Goal: Communication & Community: Answer question/provide support

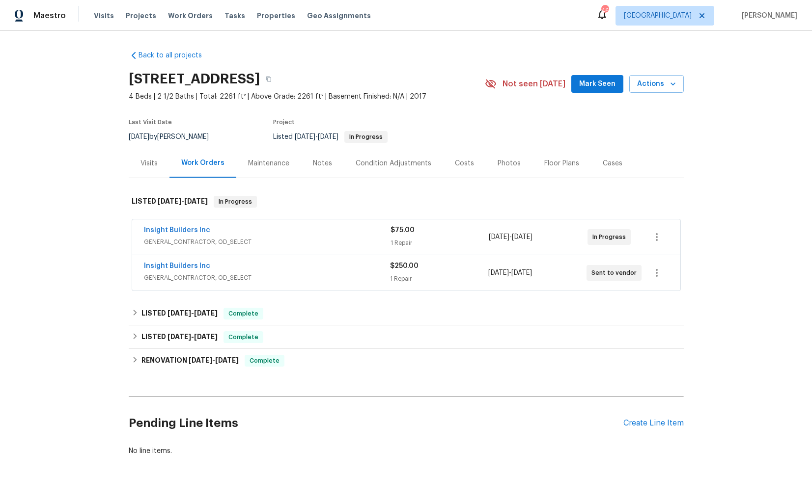
click at [255, 230] on div "Insight Builders Inc" at bounding box center [267, 231] width 247 height 12
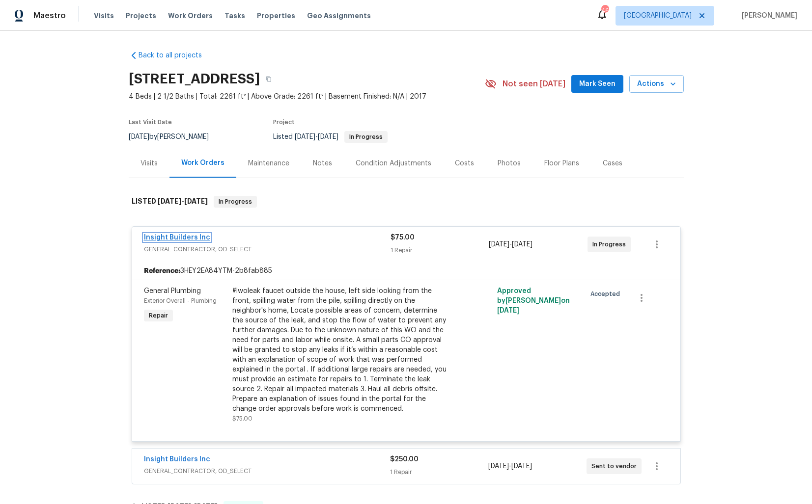
click at [188, 237] on link "Insight Builders Inc" at bounding box center [177, 237] width 66 height 7
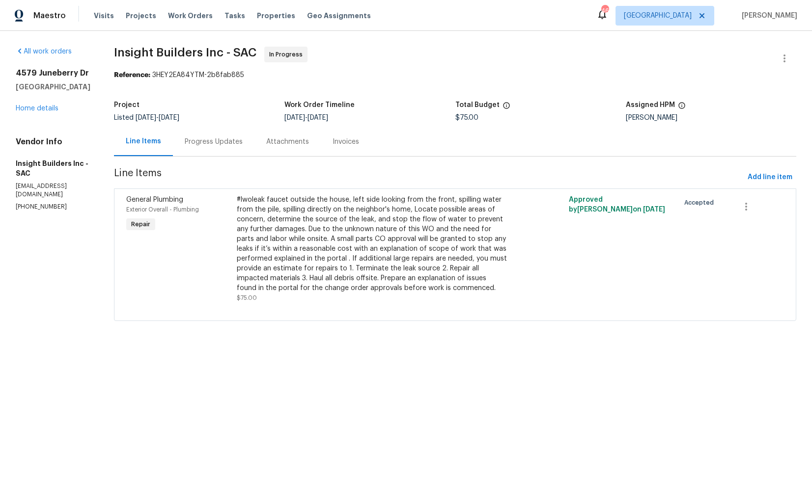
click at [227, 147] on div "Progress Updates" at bounding box center [214, 141] width 82 height 29
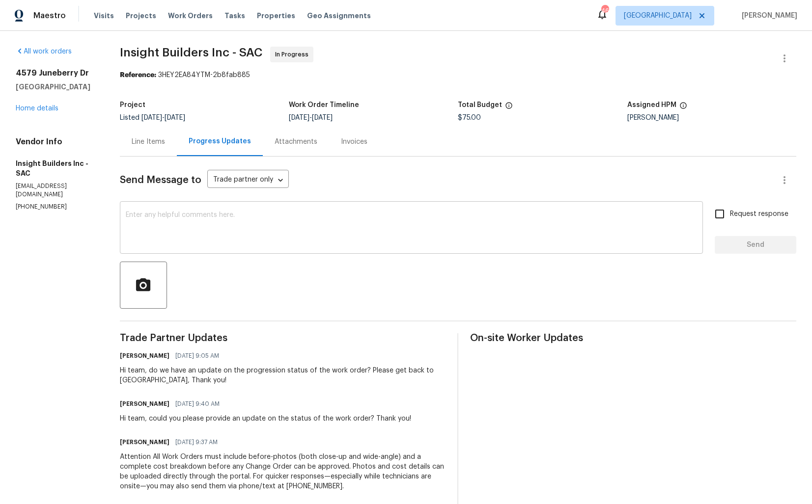
click at [278, 227] on textarea at bounding box center [411, 229] width 571 height 34
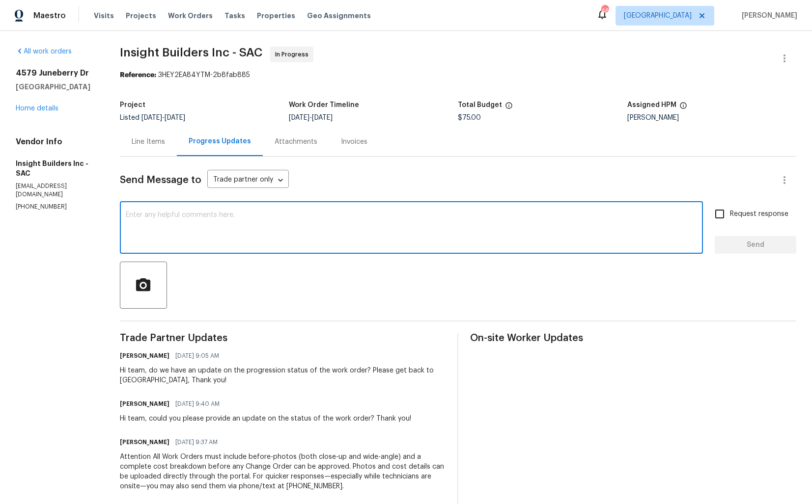
click at [385, 211] on div "x ​" at bounding box center [411, 229] width 583 height 50
paste textarea "Hi, We’ve been trying to reach you for the past couple of days but haven’t rece…"
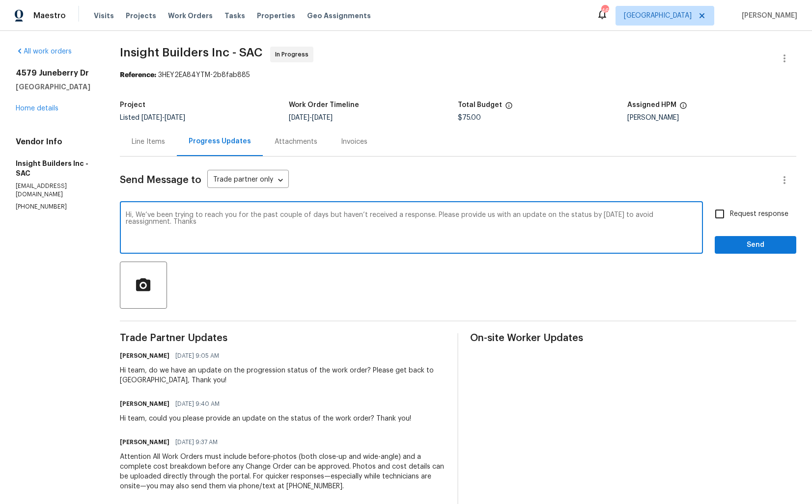
type textarea "Hi, We’ve been trying to reach you for the past couple of days but haven’t rece…"
click at [725, 217] on input "Request response" at bounding box center [719, 214] width 21 height 21
checkbox input "true"
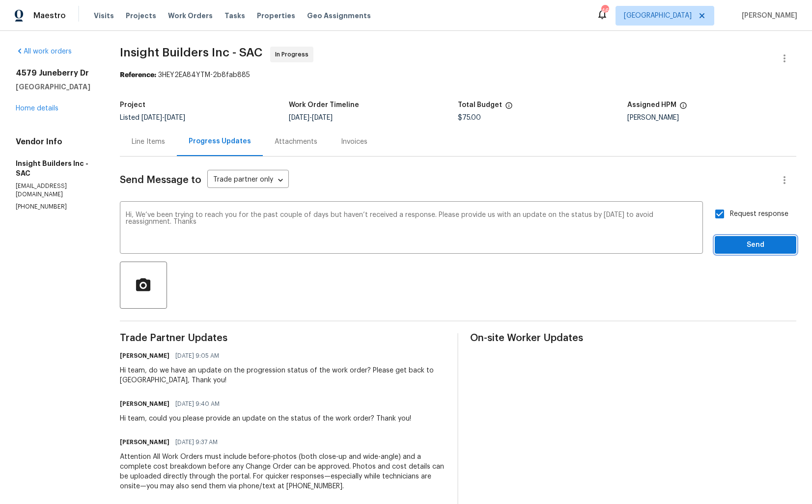
click at [738, 248] on span "Send" at bounding box center [755, 245] width 66 height 12
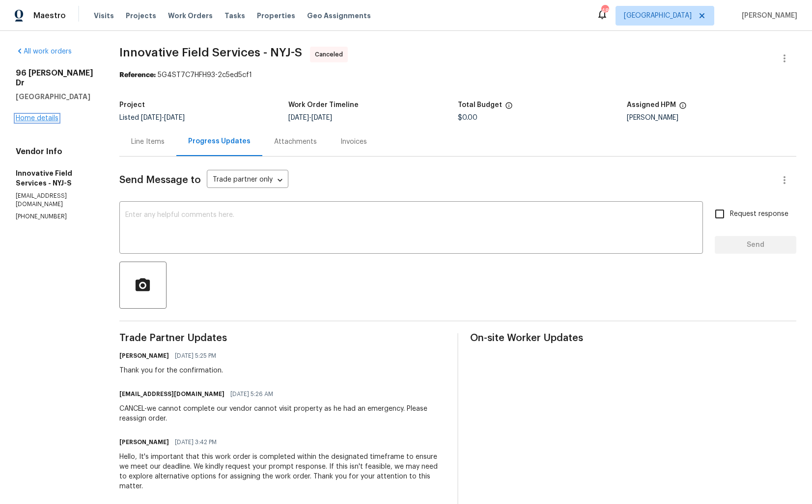
click at [41, 115] on link "Home details" at bounding box center [37, 118] width 43 height 7
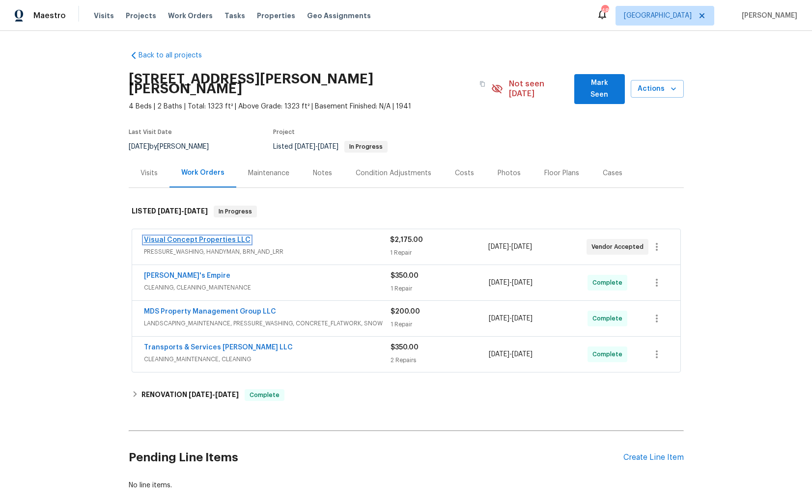
click at [194, 237] on link "Visual Concept Properties LLC" at bounding box center [197, 240] width 107 height 7
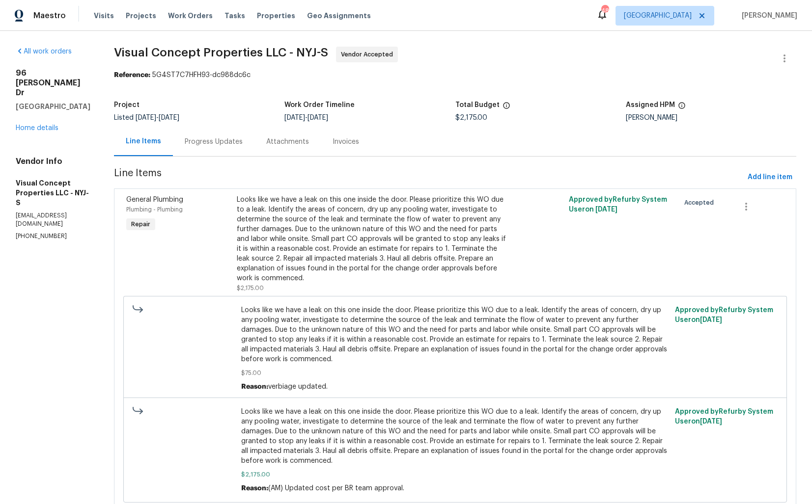
click at [223, 139] on div "Progress Updates" at bounding box center [214, 142] width 58 height 10
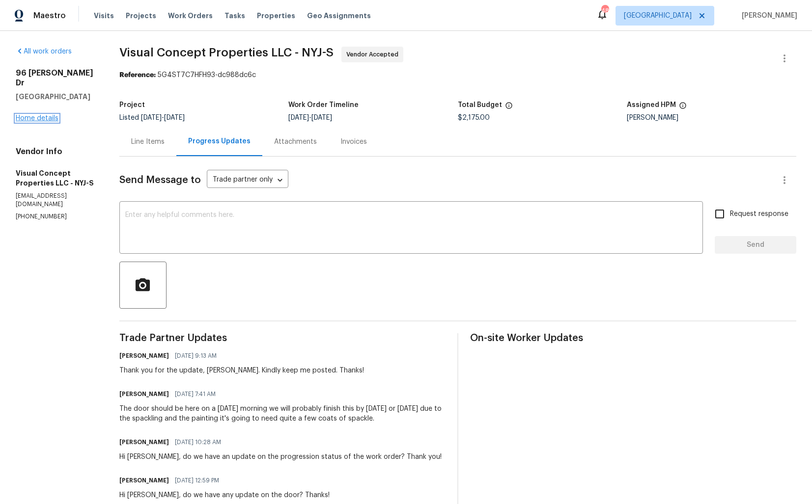
click at [30, 115] on link "Home details" at bounding box center [37, 118] width 43 height 7
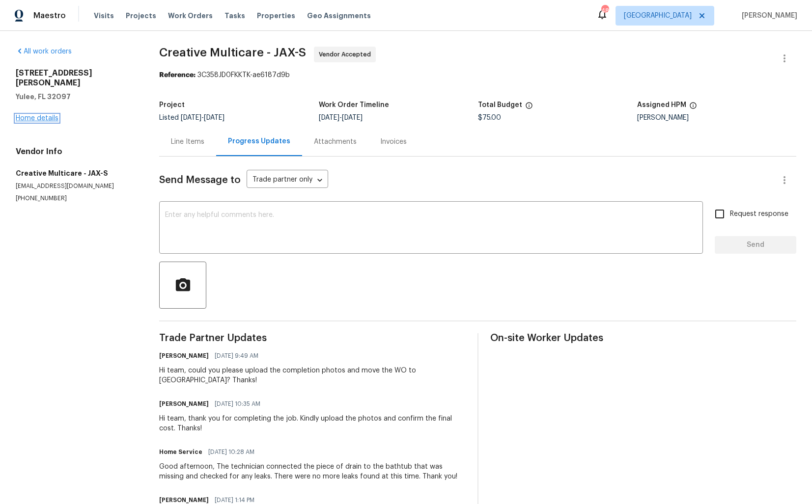
click at [54, 115] on link "Home details" at bounding box center [37, 118] width 43 height 7
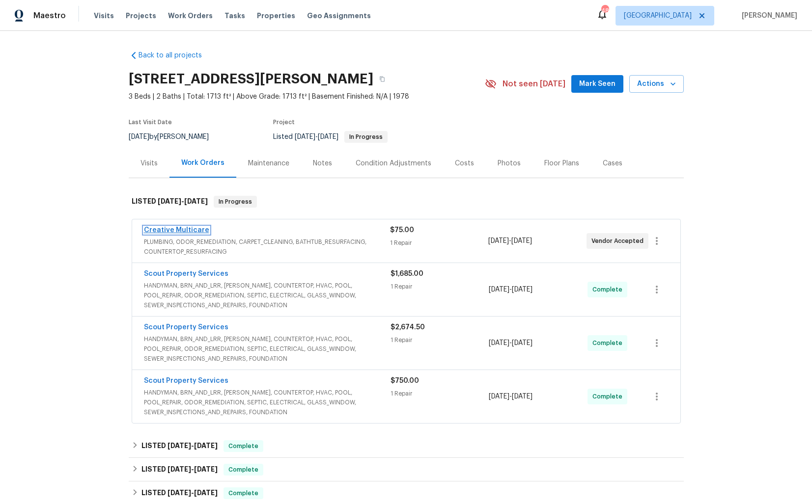
click at [165, 228] on link "Creative Multicare" at bounding box center [176, 230] width 65 height 7
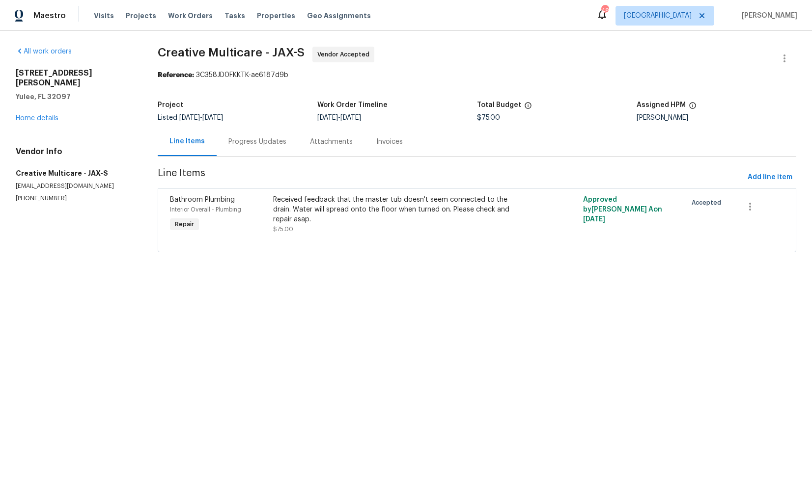
click at [254, 137] on div "Progress Updates" at bounding box center [257, 142] width 58 height 10
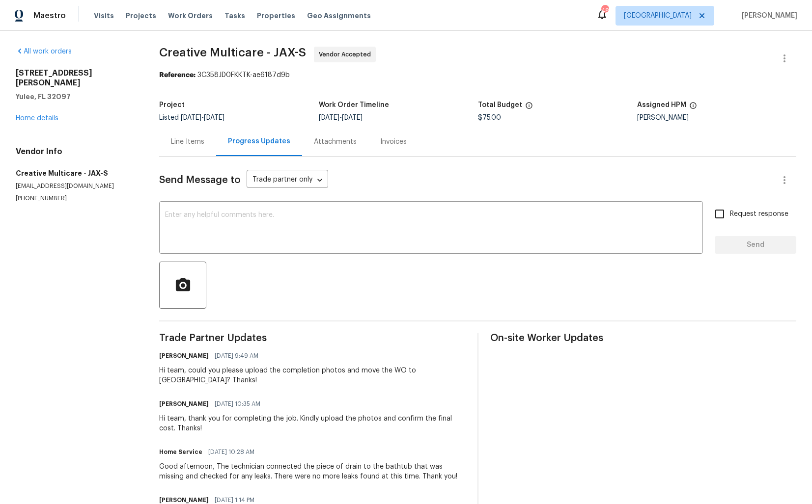
click at [194, 139] on div "Line Items" at bounding box center [187, 142] width 33 height 10
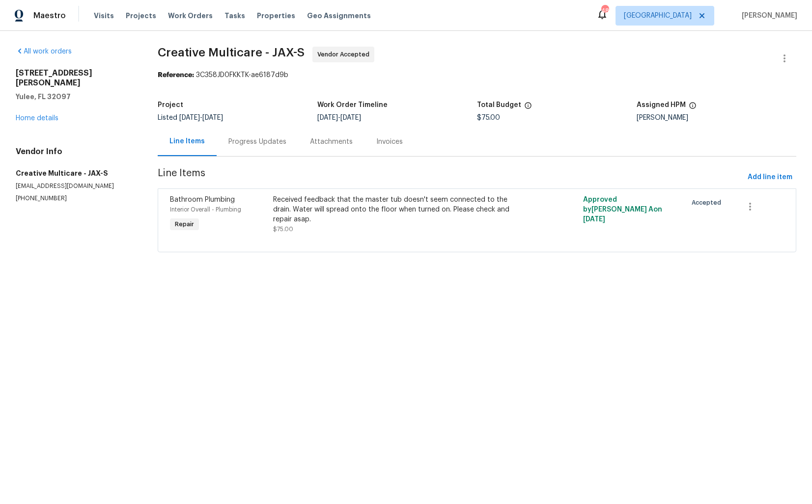
click at [252, 140] on div "Progress Updates" at bounding box center [257, 142] width 58 height 10
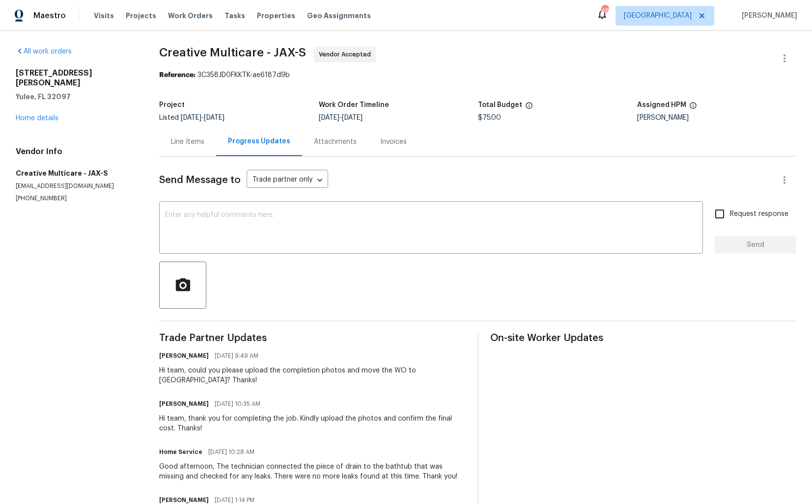
click at [38, 194] on p "(770) 478-8728" at bounding box center [76, 198] width 120 height 8
copy p "(770) 478-8728"
click at [338, 237] on textarea at bounding box center [431, 229] width 532 height 34
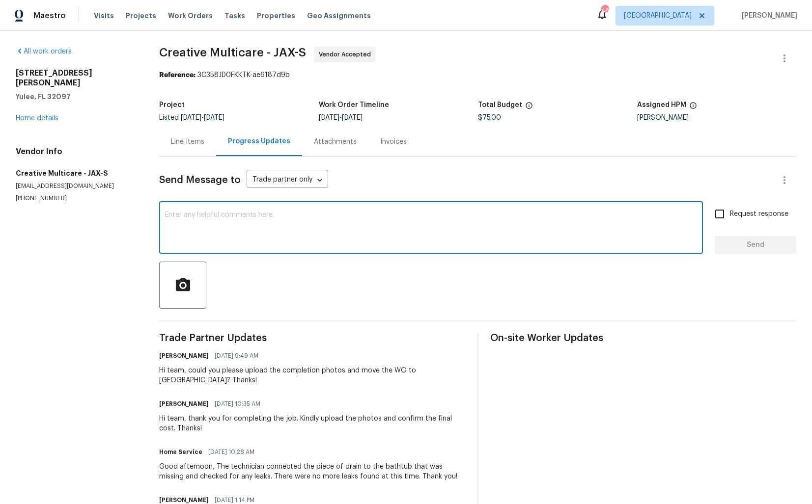
click at [350, 227] on textarea at bounding box center [431, 229] width 532 height 34
click at [305, 335] on span "Trade Partner Updates" at bounding box center [312, 338] width 306 height 10
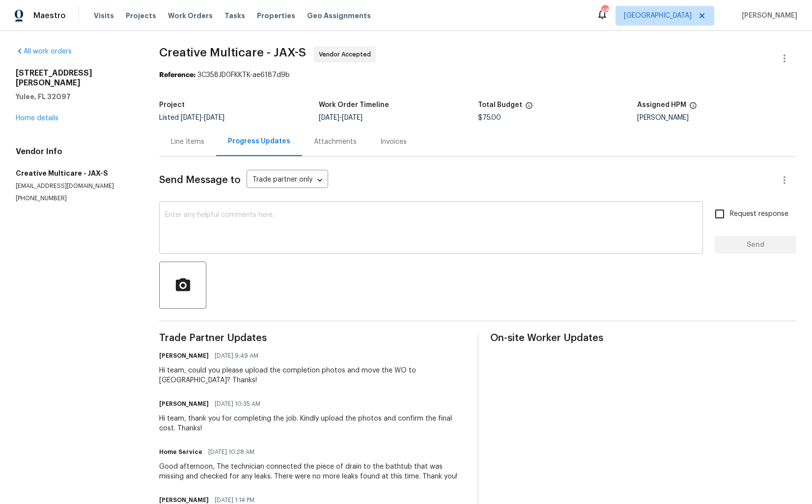
click at [320, 238] on textarea at bounding box center [431, 229] width 532 height 34
click at [175, 149] on div "Line Items" at bounding box center [187, 141] width 57 height 29
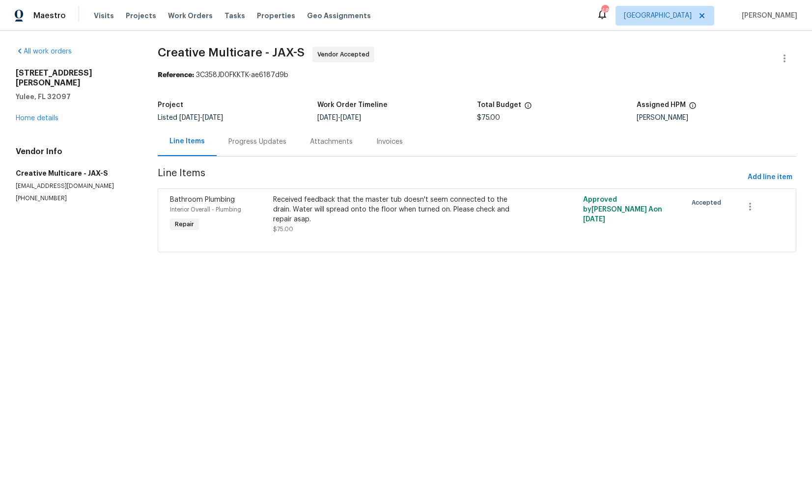
click at [263, 146] on div "Progress Updates" at bounding box center [257, 142] width 58 height 10
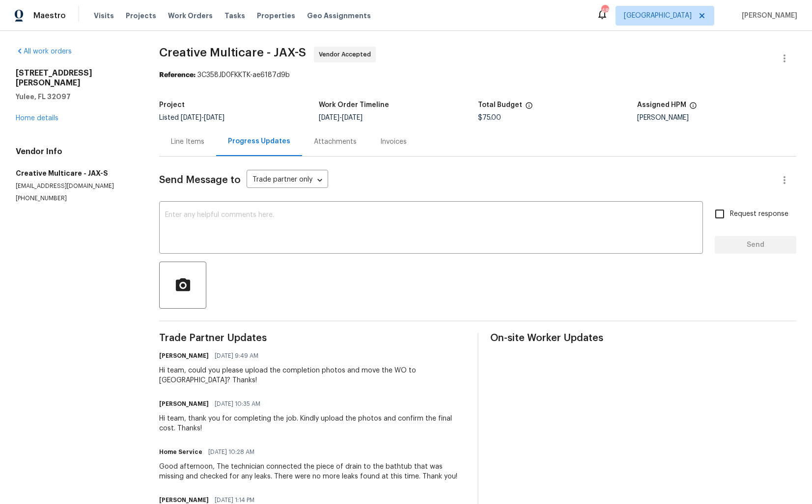
click at [188, 138] on div "Line Items" at bounding box center [187, 142] width 33 height 10
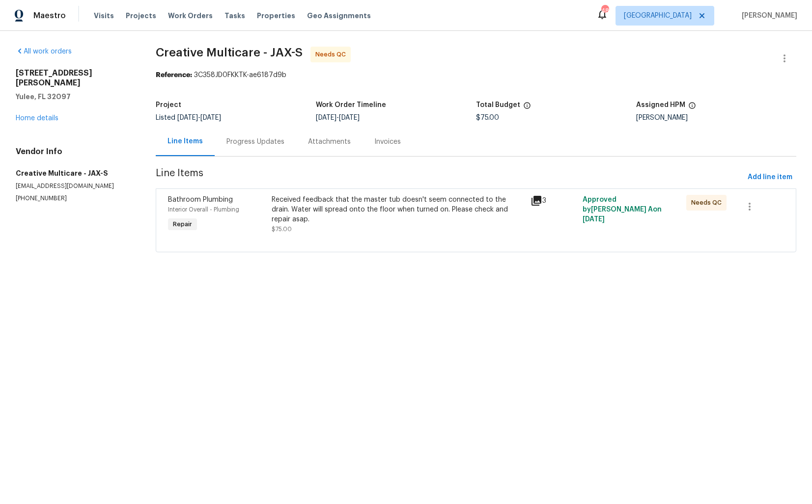
click at [358, 212] on div "Received feedback that the master tub doesn't seem connected to the drain. Wate…" at bounding box center [398, 209] width 253 height 29
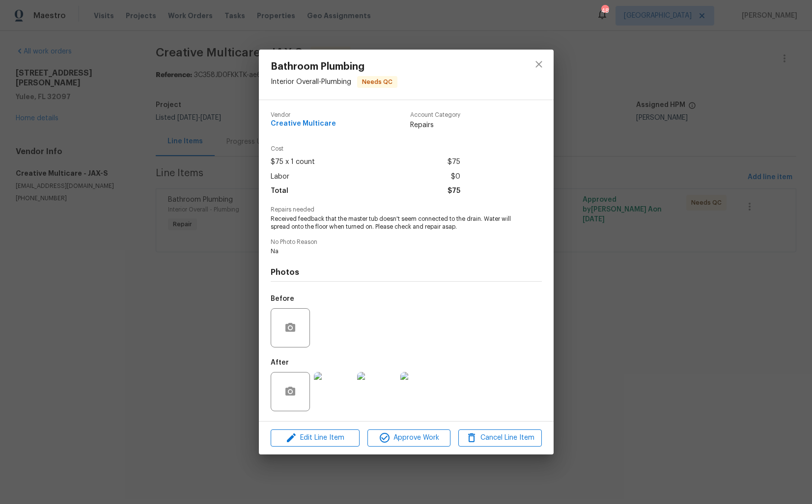
click at [204, 258] on div "Bathroom Plumbing Interior Overall - Plumbing Needs QC Vendor Creative Multicar…" at bounding box center [406, 252] width 812 height 504
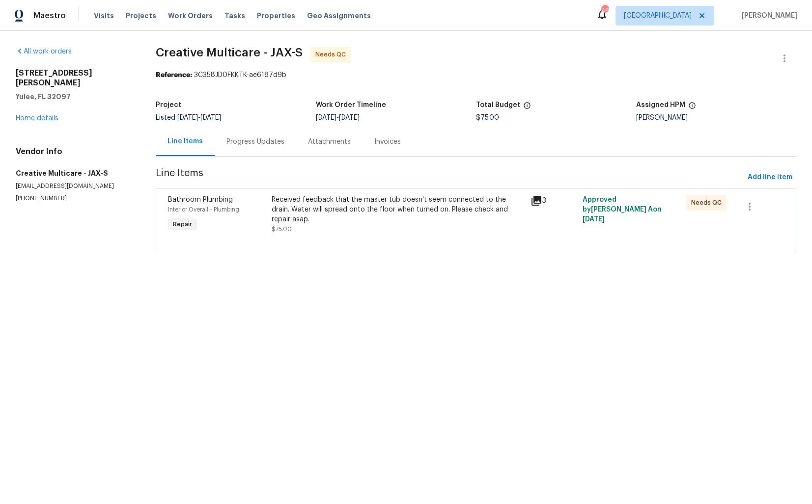
click at [254, 144] on div "Progress Updates" at bounding box center [255, 142] width 58 height 10
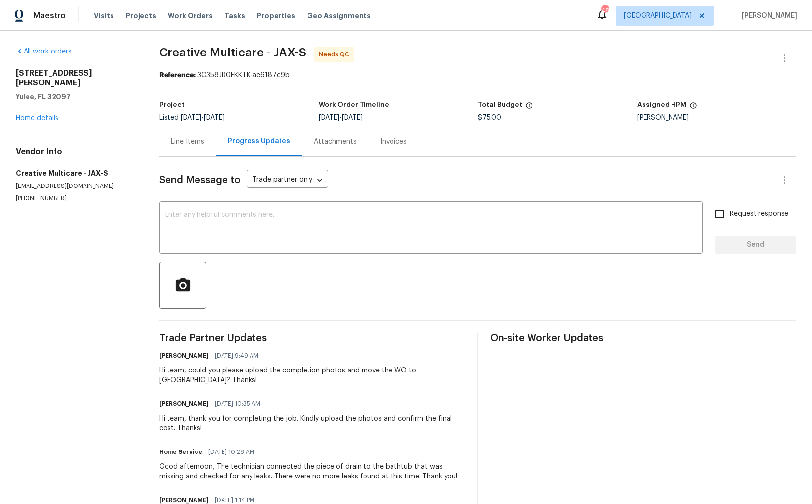
click at [192, 140] on div "Line Items" at bounding box center [187, 142] width 33 height 10
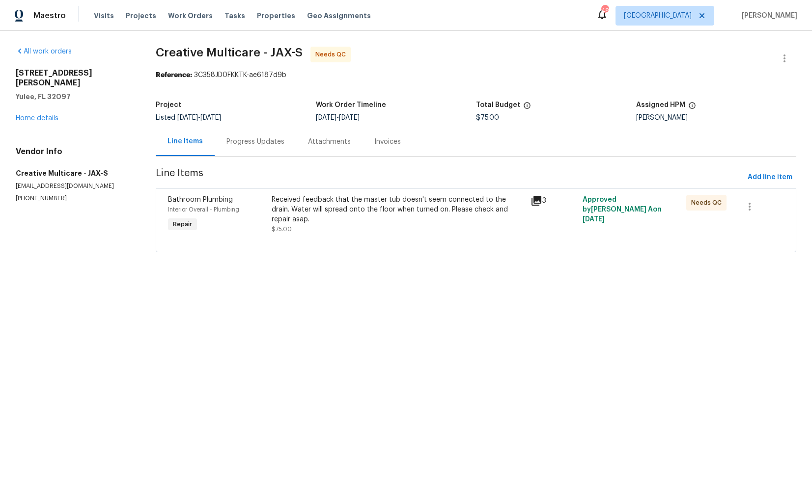
click at [376, 207] on div "Received feedback that the master tub doesn't seem connected to the drain. Wate…" at bounding box center [398, 209] width 253 height 29
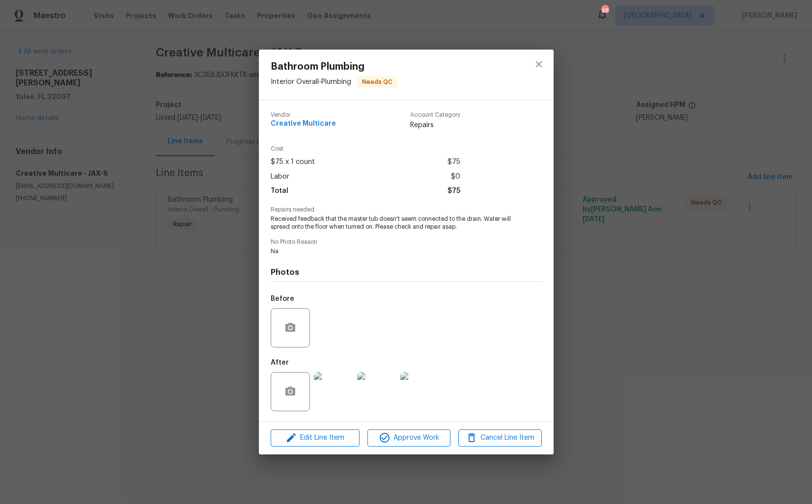
click at [322, 392] on img at bounding box center [333, 391] width 39 height 39
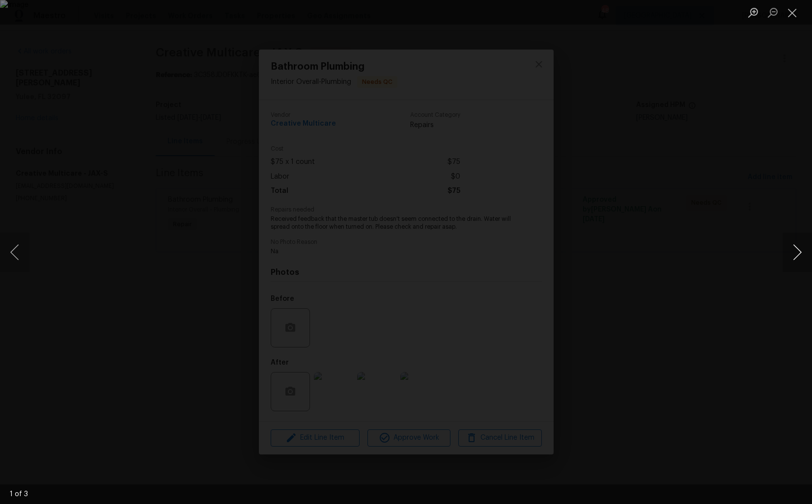
click at [798, 256] on button "Next image" at bounding box center [796, 252] width 29 height 39
click at [670, 254] on div "Lightbox" at bounding box center [406, 252] width 812 height 504
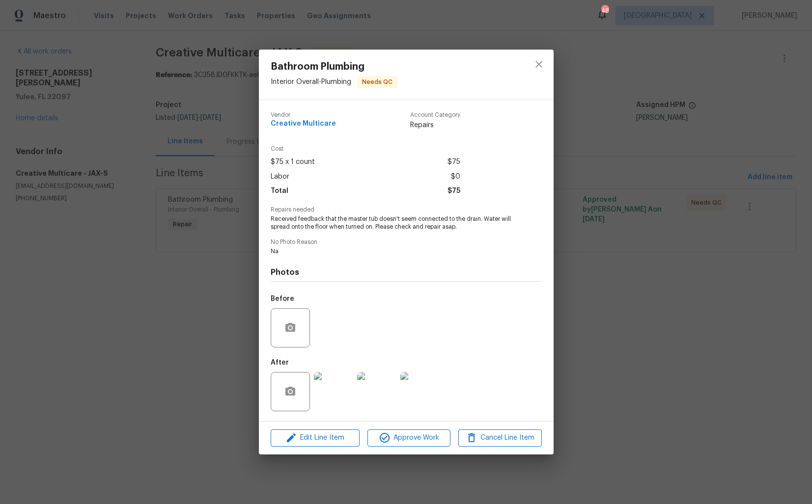
click at [209, 238] on div "Bathroom Plumbing Interior Overall - Plumbing Needs QC Vendor Creative Multicar…" at bounding box center [406, 252] width 812 height 504
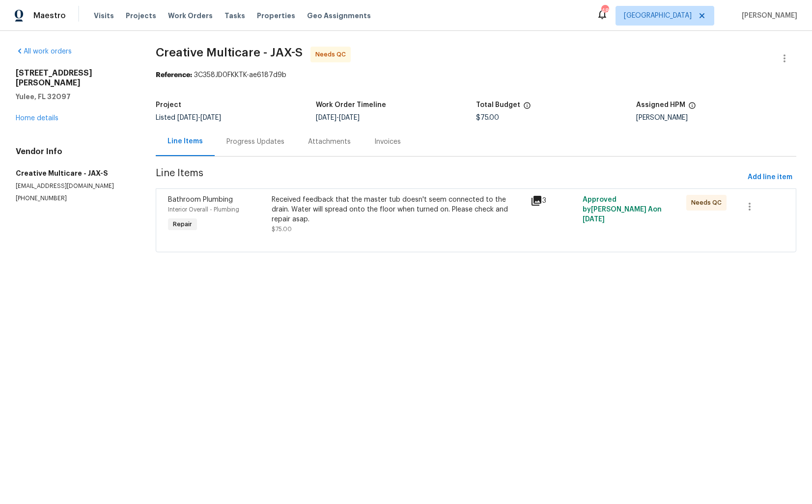
click at [249, 146] on div "Progress Updates" at bounding box center [255, 142] width 58 height 10
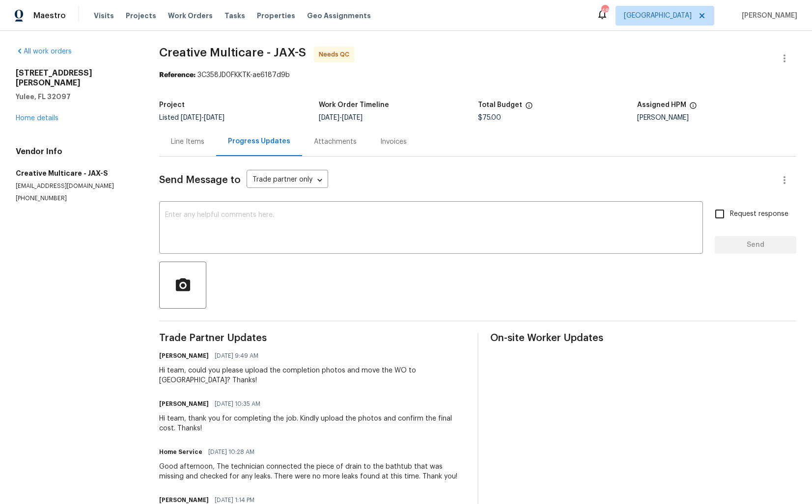
click at [321, 91] on section "Creative Multicare - JAX-S Needs QC Reference: 3C358JD0FKKTK-ae6187d9b Project …" at bounding box center [477, 467] width 637 height 841
click at [192, 146] on div "Line Items" at bounding box center [187, 142] width 33 height 10
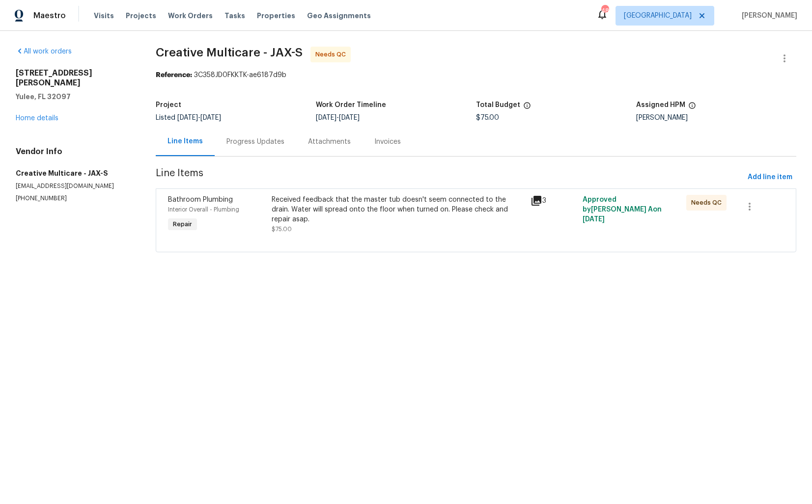
click at [310, 204] on div "Received feedback that the master tub doesn't seem connected to the drain. Wate…" at bounding box center [398, 209] width 253 height 29
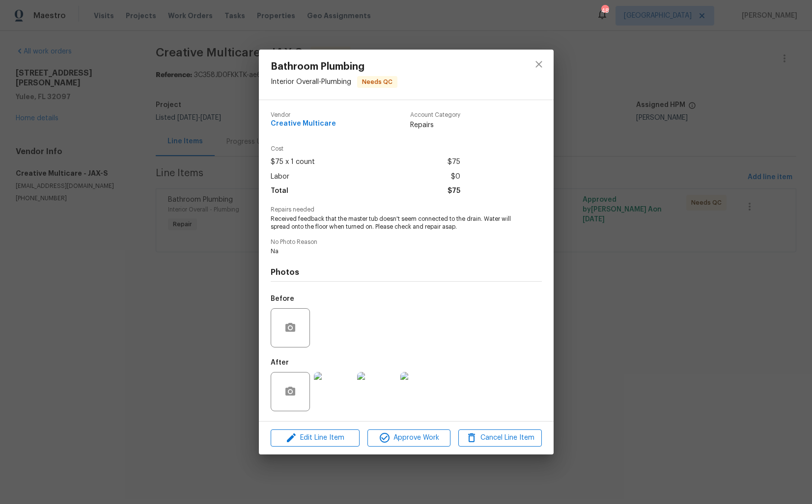
click at [249, 346] on div "Bathroom Plumbing Interior Overall - Plumbing Needs QC Vendor Creative Multicar…" at bounding box center [406, 252] width 812 height 504
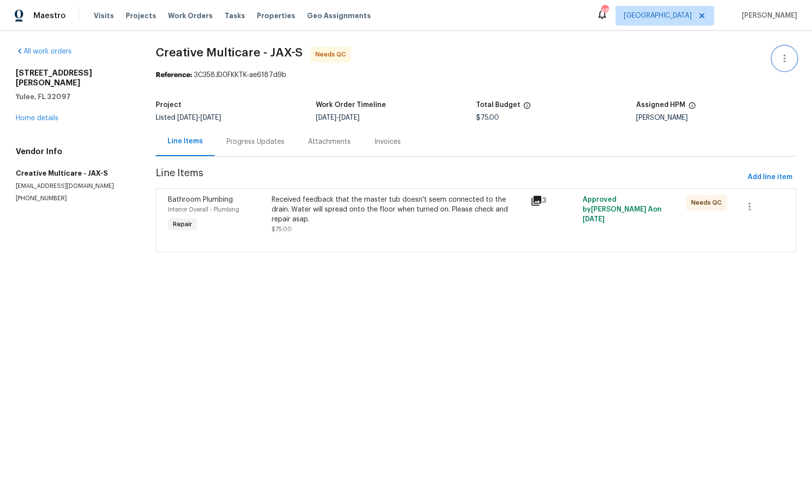
click at [782, 58] on icon "button" at bounding box center [784, 59] width 12 height 12
click at [728, 58] on li "Edit" at bounding box center [752, 59] width 106 height 16
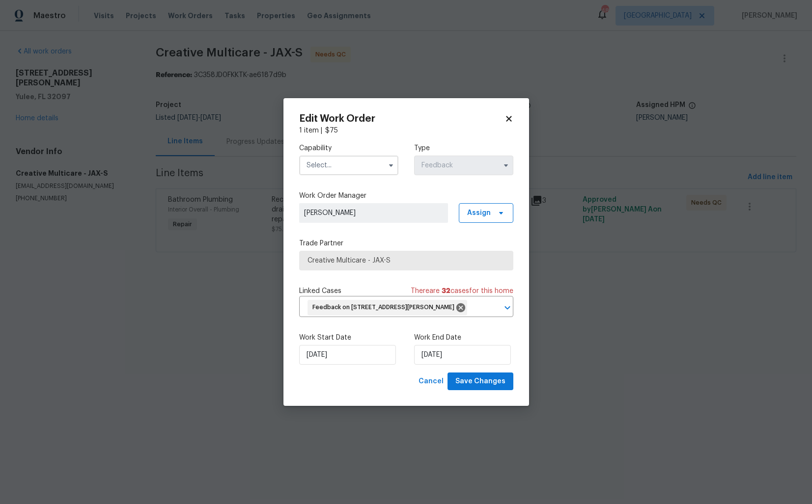
click at [342, 158] on input "text" at bounding box center [348, 166] width 99 height 20
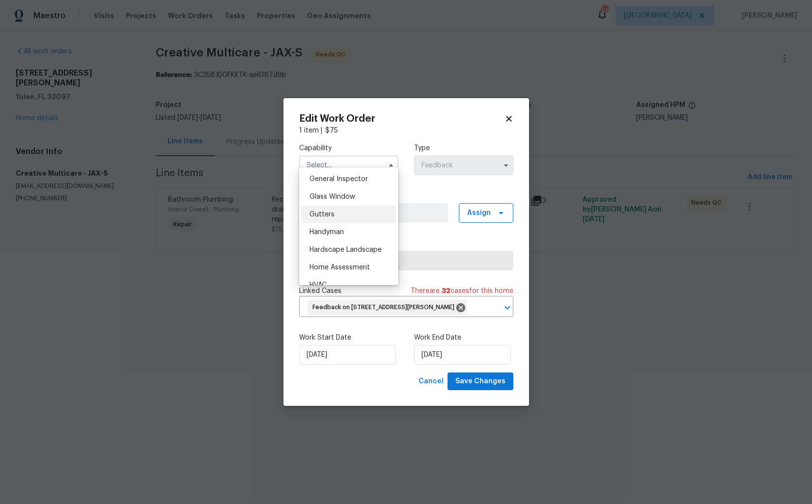
scroll to position [487, 0]
click at [334, 234] on span "Handyman" at bounding box center [326, 231] width 34 height 7
type input "Handyman"
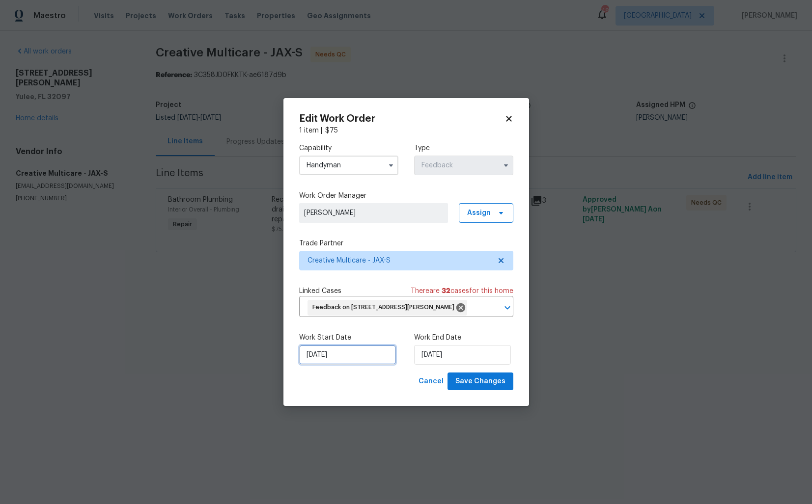
click at [367, 364] on input "07/09/2025" at bounding box center [347, 355] width 97 height 20
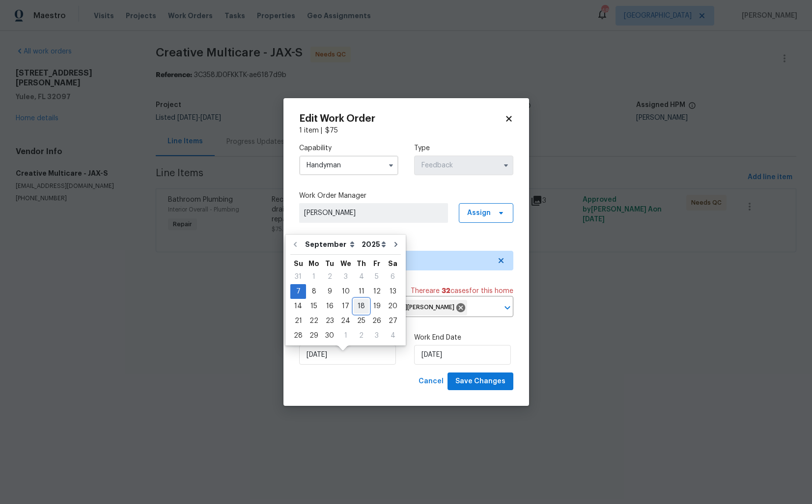
click at [362, 306] on div "18" at bounding box center [361, 307] width 15 height 14
type input "18/09/2025"
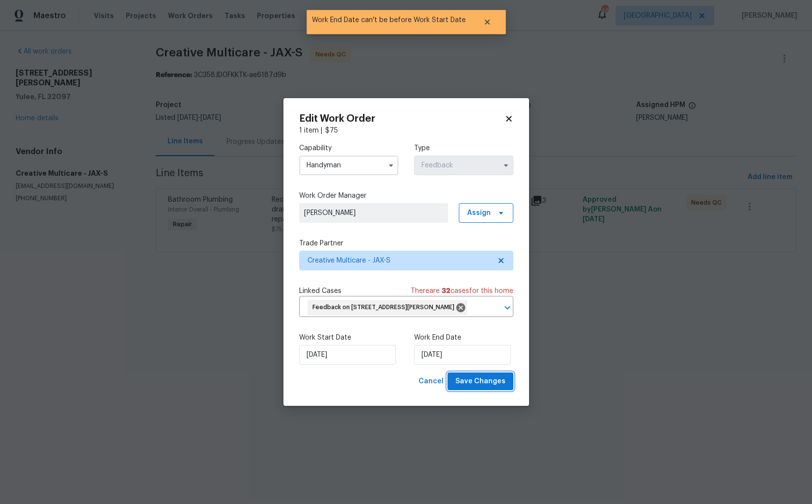
click at [479, 388] on span "Save Changes" at bounding box center [480, 382] width 50 height 12
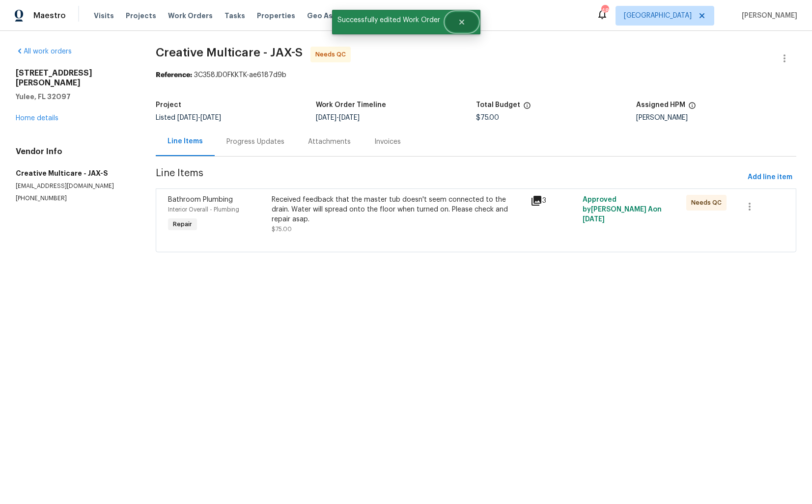
click at [465, 14] on button "Close" at bounding box center [461, 22] width 32 height 20
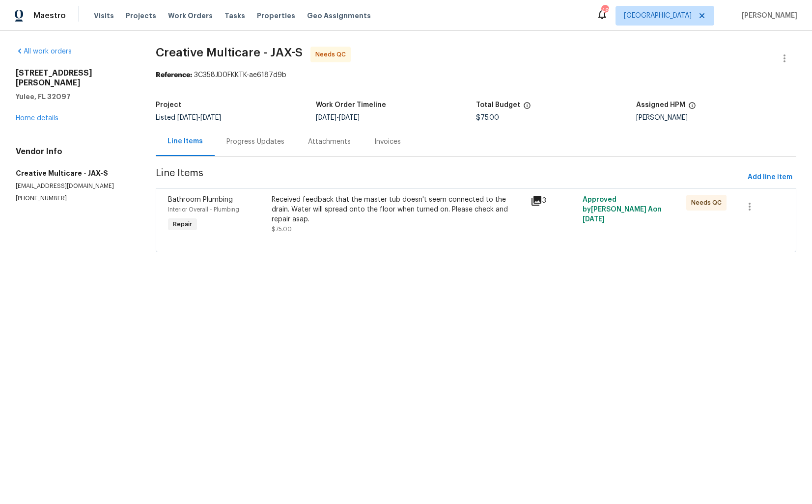
click at [264, 139] on div "Progress Updates" at bounding box center [255, 142] width 58 height 10
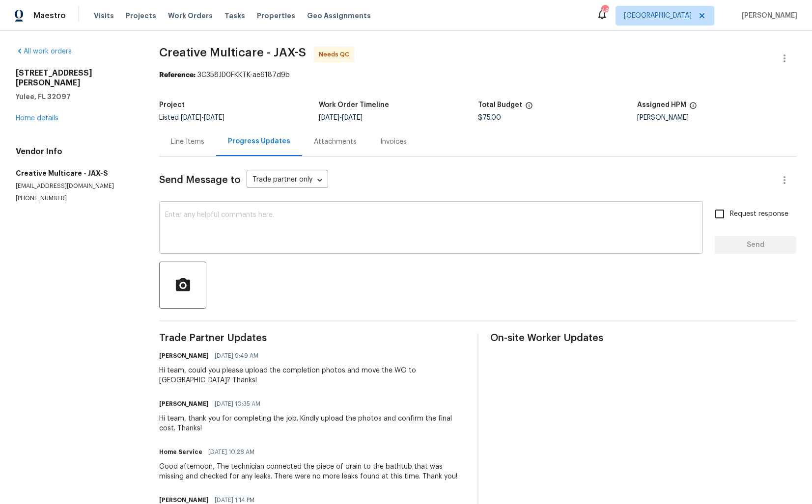
click at [260, 241] on textarea at bounding box center [431, 229] width 532 height 34
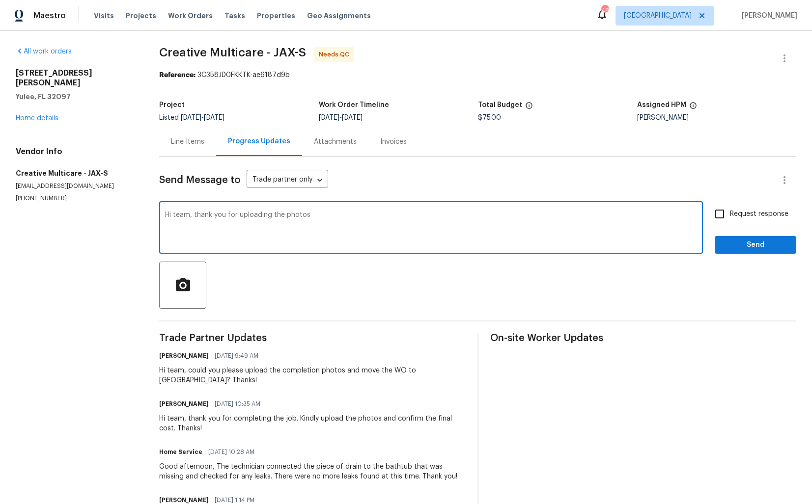
click at [346, 217] on textarea "Hi team, thank you for uploading the photos" at bounding box center [431, 229] width 532 height 34
type textarea "Hi team, thank you for uploading the photos. WO is approved. Thanks!"
click at [736, 242] on span "Send" at bounding box center [755, 245] width 66 height 12
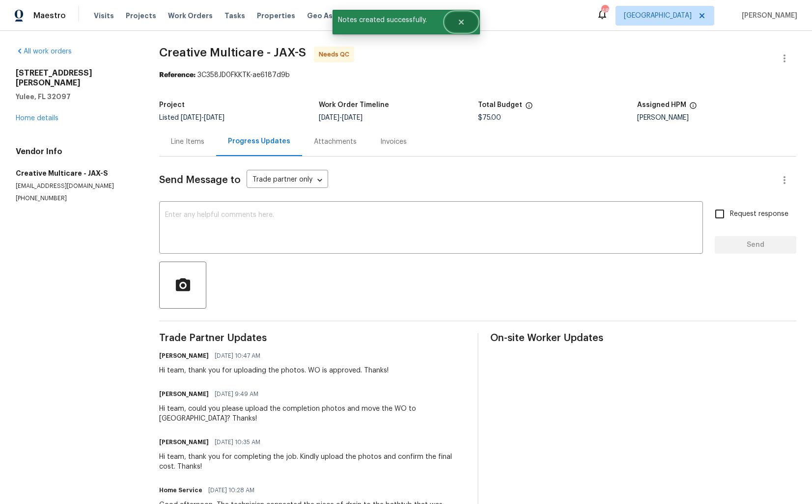
click at [463, 23] on icon "Close" at bounding box center [461, 22] width 8 height 8
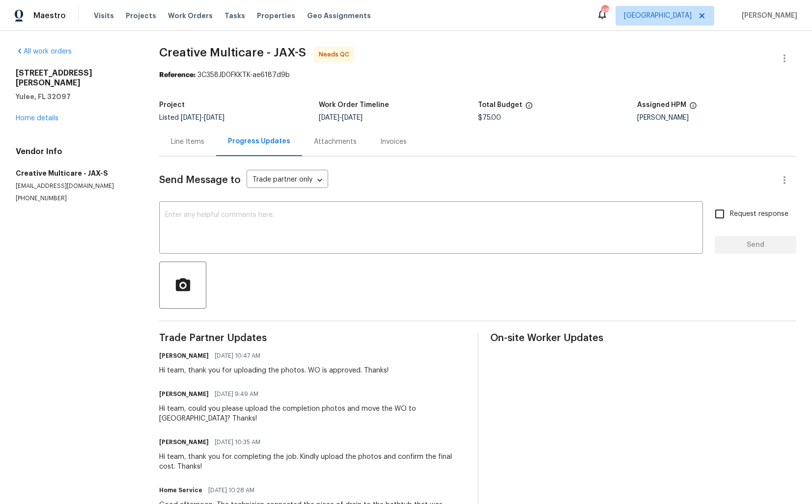
click at [194, 140] on div "Line Items" at bounding box center [187, 142] width 33 height 10
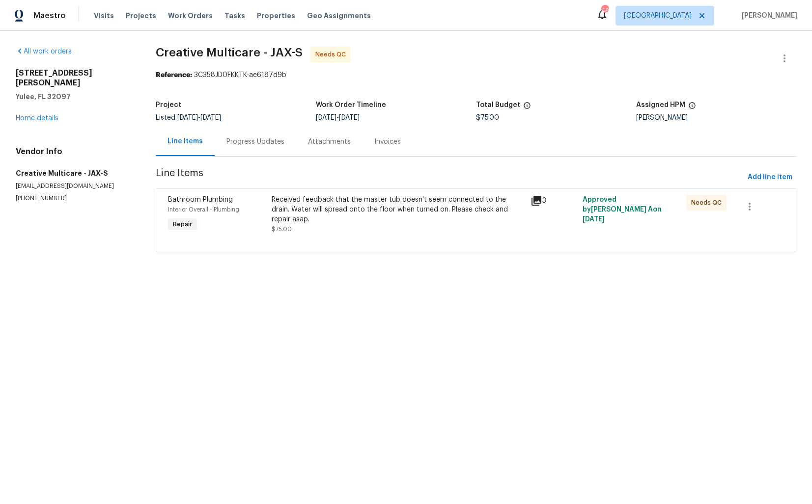
click at [384, 220] on div "Received feedback that the master tub doesn't seem connected to the drain. Wate…" at bounding box center [398, 209] width 253 height 29
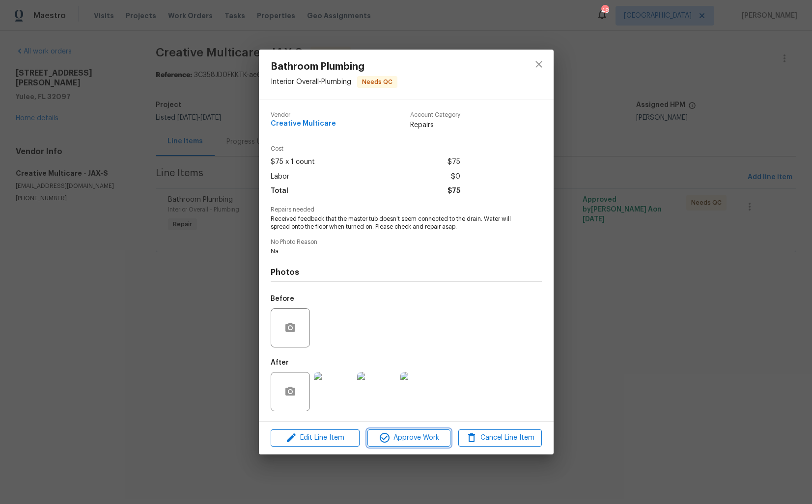
click at [405, 442] on span "Approve Work" at bounding box center [408, 438] width 77 height 12
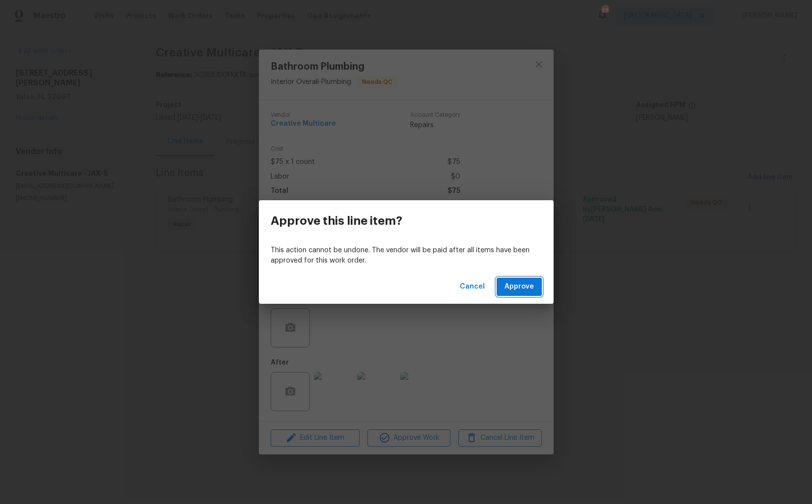
click at [527, 285] on span "Approve" at bounding box center [518, 287] width 29 height 12
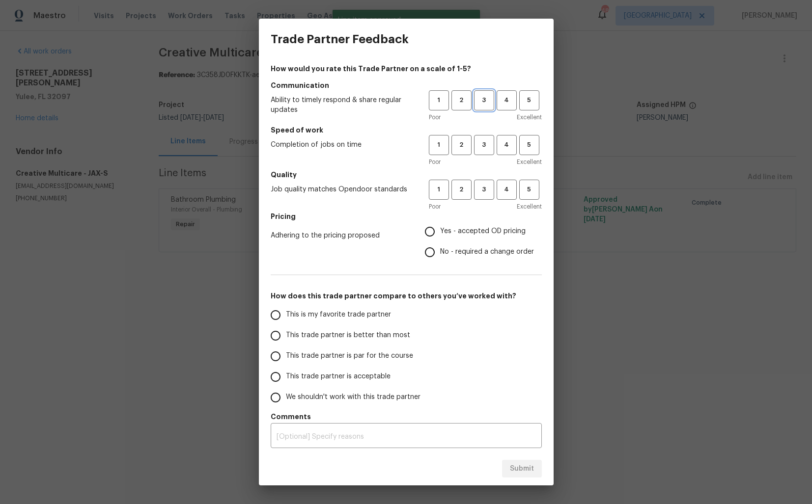
click at [480, 103] on span "3" at bounding box center [484, 100] width 18 height 11
click at [480, 139] on span "3" at bounding box center [484, 144] width 18 height 11
click at [480, 188] on span "3" at bounding box center [484, 189] width 18 height 11
click at [443, 253] on span "No - required a change order" at bounding box center [487, 252] width 94 height 10
click at [440, 253] on input "No - required a change order" at bounding box center [429, 252] width 21 height 21
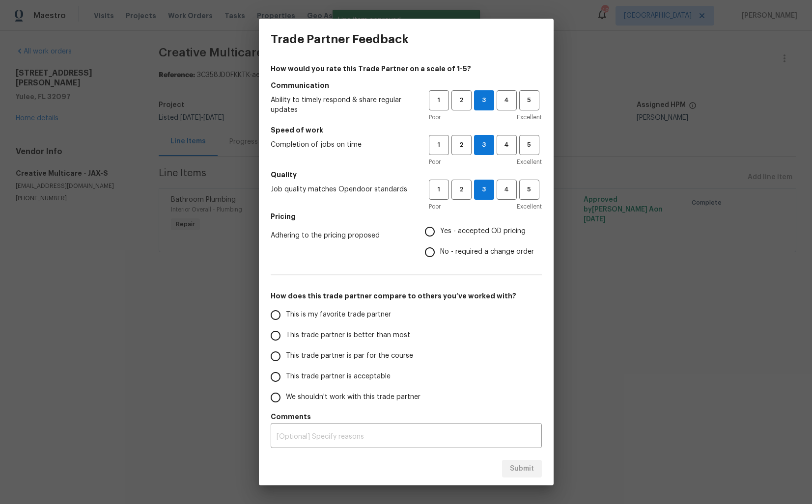
radio input "true"
click at [466, 230] on span "Yes - accepted OD pricing" at bounding box center [482, 231] width 85 height 10
click at [440, 230] on input "Yes - accepted OD pricing" at bounding box center [429, 231] width 21 height 21
radio input "true"
click at [370, 328] on label "This trade partner is better than most" at bounding box center [342, 336] width 155 height 21
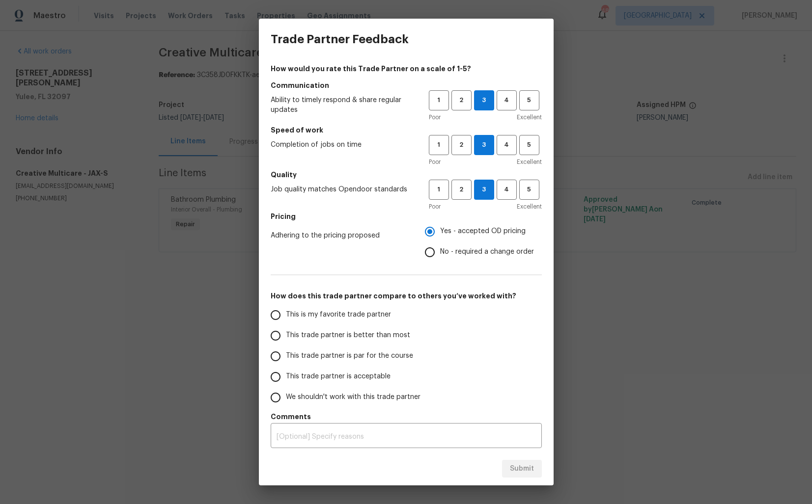
click at [286, 328] on input "This trade partner is better than most" at bounding box center [275, 336] width 21 height 21
click at [522, 471] on span "Submit" at bounding box center [522, 469] width 24 height 12
radio input "true"
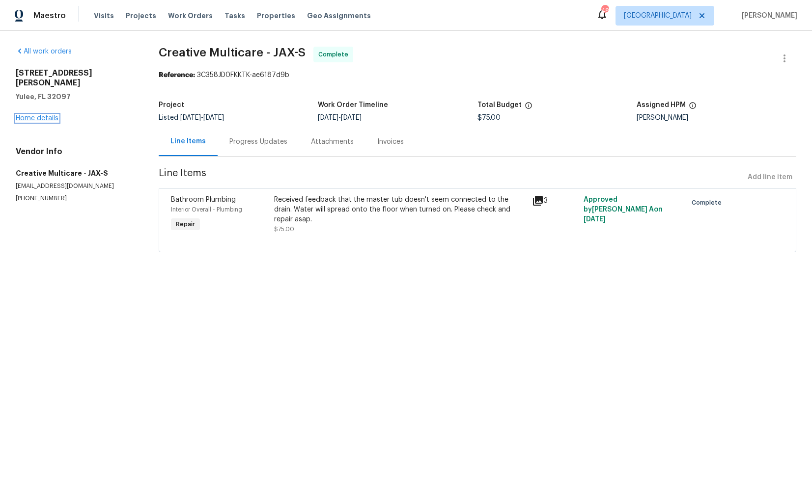
click at [35, 115] on link "Home details" at bounding box center [37, 118] width 43 height 7
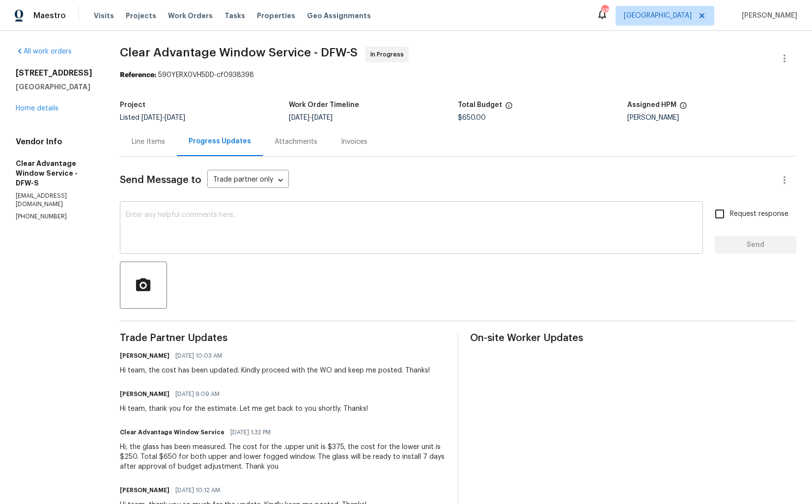
click at [237, 221] on textarea at bounding box center [411, 229] width 571 height 34
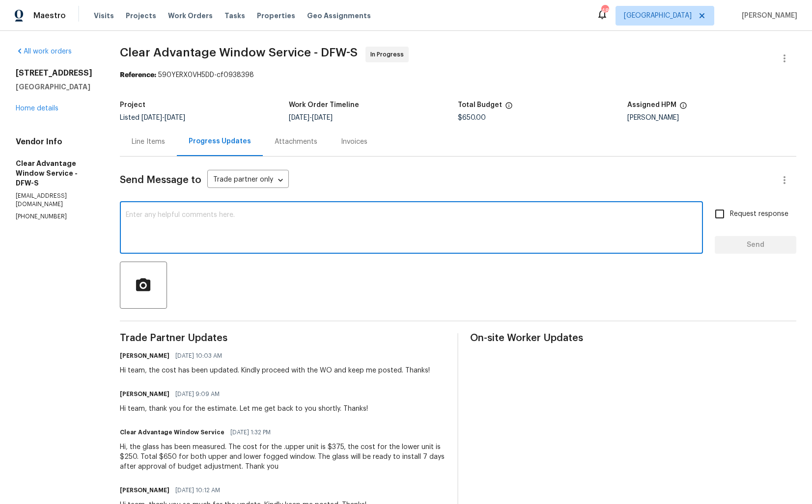
click at [277, 220] on textarea at bounding box center [411, 229] width 571 height 34
click at [234, 229] on textarea at bounding box center [411, 229] width 571 height 34
click at [466, 207] on div "x ​" at bounding box center [411, 229] width 583 height 50
paste textarea "Hi team, do we have an update on the progression status of the work order? Plea…"
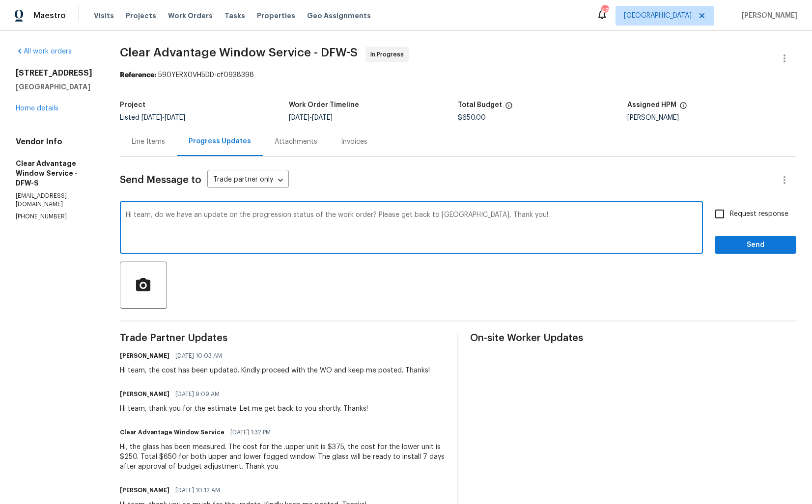
drag, startPoint x: 444, startPoint y: 217, endPoint x: 372, endPoint y: 213, distance: 72.3
click at [372, 213] on textarea "Hi team, do we have an update on the progression status of the work order? Plea…" at bounding box center [411, 229] width 571 height 34
click at [431, 223] on textarea "Hi team, do we have an update on the progression status of the work order? Than…" at bounding box center [411, 229] width 571 height 34
type textarea "Hi team, do we have an update on the progression status of the work order? Than…"
click at [749, 221] on label "Request response" at bounding box center [748, 214] width 79 height 21
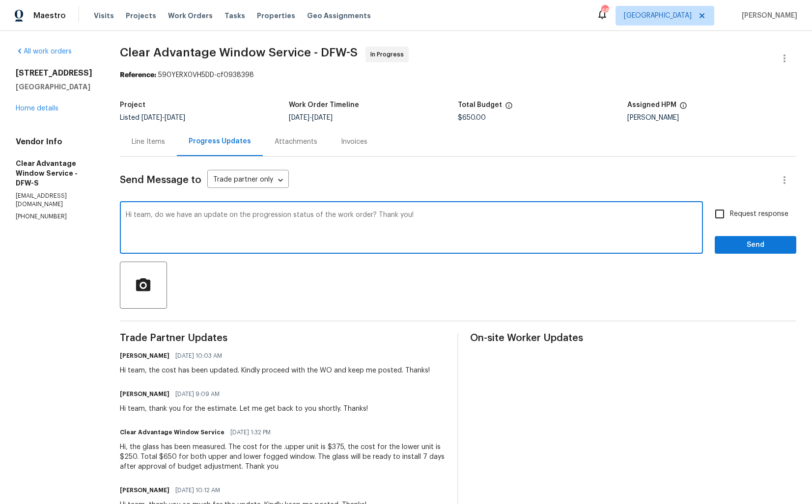
click at [730, 221] on input "Request response" at bounding box center [719, 214] width 21 height 21
checkbox input "true"
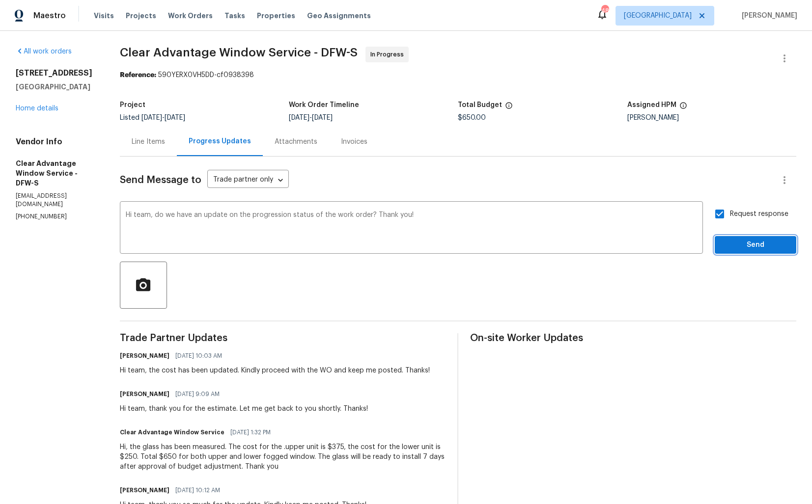
click at [738, 240] on span "Send" at bounding box center [755, 245] width 66 height 12
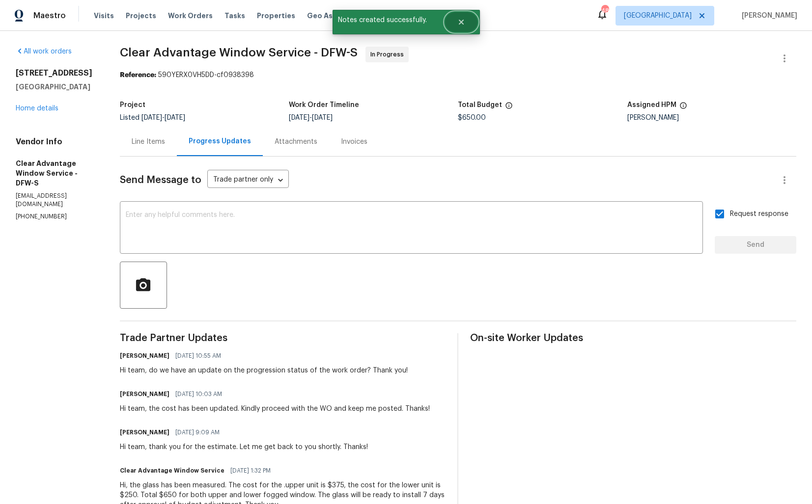
click at [463, 28] on button "Close" at bounding box center [461, 22] width 32 height 20
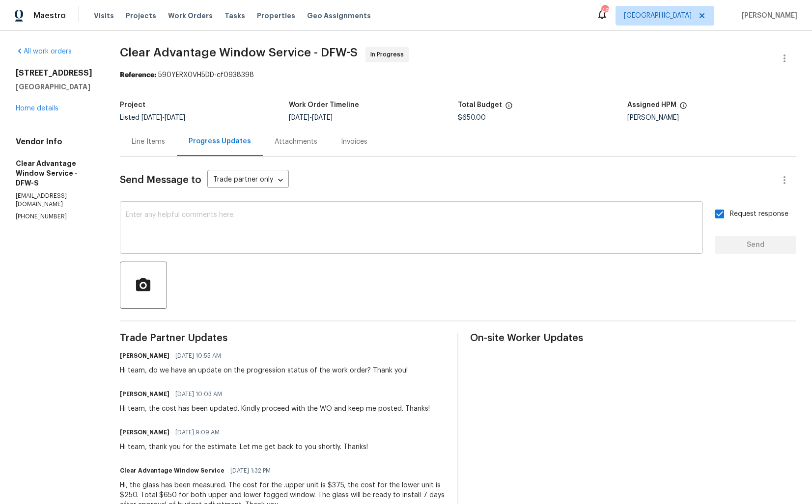
click at [405, 222] on textarea at bounding box center [411, 229] width 571 height 34
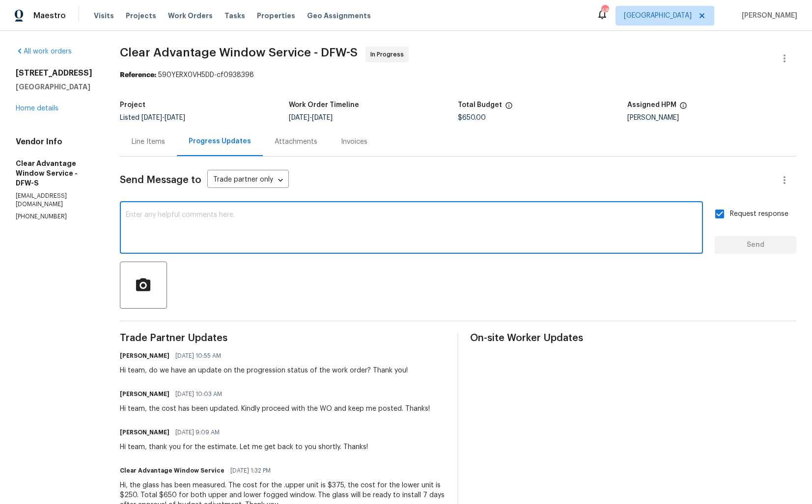
click at [428, 81] on section "Clear Advantage Window Service - DFW-S In Progress Reference: 590YERX0VH5DD-cf0…" at bounding box center [458, 395] width 676 height 697
click at [227, 231] on textarea at bounding box center [411, 229] width 571 height 34
click at [526, 108] on div "Total Budget" at bounding box center [542, 108] width 169 height 13
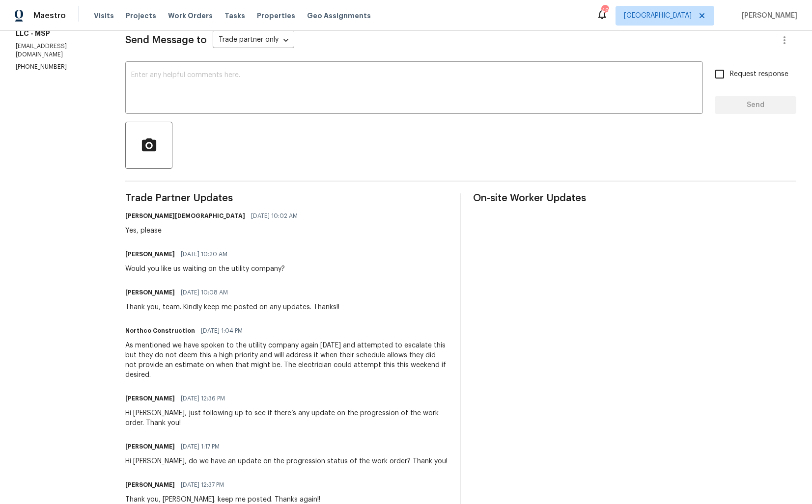
scroll to position [141, 0]
drag, startPoint x: 124, startPoint y: 230, endPoint x: 194, endPoint y: 230, distance: 69.7
click at [194, 230] on div "Yes, please" at bounding box center [214, 230] width 178 height 10
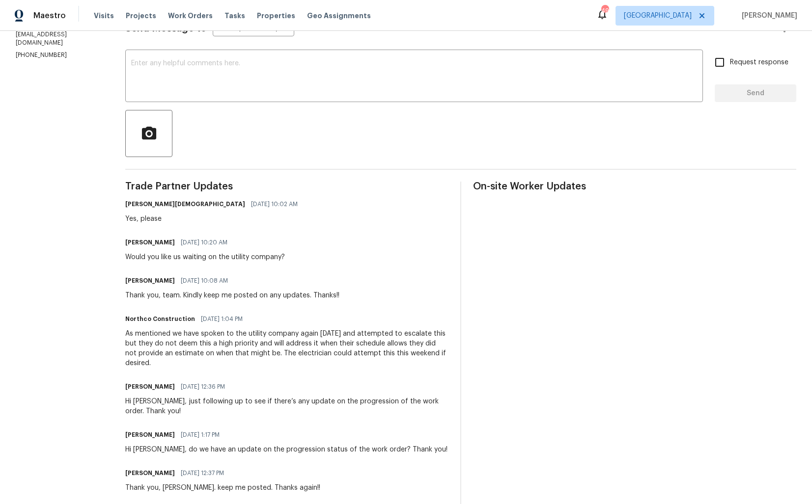
scroll to position [163, 0]
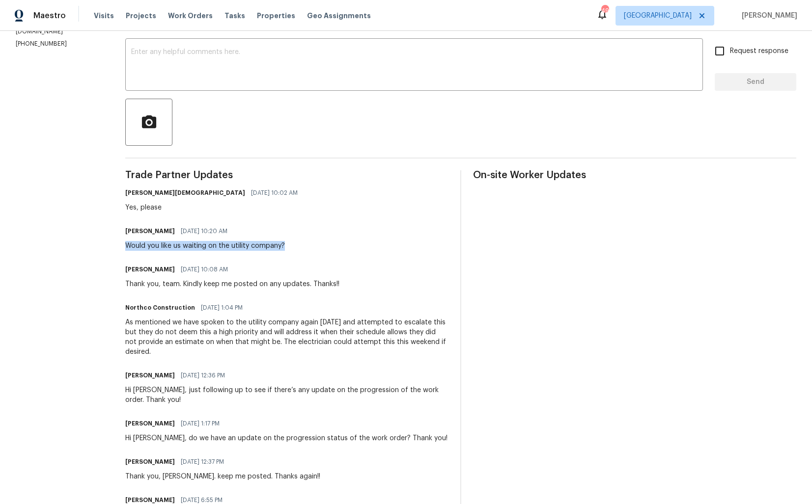
drag, startPoint x: 126, startPoint y: 245, endPoint x: 285, endPoint y: 246, distance: 159.1
click at [285, 246] on div "[PERSON_NAME] [DATE] 10:20 AM Would you like us waiting on the utility company?" at bounding box center [286, 237] width 323 height 27
click at [143, 239] on div "[PERSON_NAME] [DATE] 10:20 AM Would you like us waiting on the utility company?" at bounding box center [205, 237] width 160 height 27
drag, startPoint x: 124, startPoint y: 231, endPoint x: 157, endPoint y: 232, distance: 32.4
click at [157, 232] on div "[PERSON_NAME] [DATE] 10:20 AM" at bounding box center [205, 231] width 160 height 14
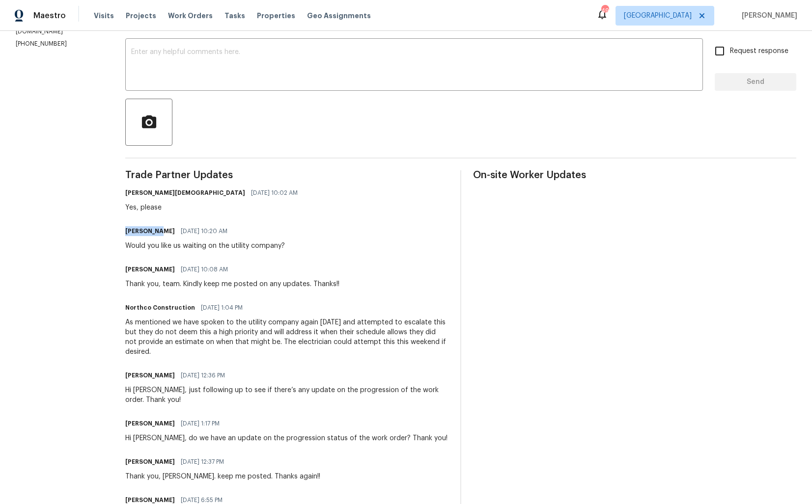
click at [180, 346] on div "As mentioned we have spoken to the utility company again [DATE] and attempted t…" at bounding box center [286, 337] width 323 height 39
drag, startPoint x: 124, startPoint y: 246, endPoint x: 293, endPoint y: 245, distance: 168.9
click at [293, 245] on div "[PERSON_NAME] [DATE] 10:20 AM Would you like us waiting on the utility company?" at bounding box center [286, 237] width 323 height 27
click at [293, 245] on div "Matt Heger 09/17/2025 10:20 AM Would you like us waiting on the utility company?" at bounding box center [286, 237] width 323 height 27
drag, startPoint x: 124, startPoint y: 205, endPoint x: 169, endPoint y: 205, distance: 45.2
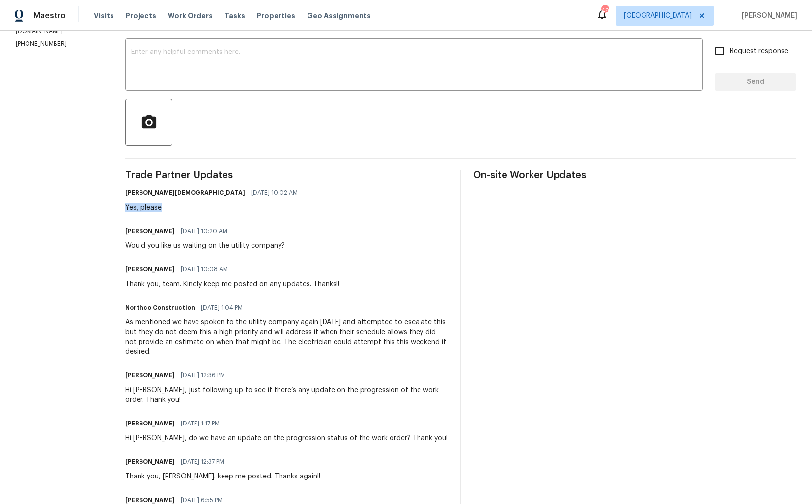
click at [169, 205] on div "Yes, please" at bounding box center [214, 208] width 178 height 10
click at [150, 205] on div "Yes, please" at bounding box center [214, 208] width 178 height 10
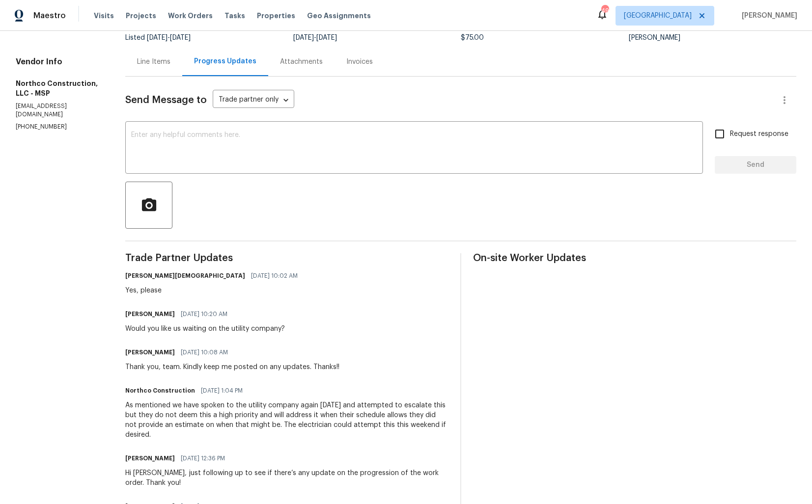
scroll to position [0, 0]
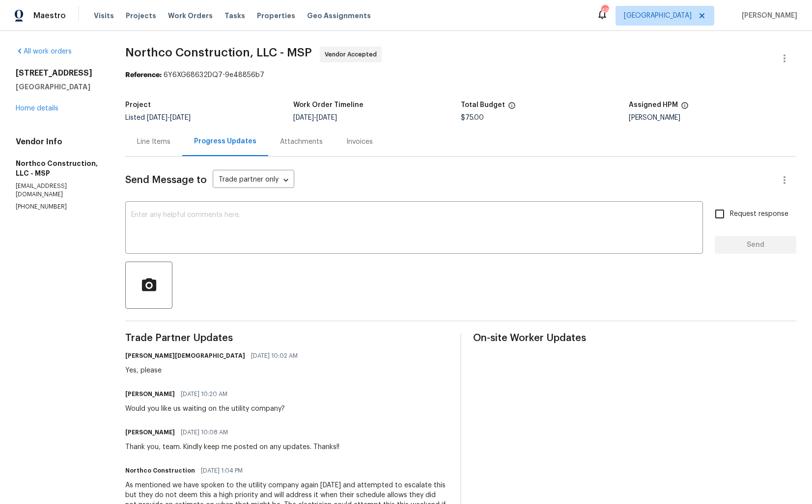
click at [155, 153] on div "Line Items" at bounding box center [153, 141] width 57 height 29
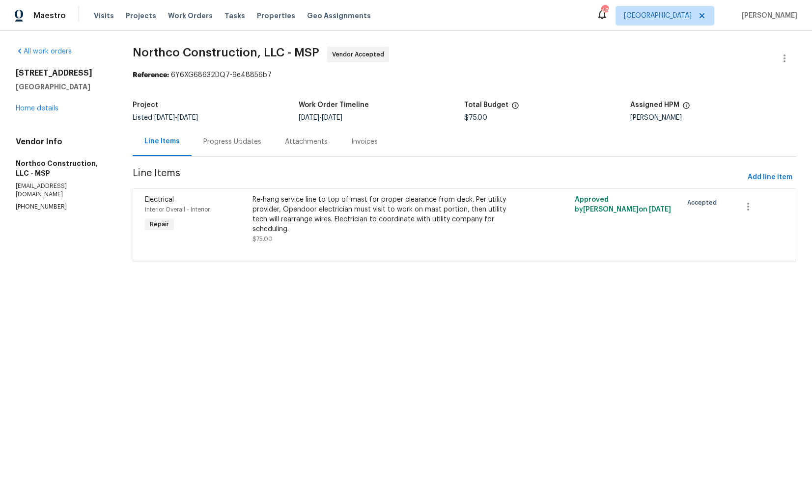
click at [223, 145] on div "Progress Updates" at bounding box center [232, 142] width 58 height 10
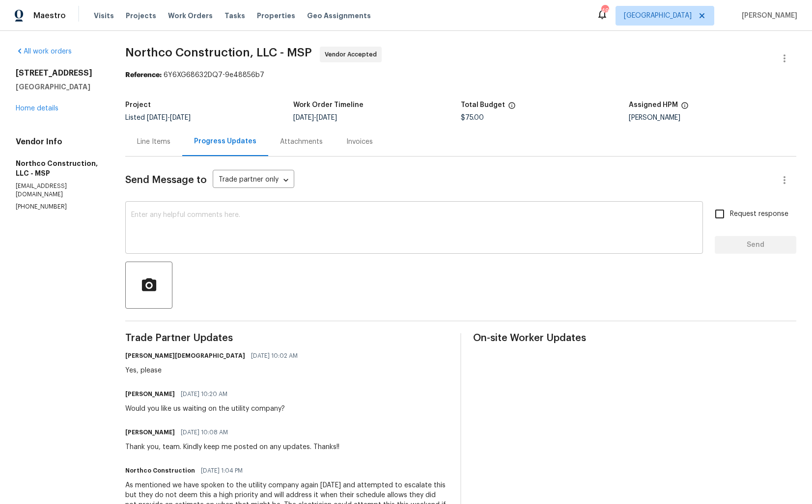
click at [322, 230] on textarea at bounding box center [414, 229] width 566 height 34
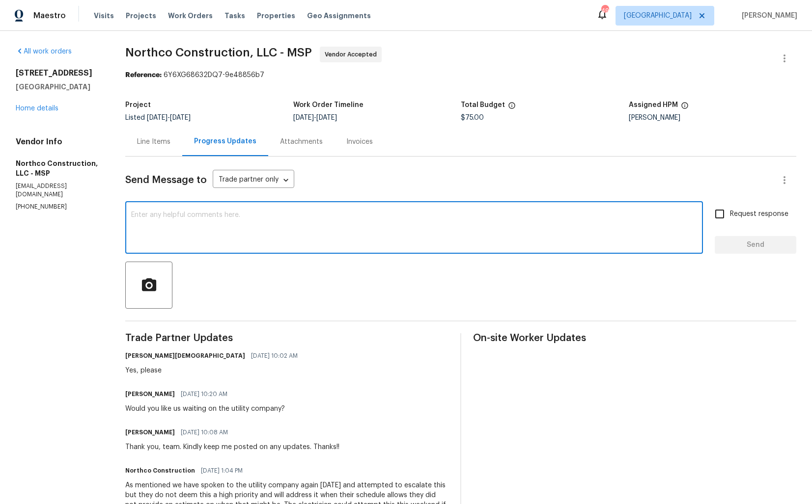
click at [131, 395] on h6 "Matt Heger" at bounding box center [150, 394] width 50 height 10
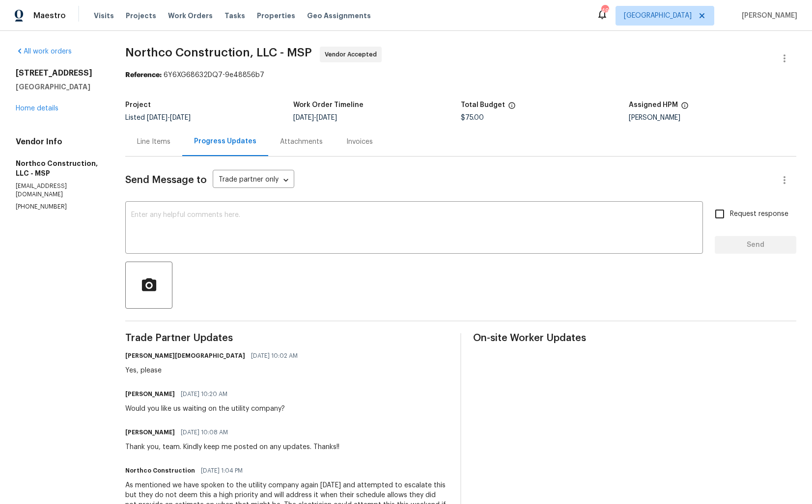
click at [131, 395] on h6 "Matt Heger" at bounding box center [150, 394] width 50 height 10
copy h6 "Matt"
click at [285, 225] on textarea at bounding box center [414, 229] width 566 height 34
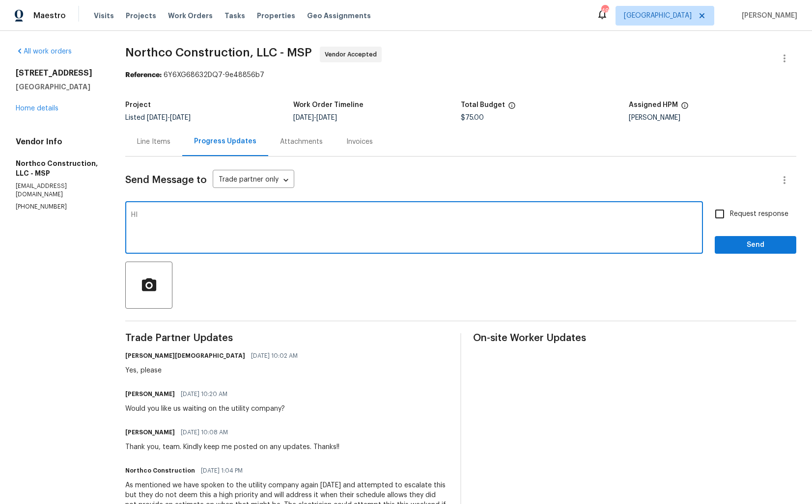
paste textarea "Matt"
click at [235, 217] on textarea "Hi Matt, just let me know once you hear back anything from utiliti company. Tha…" at bounding box center [414, 229] width 566 height 34
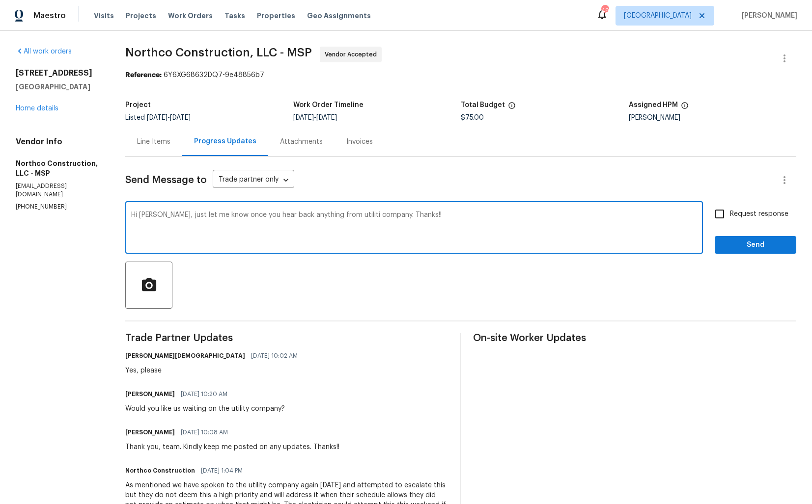
paste textarea "please let me know once you hear back from the utility company. Thanks"
type textarea "Hi Matt, please let me know once you hear back from the utility company. Thanks!"
click at [755, 251] on button "Send" at bounding box center [755, 245] width 82 height 18
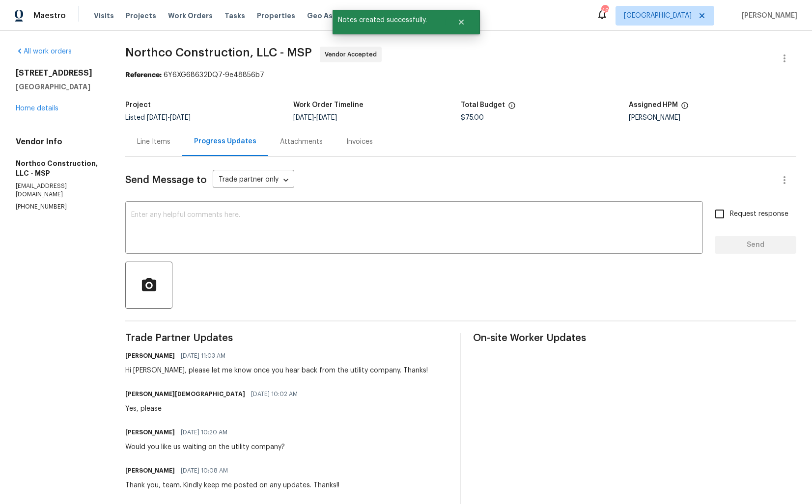
click at [143, 444] on div "Would you like us waiting on the utility company?" at bounding box center [205, 447] width 160 height 10
copy div "Would you like us waiting on the utility company?"
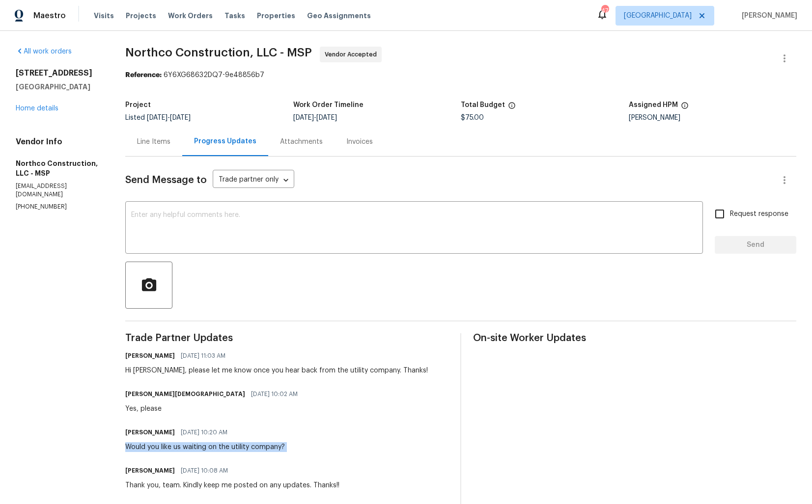
click at [546, 67] on span "Northco Construction, LLC - MSP Vendor Accepted" at bounding box center [448, 59] width 647 height 24
click at [50, 109] on link "Home details" at bounding box center [37, 108] width 43 height 7
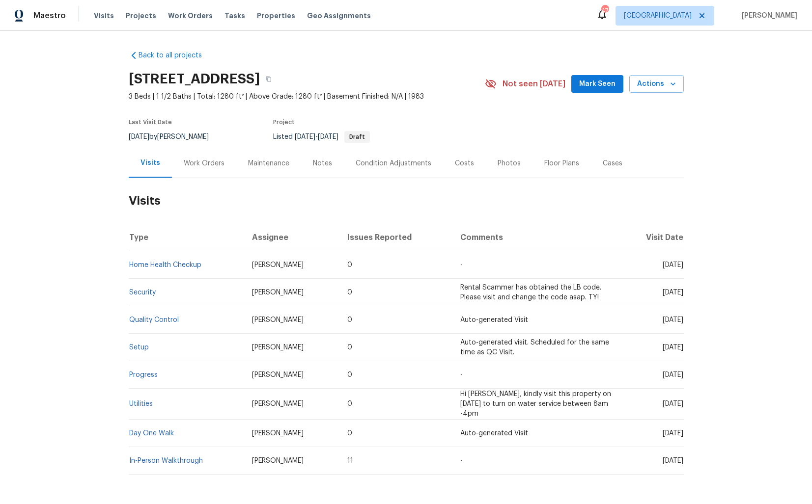
click at [203, 163] on div "Work Orders" at bounding box center [204, 164] width 41 height 10
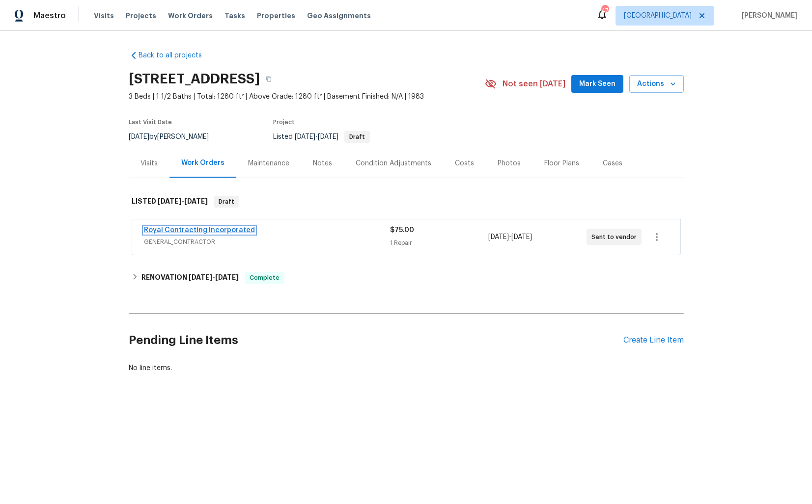
click at [167, 231] on link "Royal Contracting Incorporated" at bounding box center [199, 230] width 111 height 7
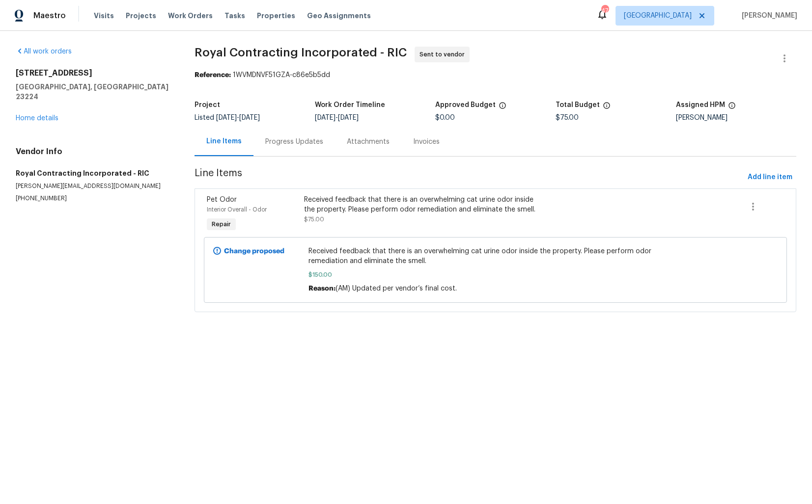
click at [278, 139] on div "Progress Updates" at bounding box center [294, 142] width 58 height 10
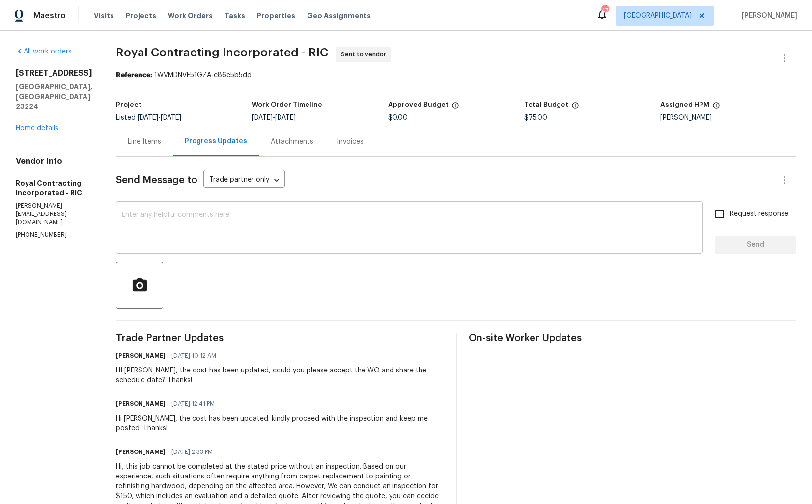
click at [250, 208] on div "x ​" at bounding box center [409, 229] width 587 height 50
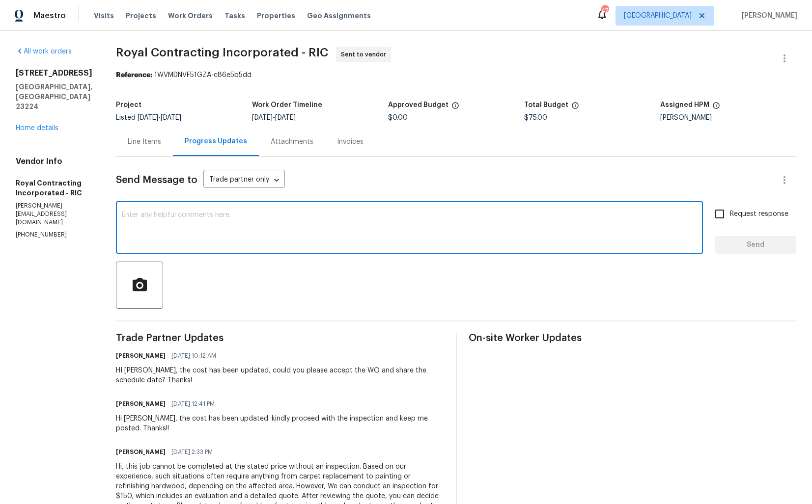
click at [251, 217] on textarea at bounding box center [409, 229] width 575 height 34
click at [156, 140] on div "Line Items" at bounding box center [144, 142] width 33 height 10
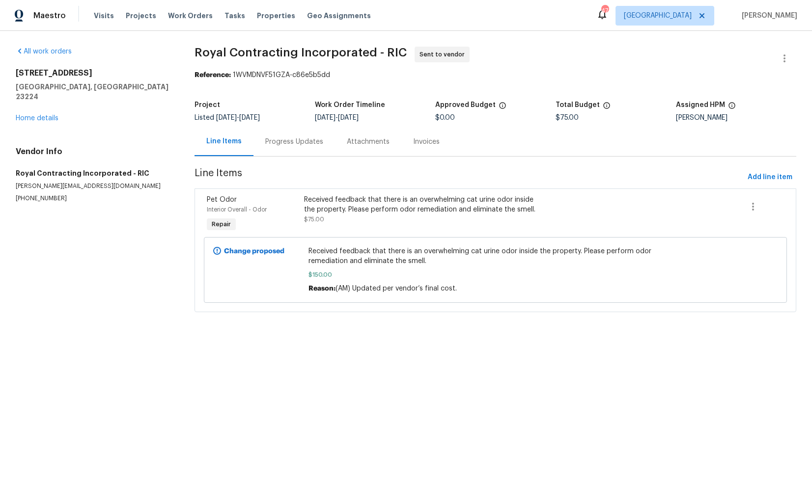
click at [43, 194] on p "(540) 892-0146" at bounding box center [93, 198] width 155 height 8
copy p "(540) 892-0146"
click at [129, 147] on h4 "Vendor Info" at bounding box center [93, 152] width 155 height 10
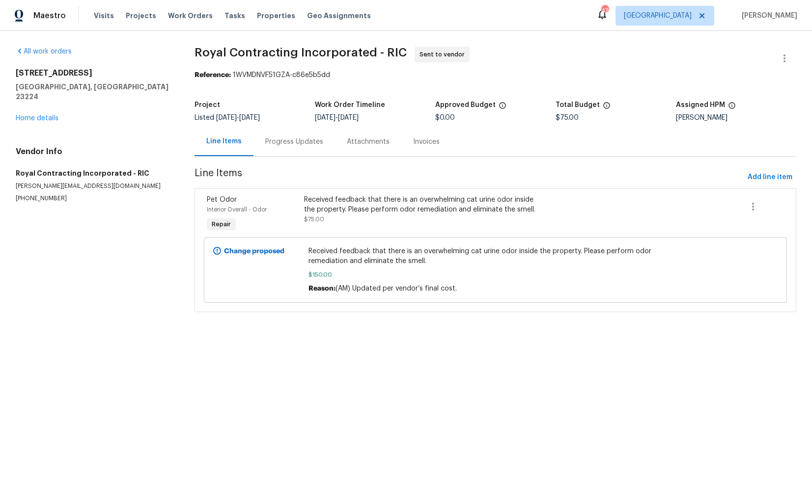
click at [280, 143] on div "Progress Updates" at bounding box center [294, 142] width 58 height 10
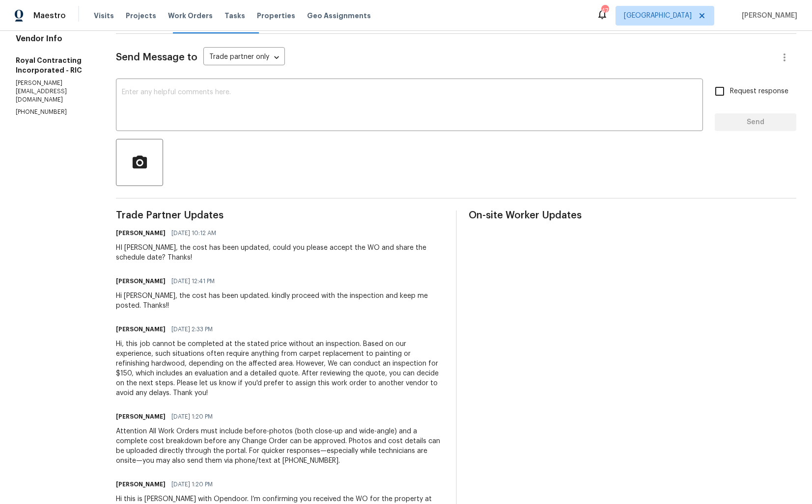
scroll to position [123, 0]
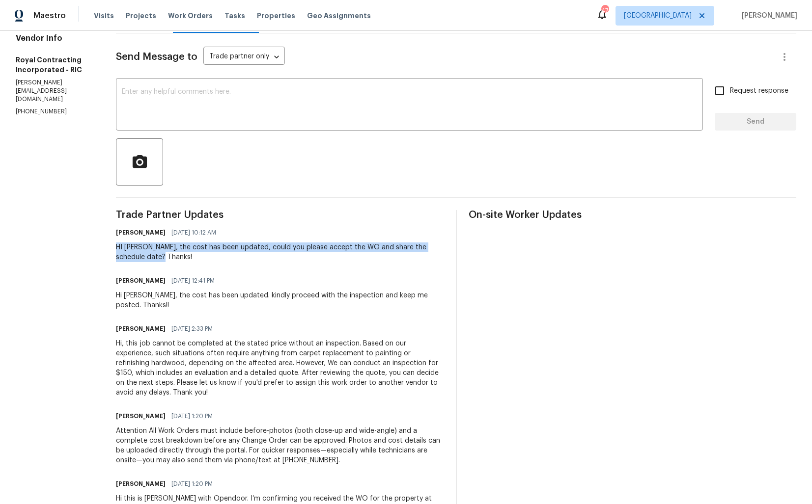
drag, startPoint x: 127, startPoint y: 248, endPoint x: 161, endPoint y: 257, distance: 35.1
click at [161, 257] on div "HI Robin, the cost has been updated, could you please accept the WO and share t…" at bounding box center [280, 253] width 328 height 20
copy div "HI Robin, the cost has been updated, could you please accept the WO and share t…"
click at [376, 106] on textarea at bounding box center [409, 105] width 575 height 34
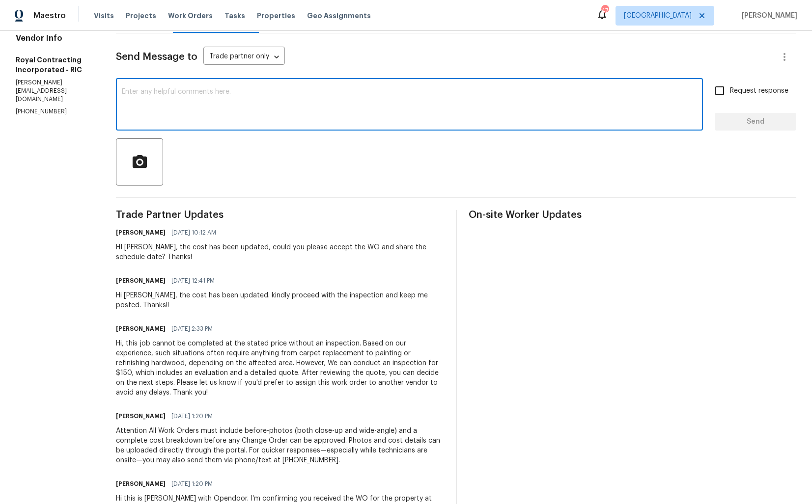
paste textarea "Hi Team, we sent you a text message through RingCentral to get a status update …"
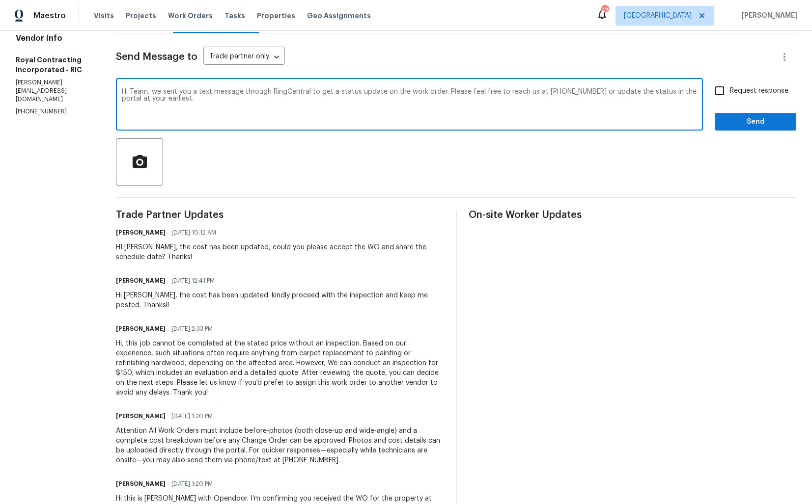
scroll to position [0, 0]
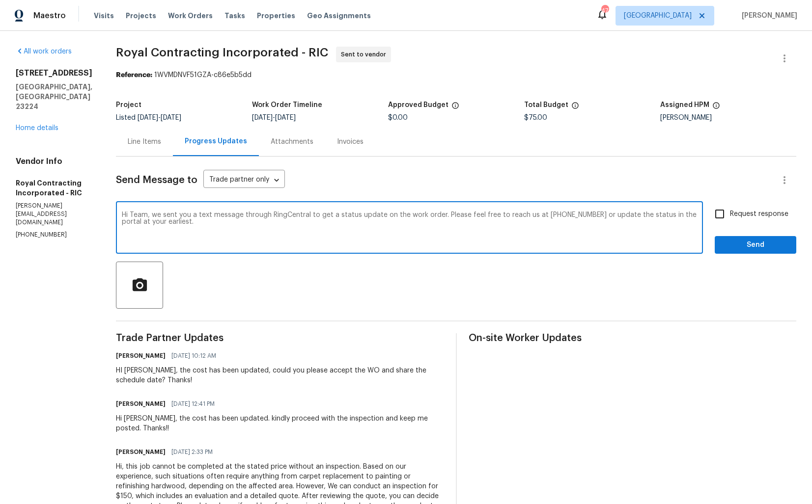
click at [143, 374] on div "HI Robin, the cost has been updated, could you please accept the WO and share t…" at bounding box center [280, 376] width 328 height 20
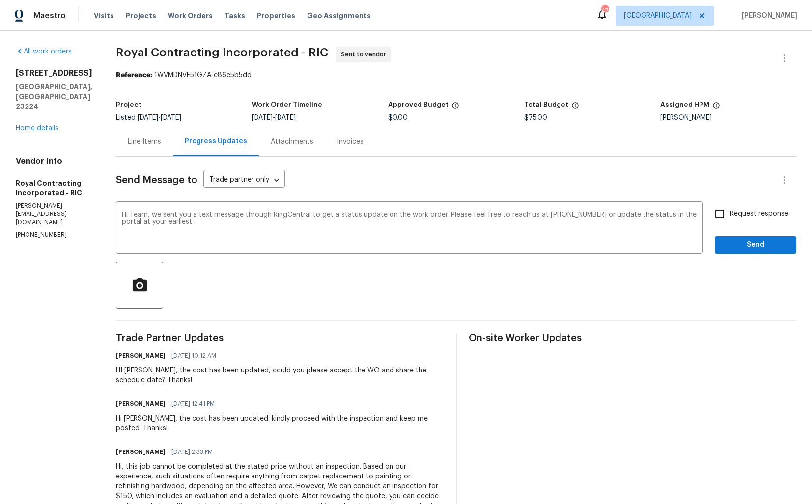
click at [143, 374] on div "HI Robin, the cost has been updated, could you please accept the WO and share t…" at bounding box center [280, 376] width 328 height 20
copy div "Robin"
click at [147, 215] on textarea "Hi Team, we sent you a text message through RingCentral to get a status update …" at bounding box center [409, 229] width 575 height 34
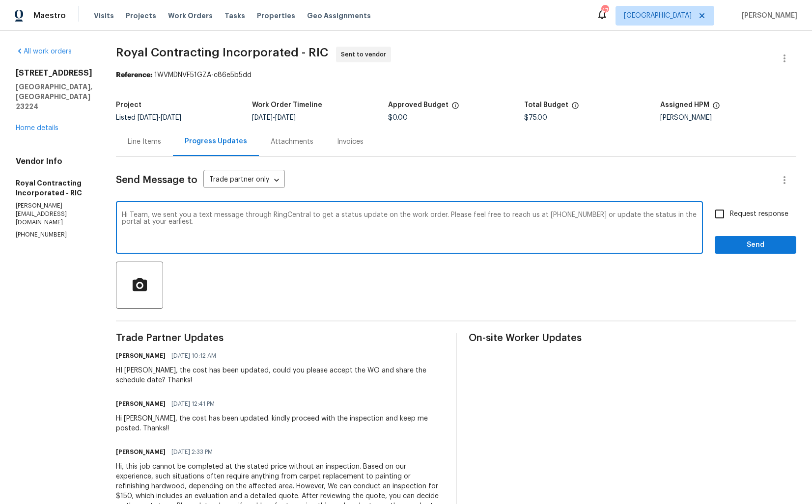
click at [147, 215] on textarea "Hi Team, we sent you a text message through RingCentral to get a status update …" at bounding box center [409, 229] width 575 height 34
paste textarea "Robin"
drag, startPoint x: 253, startPoint y: 215, endPoint x: 321, endPoint y: 215, distance: 67.3
click at [321, 215] on textarea "Hi Robin, we sent you a text message through RingCentral to get a status update…" at bounding box center [409, 229] width 575 height 34
type textarea "Hi Robin, we sent you a text message to get a status update on the work order. …"
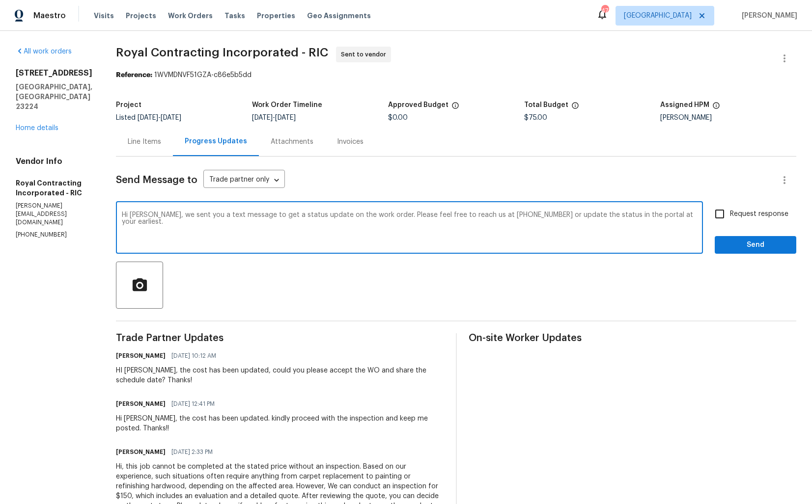
click at [707, 219] on div "Hi Robin, we sent you a text message to get a status update on the work order. …" at bounding box center [456, 229] width 680 height 50
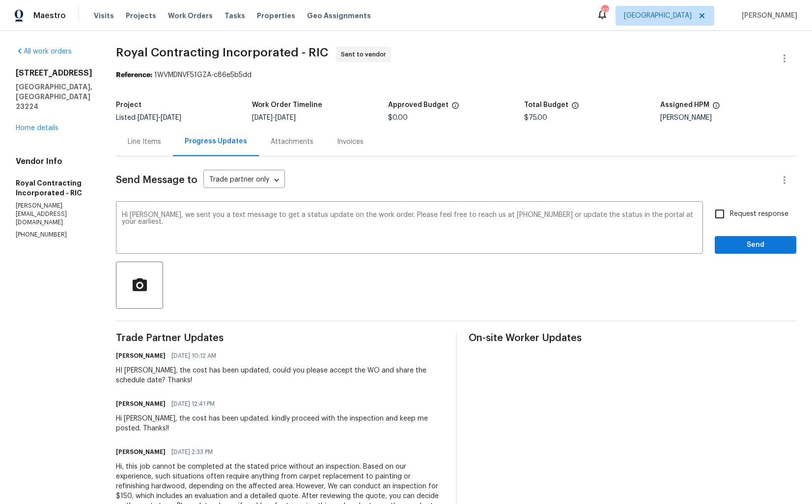
click at [727, 217] on input "Request response" at bounding box center [719, 214] width 21 height 21
checkbox input "true"
click at [732, 244] on span "Send" at bounding box center [755, 245] width 66 height 12
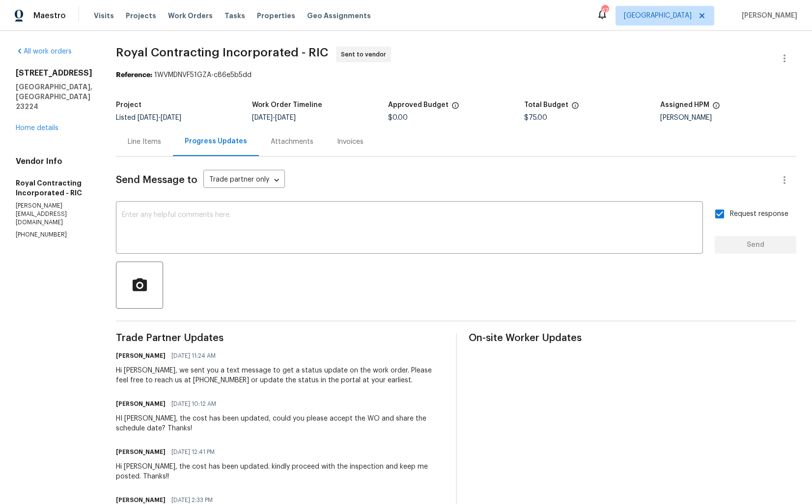
click at [543, 53] on span "Royal Contracting Incorporated - RIC Sent to vendor" at bounding box center [444, 59] width 657 height 24
click at [47, 125] on link "Home details" at bounding box center [37, 128] width 43 height 7
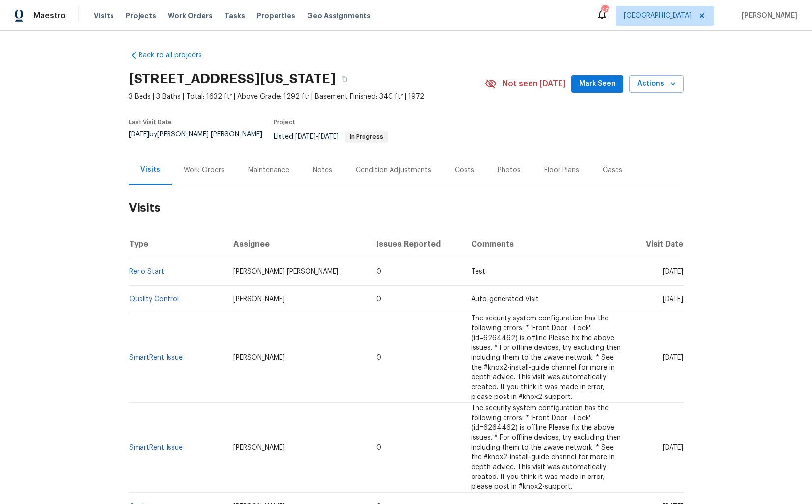
click at [194, 165] on div "Work Orders" at bounding box center [204, 170] width 41 height 10
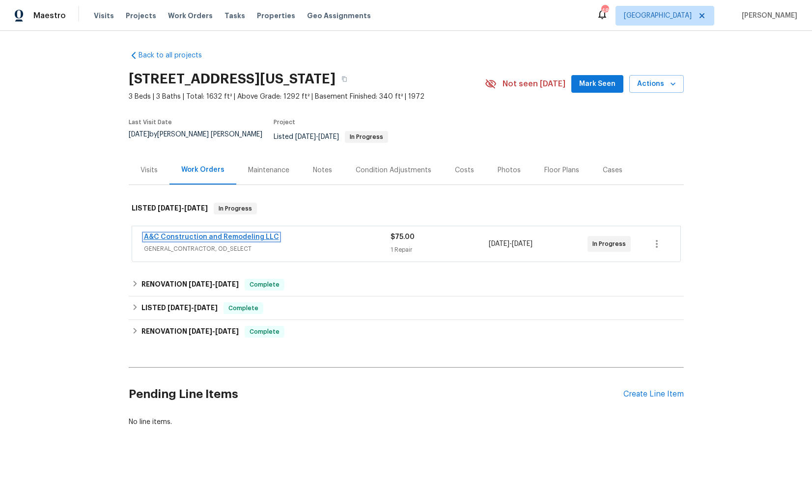
click at [206, 234] on link "A&C Construction and Remodeling LLC" at bounding box center [211, 237] width 135 height 7
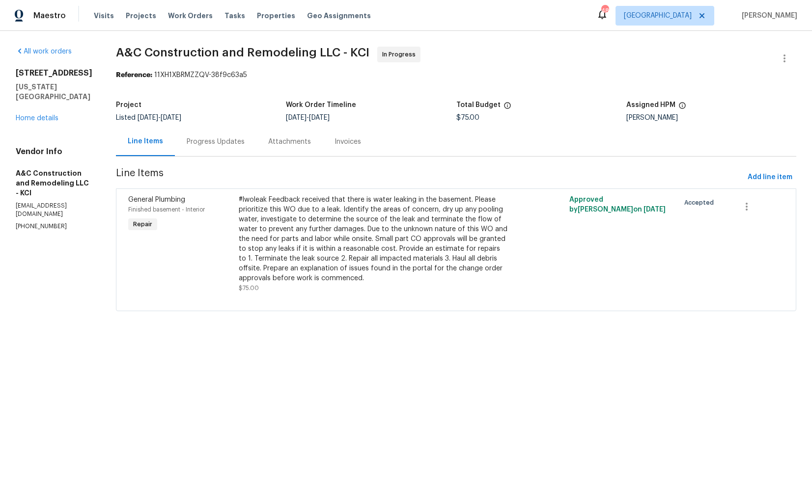
click at [235, 134] on div "Progress Updates" at bounding box center [216, 141] width 82 height 29
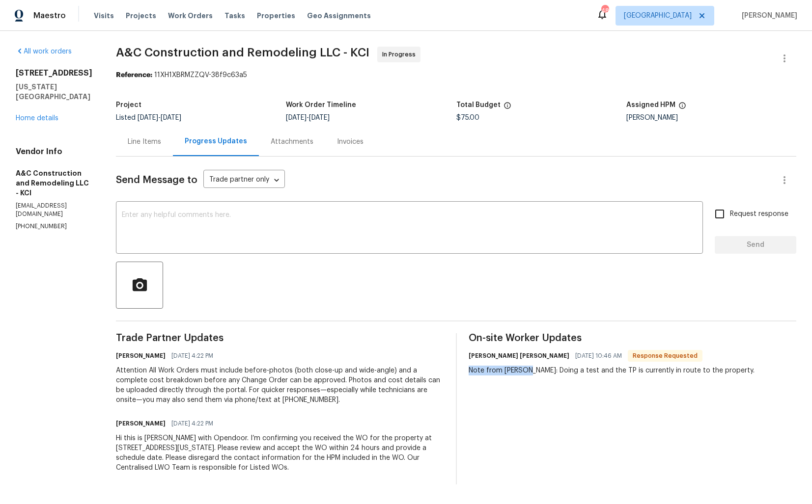
drag, startPoint x: 478, startPoint y: 372, endPoint x: 537, endPoint y: 374, distance: 58.9
click at [537, 374] on div "Note from Degan: Doing a test and the TP is currently in route to the property." at bounding box center [611, 371] width 286 height 10
click at [554, 374] on div "Note from Degan: Doing a test and the TP is currently in route to the property." at bounding box center [611, 371] width 286 height 10
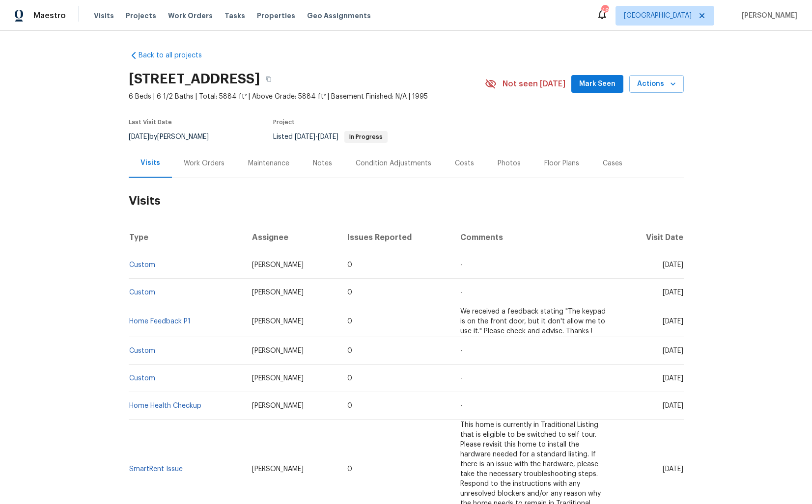
click at [206, 163] on div "Work Orders" at bounding box center [204, 164] width 41 height 10
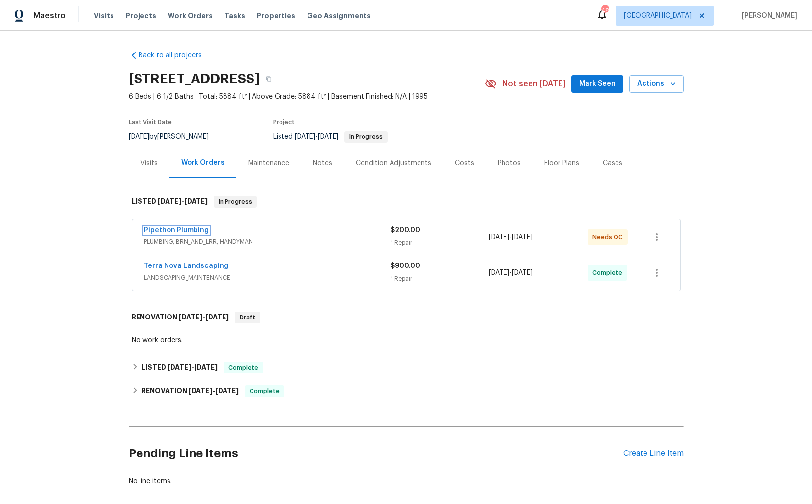
click at [169, 230] on link "Pipethon Plumbing" at bounding box center [176, 230] width 65 height 7
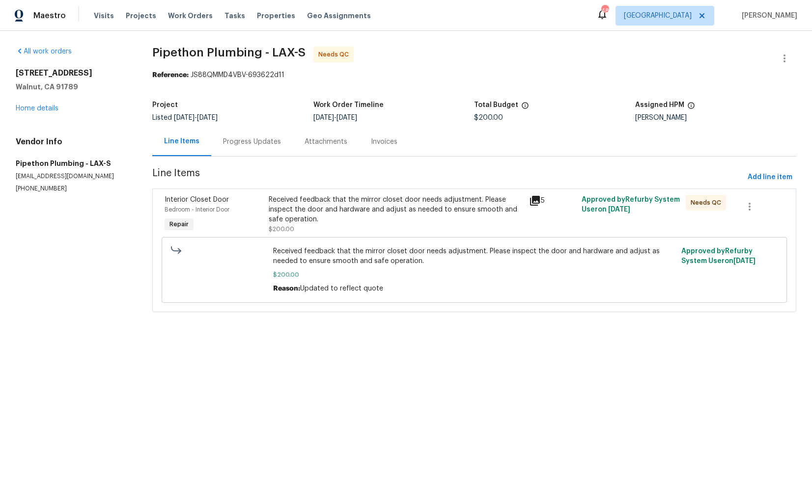
click at [365, 228] on div "Received feedback that the mirror closet door needs adjustment. Please inspect …" at bounding box center [396, 214] width 255 height 39
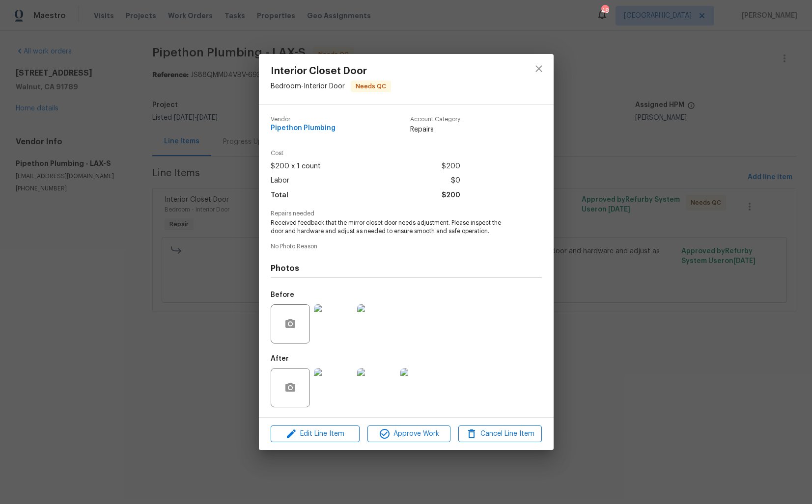
click at [334, 324] on img at bounding box center [333, 323] width 39 height 39
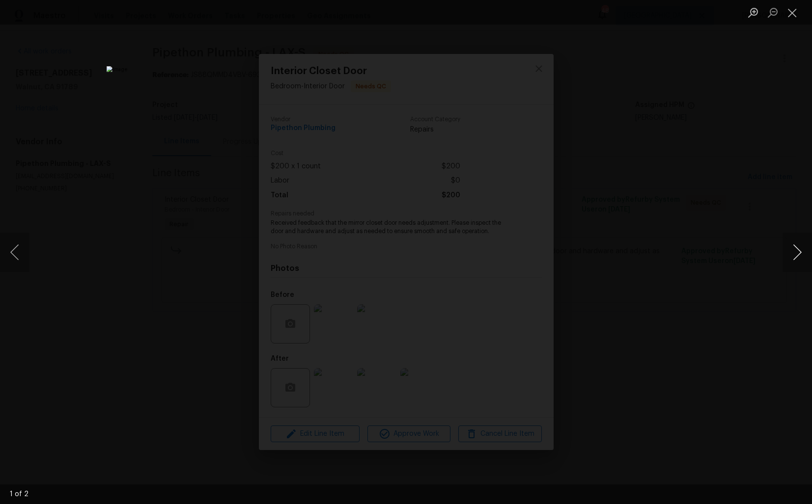
click at [797, 258] on button "Next image" at bounding box center [796, 252] width 29 height 39
click at [715, 249] on div "Lightbox" at bounding box center [406, 252] width 812 height 504
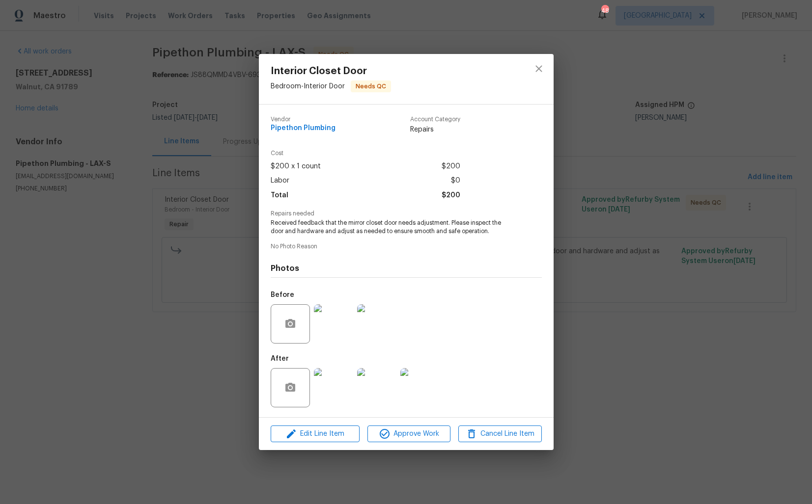
click at [328, 385] on img at bounding box center [333, 387] width 39 height 39
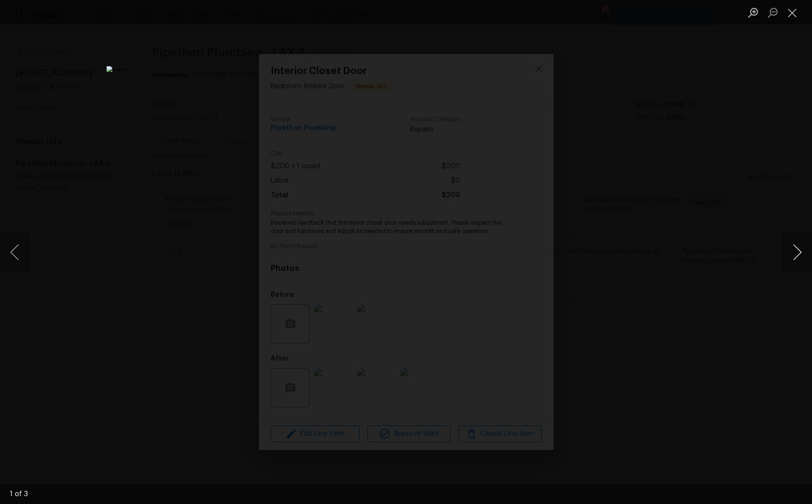
click at [794, 253] on button "Next image" at bounding box center [796, 252] width 29 height 39
click at [708, 254] on div "Lightbox" at bounding box center [406, 252] width 812 height 504
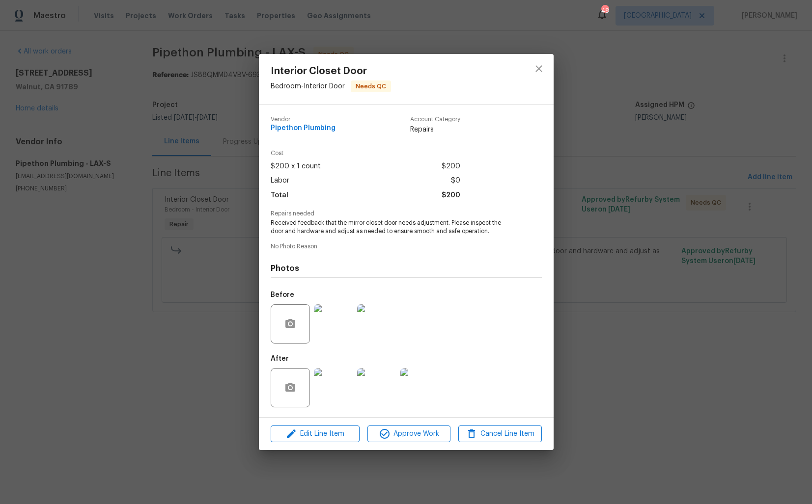
click at [636, 229] on div "Interior Closet Door Bedroom - Interior Door Needs QC Vendor Pipethon Plumbing …" at bounding box center [406, 252] width 812 height 504
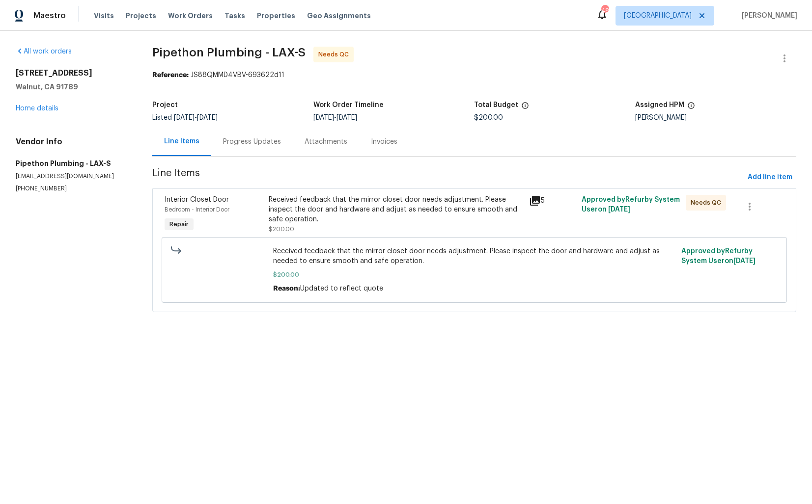
click at [250, 137] on div "Progress Updates" at bounding box center [252, 142] width 58 height 10
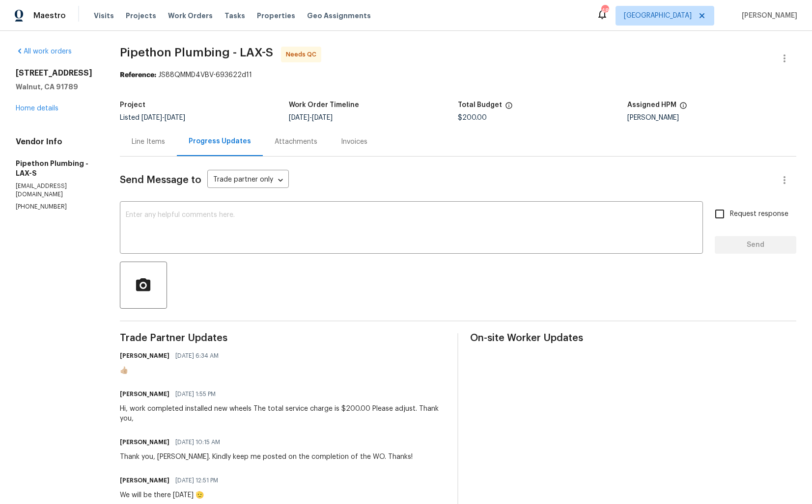
click at [137, 394] on h6 "Andy Ramirez" at bounding box center [145, 394] width 50 height 10
copy h6 "Andy"
click at [164, 142] on div "Line Items" at bounding box center [148, 142] width 33 height 10
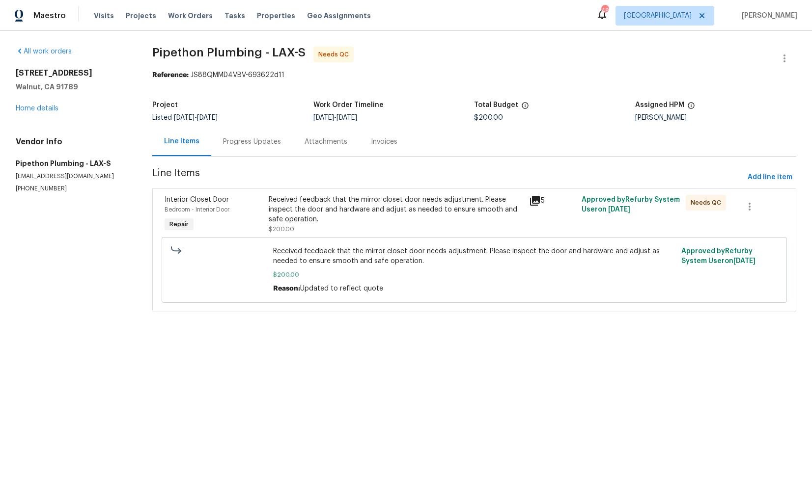
click at [250, 146] on div "Progress Updates" at bounding box center [252, 142] width 58 height 10
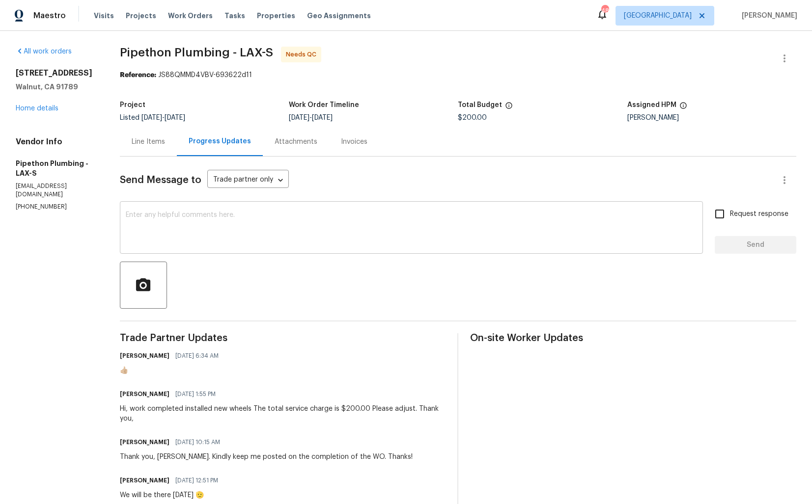
click at [274, 230] on textarea at bounding box center [411, 229] width 571 height 34
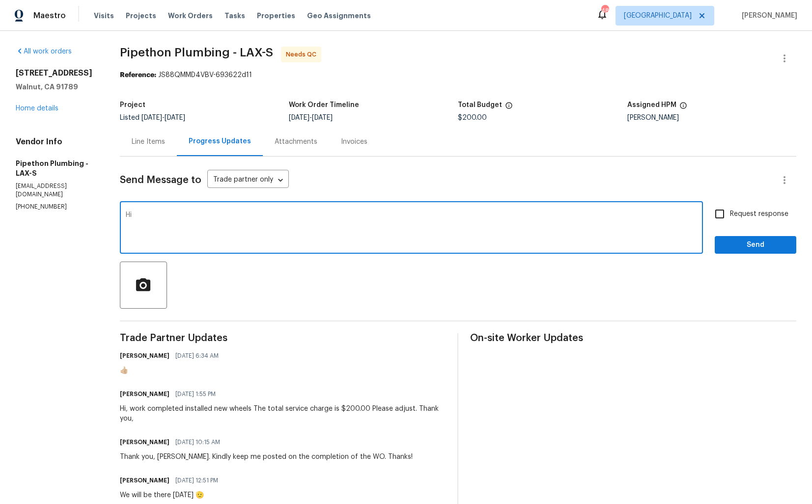
paste textarea "Andy"
type textarea "Hi Andy, thank you for completing the job. Cost has been updated and the WO is …"
click at [727, 217] on input "Request response" at bounding box center [719, 214] width 21 height 21
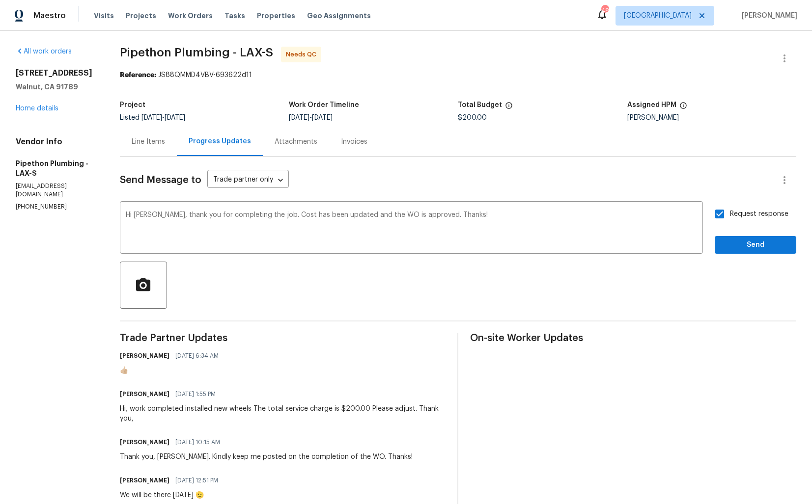
click at [727, 217] on input "Request response" at bounding box center [719, 214] width 21 height 21
checkbox input "false"
click at [739, 240] on span "Send" at bounding box center [755, 245] width 66 height 12
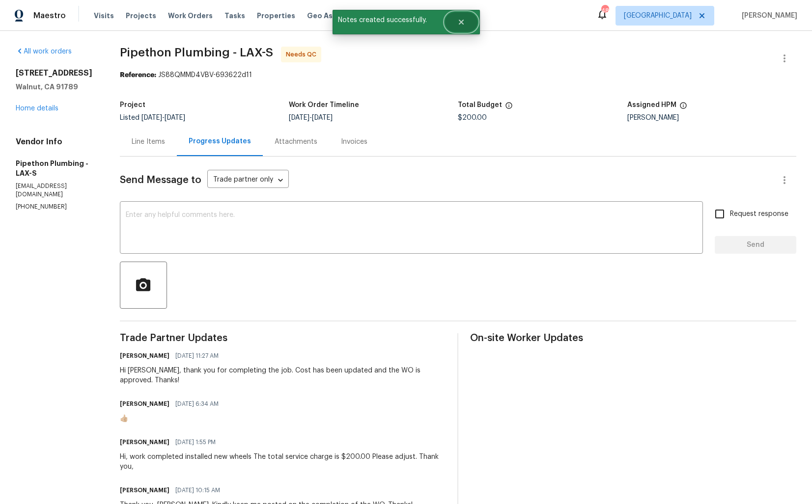
click at [457, 22] on icon "Close" at bounding box center [461, 22] width 8 height 8
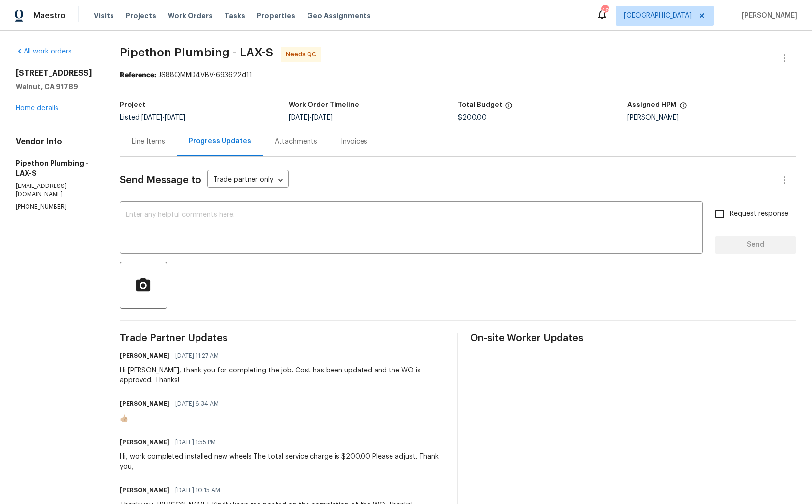
click at [792, 68] on div at bounding box center [784, 59] width 24 height 24
click at [788, 61] on icon "button" at bounding box center [784, 59] width 12 height 12
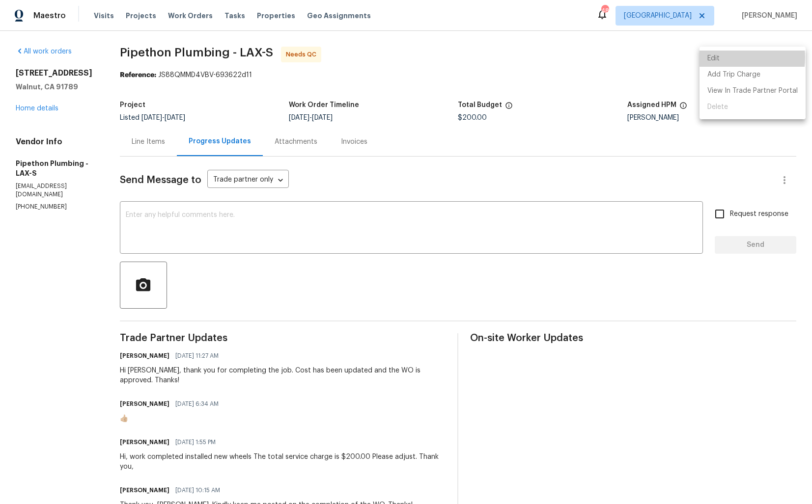
click at [718, 57] on li "Edit" at bounding box center [752, 59] width 106 height 16
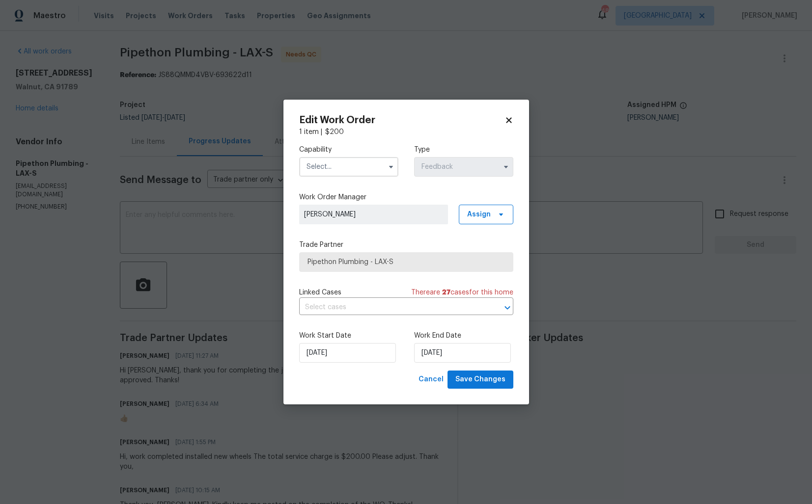
click at [354, 169] on input "text" at bounding box center [348, 167] width 99 height 20
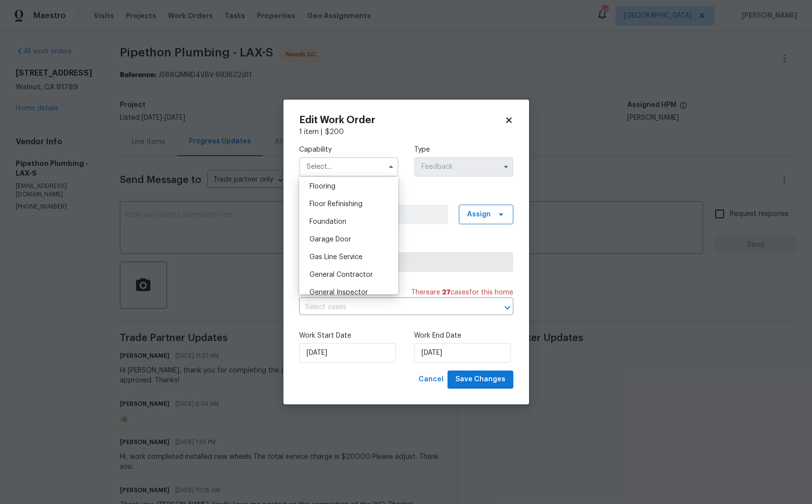
scroll to position [440, 0]
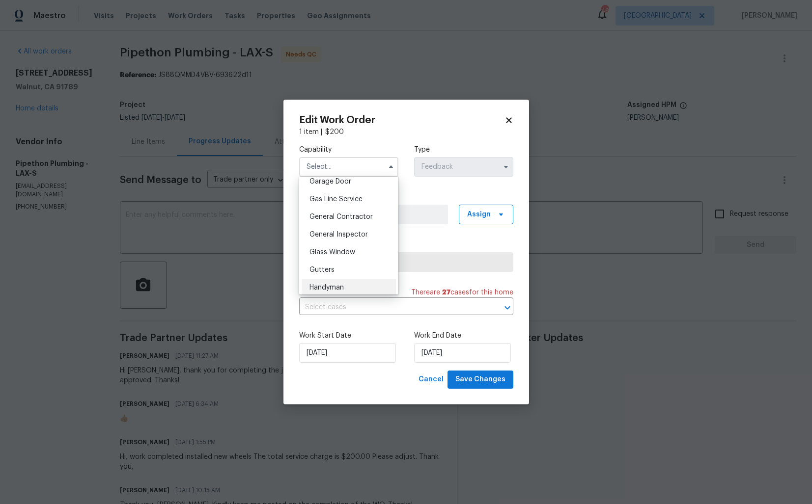
click at [319, 286] on span "Handyman" at bounding box center [326, 287] width 34 height 7
type input "Handyman"
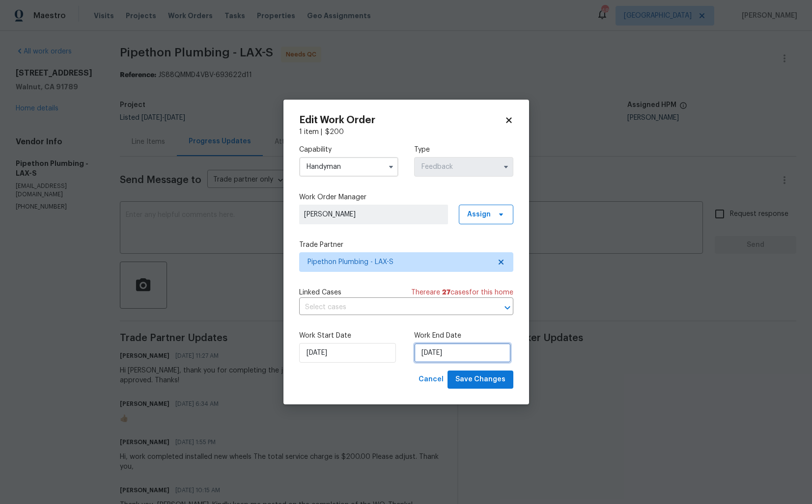
click at [449, 360] on input "16/09/2025" at bounding box center [462, 353] width 97 height 20
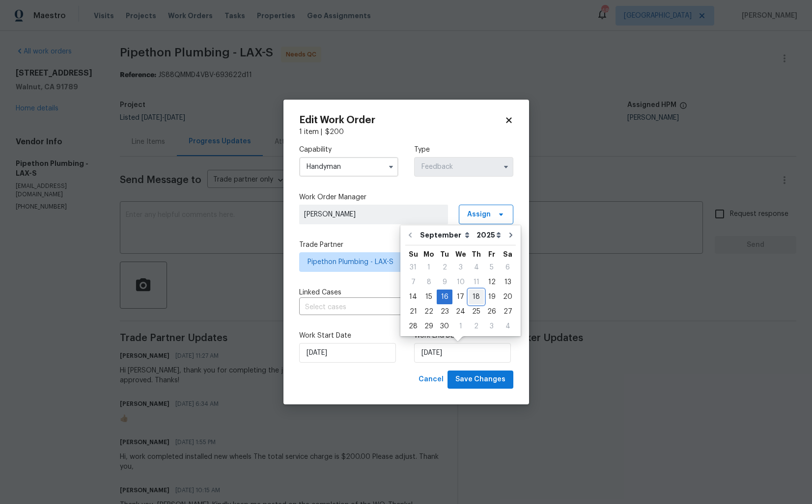
click at [473, 296] on div "18" at bounding box center [475, 297] width 15 height 14
type input "18/09/2025"
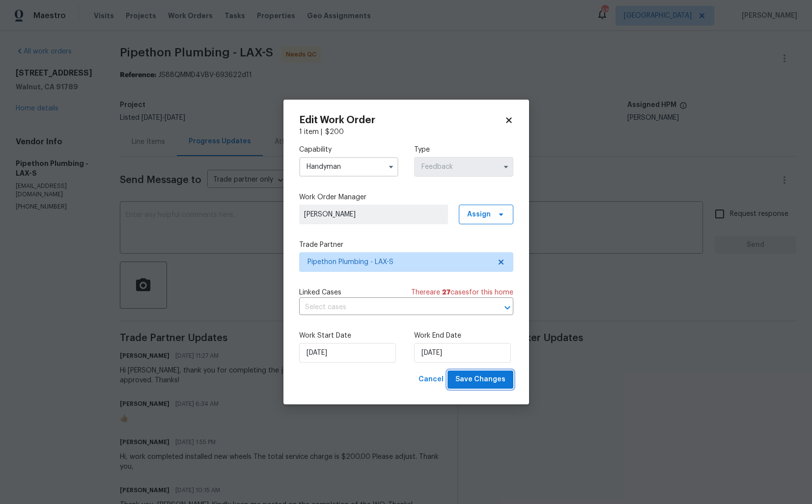
click at [480, 381] on span "Save Changes" at bounding box center [480, 380] width 50 height 12
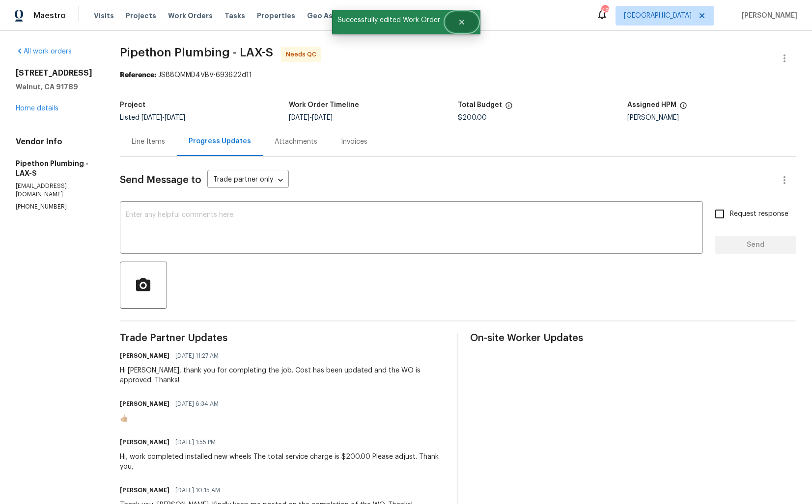
click at [464, 24] on icon "Close" at bounding box center [462, 22] width 8 height 8
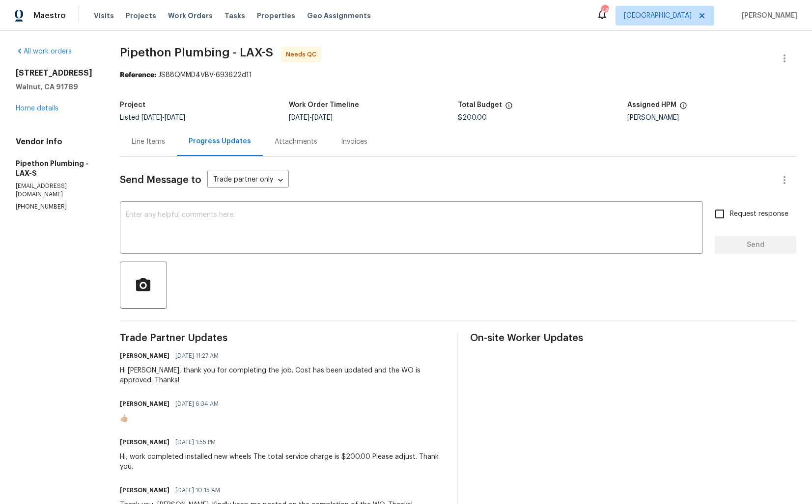
click at [162, 140] on div "Line Items" at bounding box center [148, 142] width 33 height 10
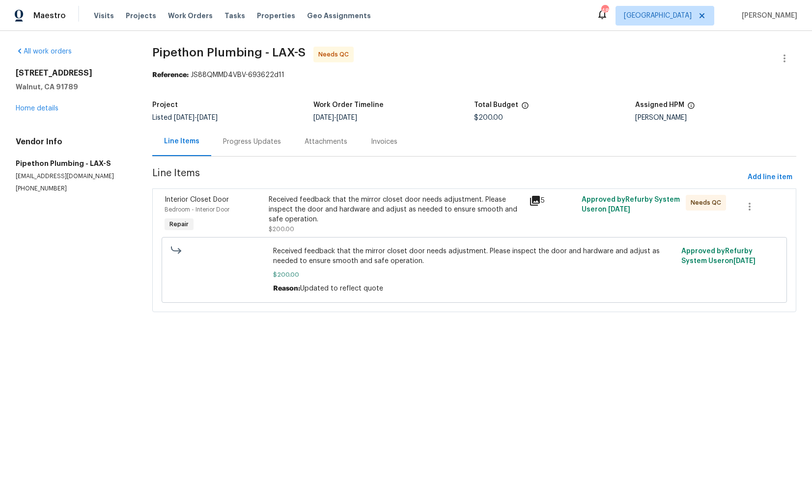
click at [382, 213] on div "Received feedback that the mirror closet door needs adjustment. Please inspect …" at bounding box center [396, 209] width 255 height 29
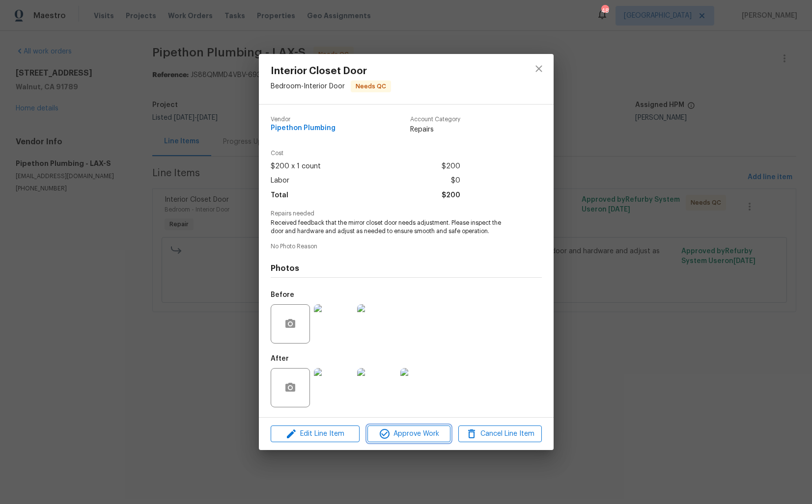
click at [391, 435] on span "Approve Work" at bounding box center [408, 434] width 77 height 12
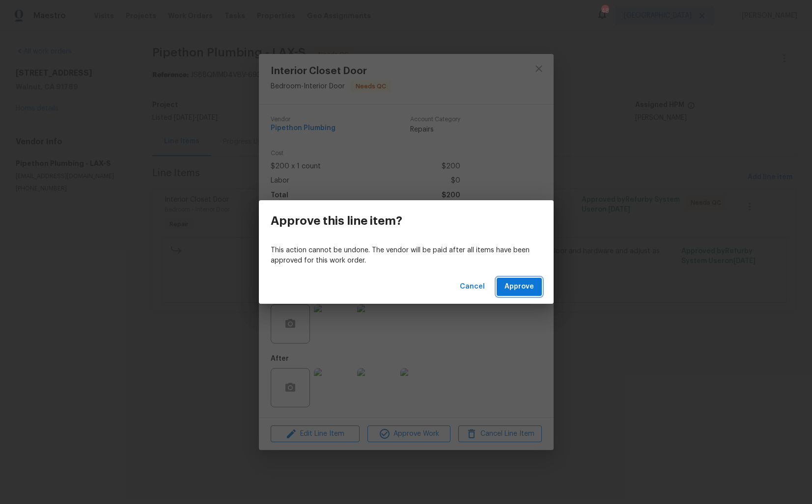
click at [521, 285] on span "Approve" at bounding box center [518, 287] width 29 height 12
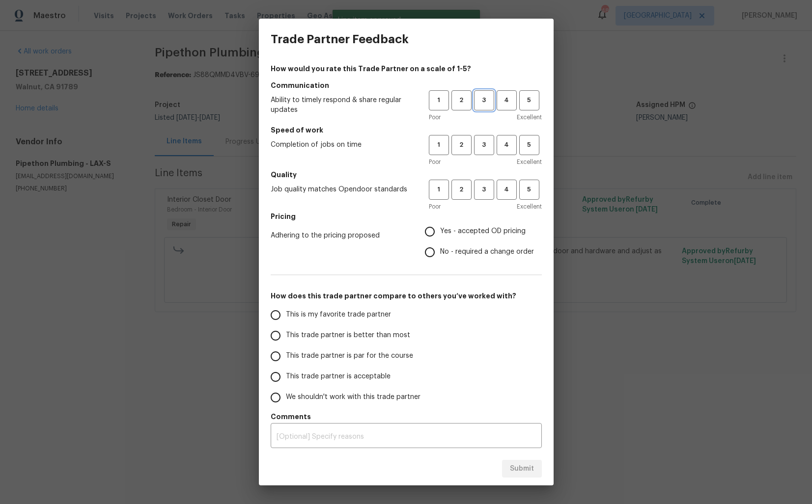
click at [488, 98] on span "3" at bounding box center [484, 100] width 18 height 11
click at [481, 149] on span "3" at bounding box center [484, 144] width 18 height 11
click at [483, 192] on span "3" at bounding box center [484, 189] width 18 height 11
click at [440, 251] on span "No - required a change order" at bounding box center [487, 252] width 94 height 10
click at [440, 251] on input "No - required a change order" at bounding box center [429, 252] width 21 height 21
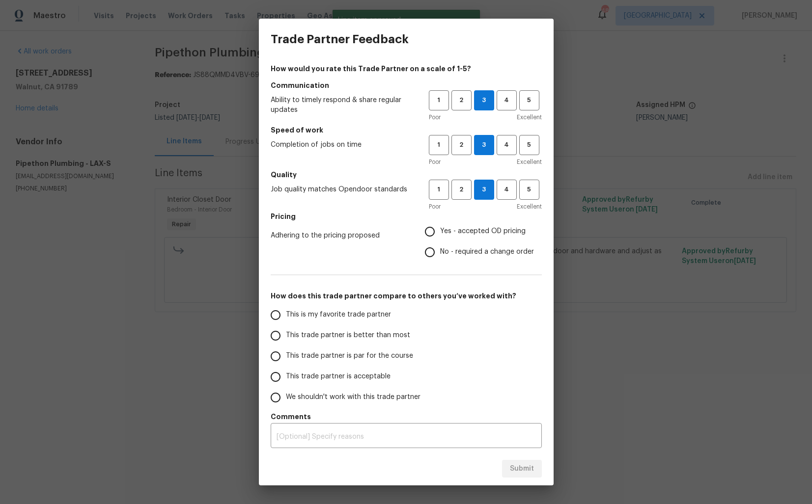
radio input "true"
click at [357, 335] on span "This trade partner is better than most" at bounding box center [348, 335] width 124 height 10
click at [286, 335] on input "This trade partner is better than most" at bounding box center [275, 336] width 21 height 21
click at [519, 468] on span "Submit" at bounding box center [522, 469] width 24 height 12
radio input "true"
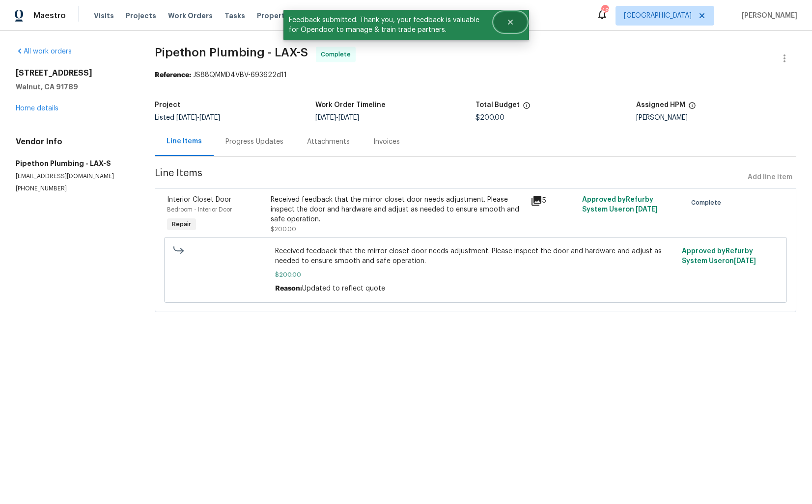
click at [523, 16] on button "Close" at bounding box center [510, 22] width 32 height 20
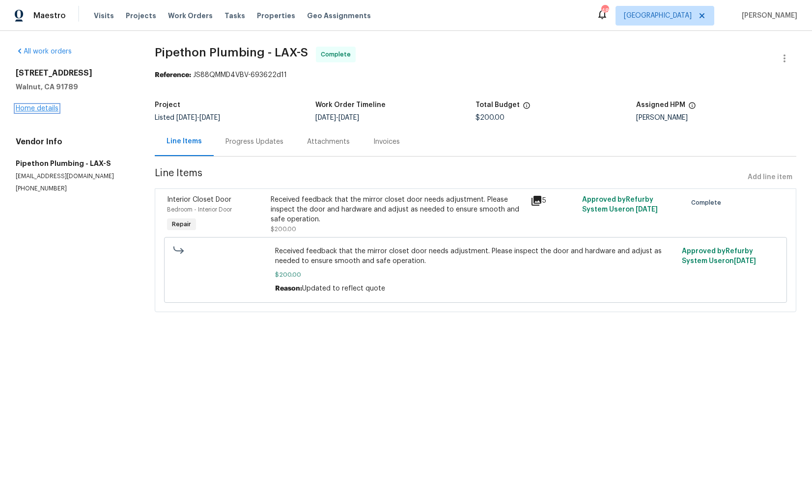
click at [29, 109] on link "Home details" at bounding box center [37, 108] width 43 height 7
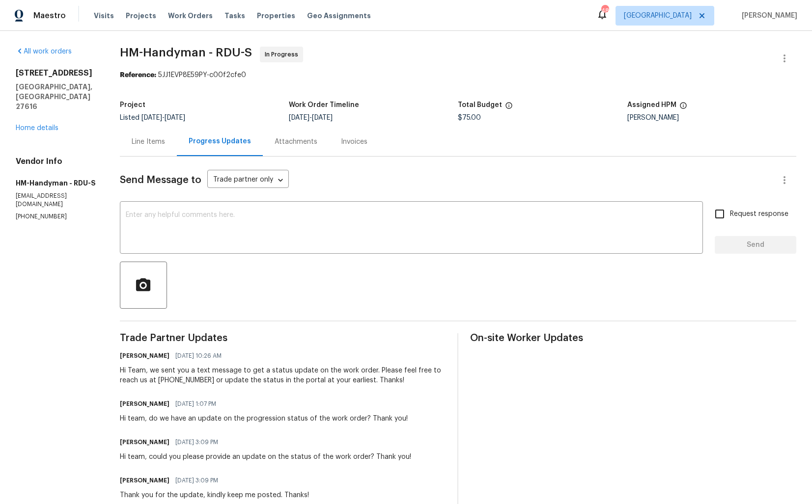
drag, startPoint x: 124, startPoint y: 50, endPoint x: 213, endPoint y: 46, distance: 89.5
click at [213, 46] on div "All work orders [STREET_ADDRESS][PERSON_NAME] Home details Vendor Info HM-Handy…" at bounding box center [406, 404] width 812 height 747
click at [145, 134] on div "Line Items" at bounding box center [148, 141] width 57 height 29
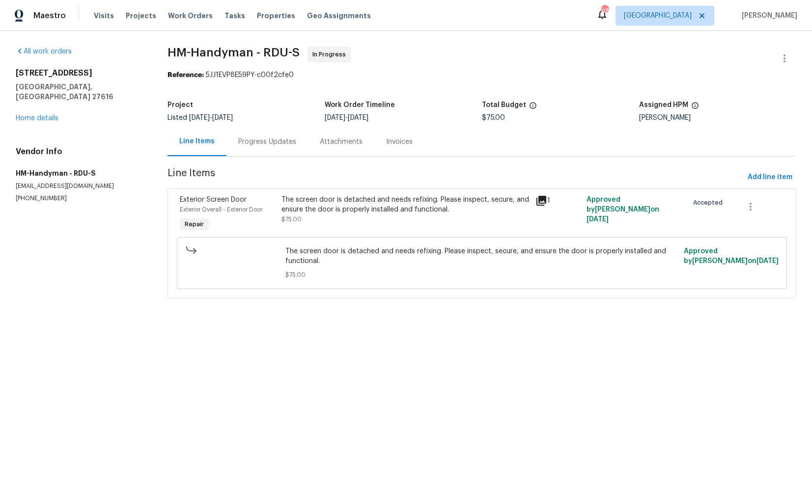
click at [281, 143] on div "Progress Updates" at bounding box center [267, 142] width 58 height 10
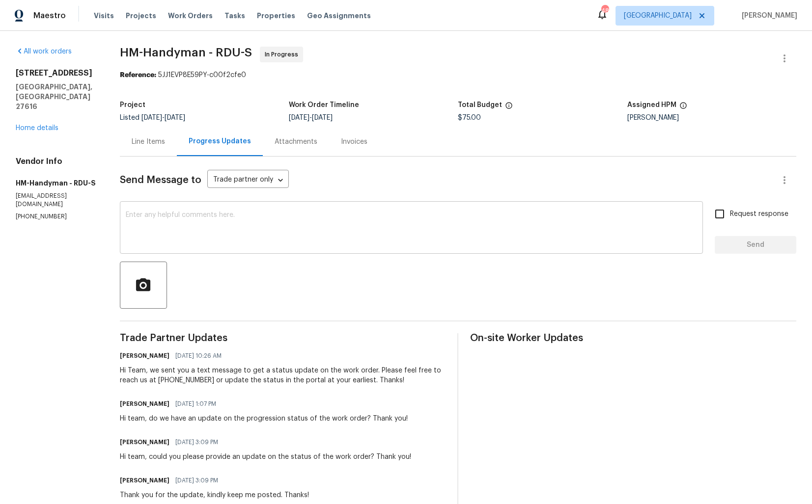
click at [236, 228] on textarea at bounding box center [411, 229] width 571 height 34
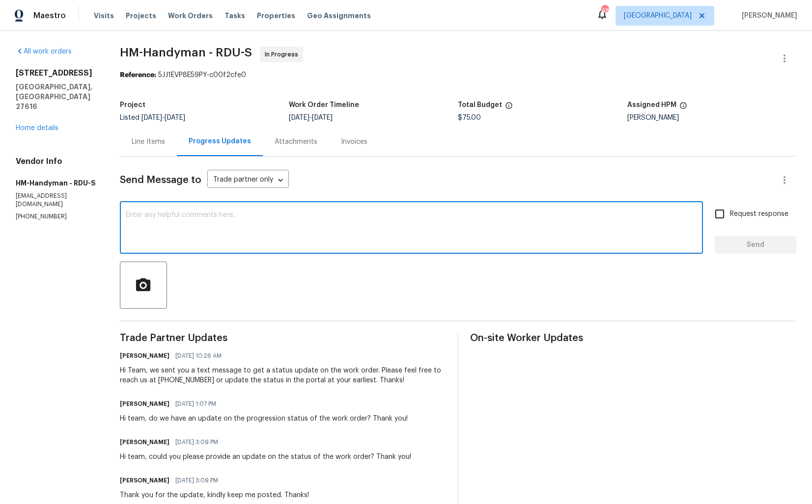
paste textarea "The one in [GEOGRAPHIC_DATA], the technician is on his way now -"
click at [127, 214] on div "The one in [GEOGRAPHIC_DATA], the technician is on his way now - x ​" at bounding box center [411, 229] width 583 height 50
paste textarea "As per the text response, TP stated work is under progress and it will be compl…"
click at [127, 214] on div "The one in [GEOGRAPHIC_DATA], the technician is on his way now - x ​" at bounding box center [411, 229] width 583 height 50
click at [131, 213] on textarea "The one in [GEOGRAPHIC_DATA], the technician is on his way now -" at bounding box center [411, 229] width 571 height 34
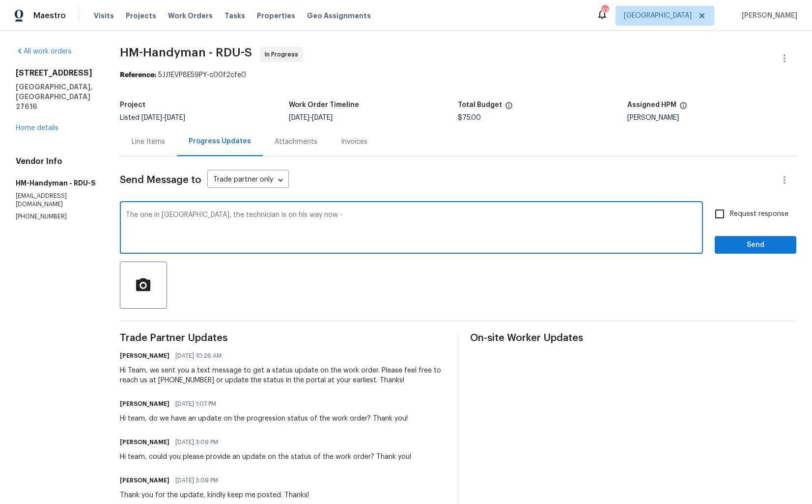
paste textarea "As per the text response, TP stated work is under progress and it will be compl…"
drag, startPoint x: 246, startPoint y: 216, endPoint x: 428, endPoint y: 218, distance: 182.2
click at [428, 218] on textarea "As per the text response, TP stated work is under progress and it will be compl…" at bounding box center [411, 229] width 571 height 34
click at [462, 216] on textarea "As per the text response, TP stated "The one in [GEOGRAPHIC_DATA], the technici…" at bounding box center [411, 229] width 571 height 34
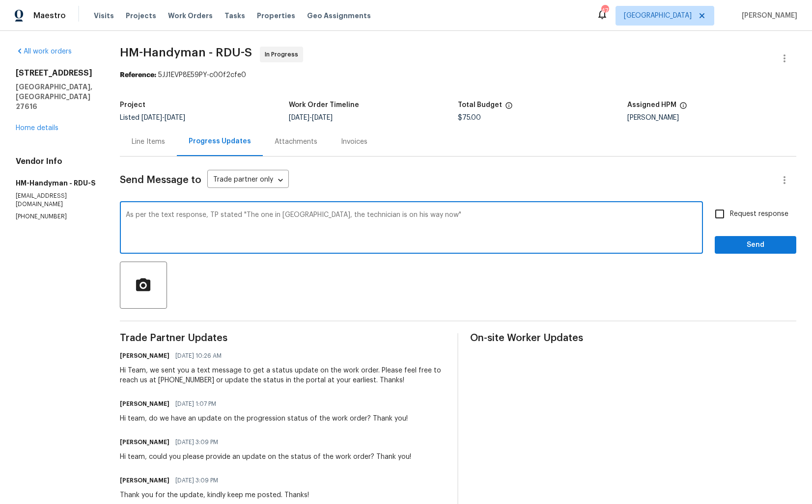
click at [199, 217] on textarea "As per the text response, TP stated "The one in [GEOGRAPHIC_DATA], the technici…" at bounding box center [411, 229] width 571 height 34
click at [199, 217] on textarea "As per the text response, TP stated "The one in Ocala, the technician is on his…" at bounding box center [411, 229] width 571 height 34
type textarea "As per the text response, TP stated "The one in Ocala, the technician is on his…"
click at [389, 225] on textarea "As per the text response, TP stated "The one in Ocala, the technician is on his…" at bounding box center [411, 229] width 571 height 34
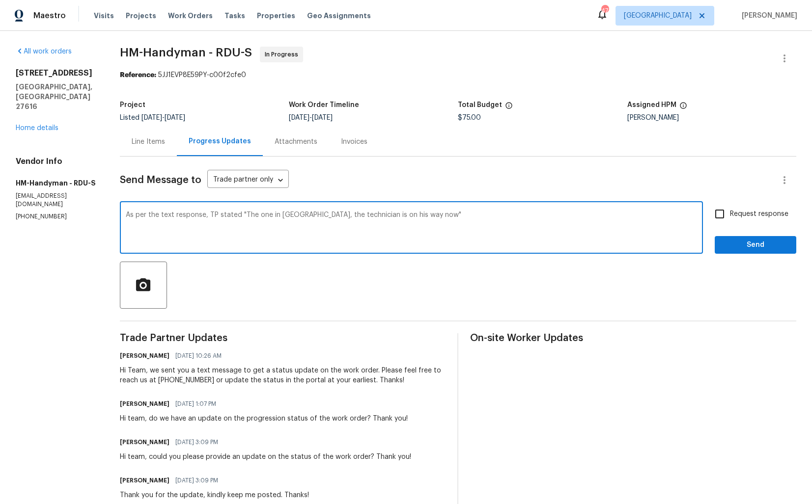
drag, startPoint x: 213, startPoint y: 215, endPoint x: 242, endPoint y: 218, distance: 29.6
click at [242, 218] on textarea "As per the text response, TP stated "The one in Ocala, the technician is on his…" at bounding box center [411, 229] width 571 height 34
drag, startPoint x: 337, startPoint y: 216, endPoint x: 282, endPoint y: 212, distance: 55.6
click at [282, 212] on textarea "As per the text response, you have confirmed "The one in Ocala, the technician …" at bounding box center [411, 229] width 571 height 34
click at [433, 216] on textarea "As per the text response, you have confirmed "the technician is on his way now"" at bounding box center [411, 229] width 571 height 34
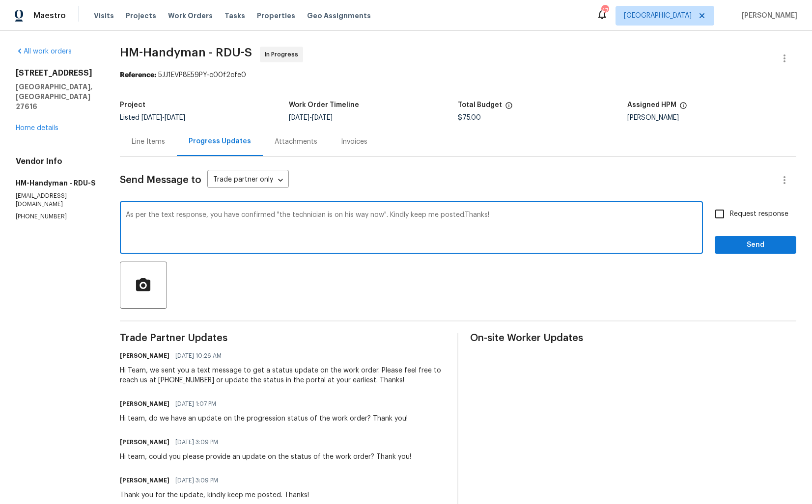
click at [467, 217] on textarea "As per the text response, you have confirmed "the technician is on his way now"…" at bounding box center [411, 229] width 571 height 34
click at [696, 213] on textarea "As per the text response, you have confirmed "the technician is on his way now"…" at bounding box center [411, 229] width 571 height 34
type textarea "As per the text response, you have confirmed "the technician is on his way now"…"
click at [742, 215] on span "Request response" at bounding box center [759, 214] width 58 height 10
click at [730, 215] on input "Request response" at bounding box center [719, 214] width 21 height 21
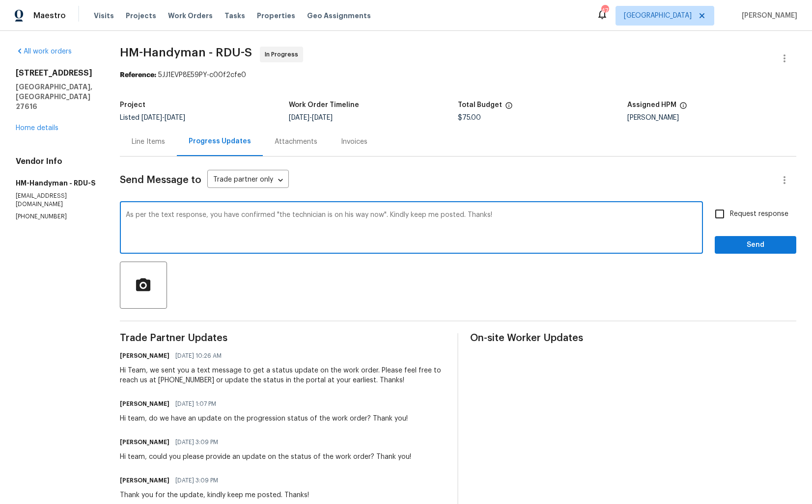
checkbox input "true"
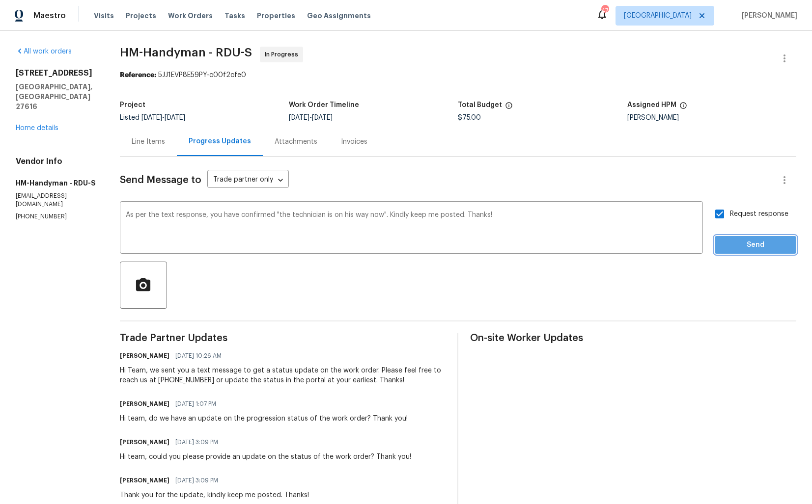
click at [739, 246] on span "Send" at bounding box center [755, 245] width 66 height 12
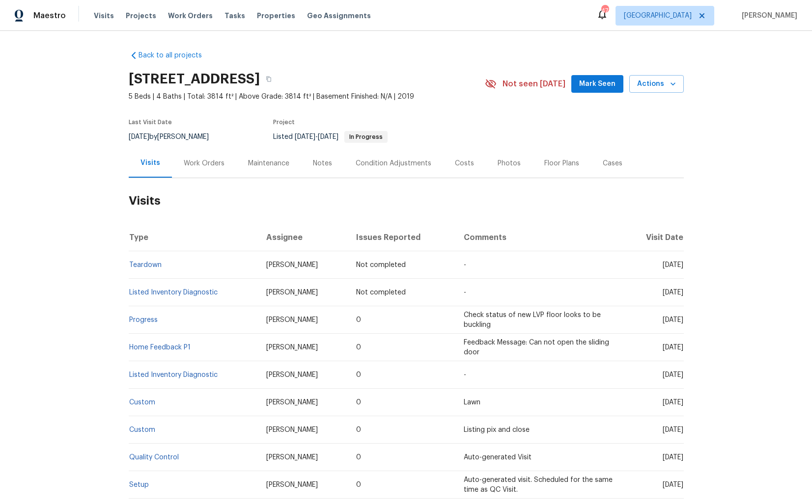
click at [198, 168] on div "Work Orders" at bounding box center [204, 163] width 64 height 29
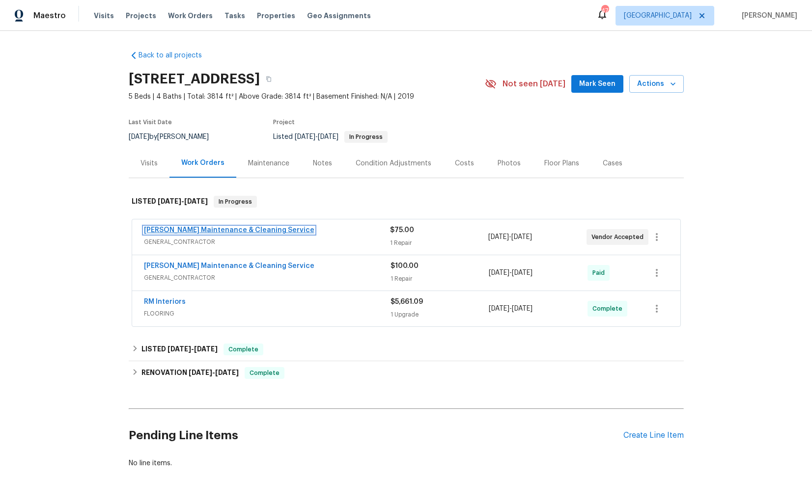
click at [205, 230] on link "[PERSON_NAME] Maintenance & Cleaning Service" at bounding box center [229, 230] width 170 height 7
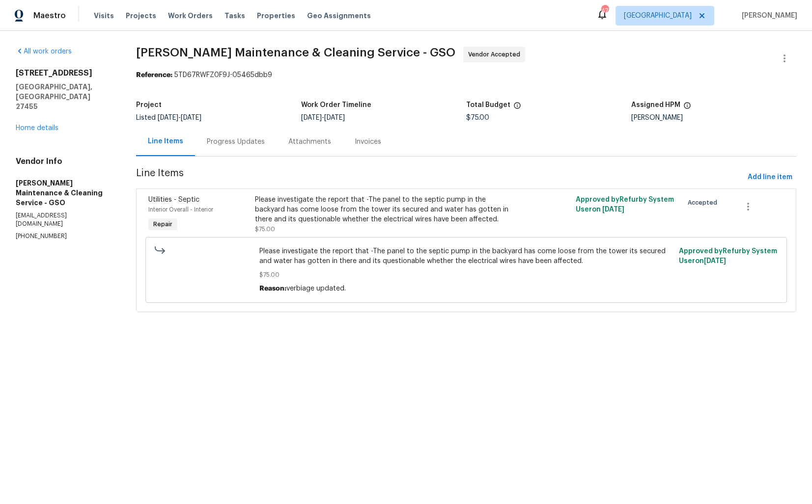
click at [207, 143] on div "Progress Updates" at bounding box center [236, 142] width 58 height 10
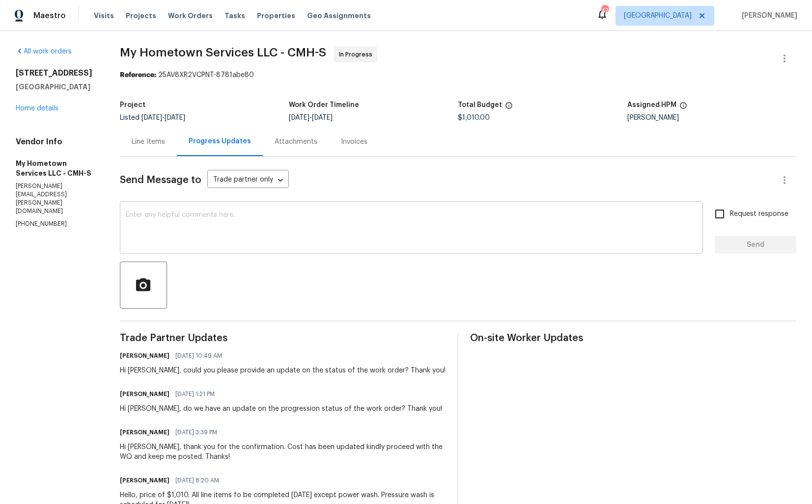
click at [211, 229] on textarea at bounding box center [411, 229] width 571 height 34
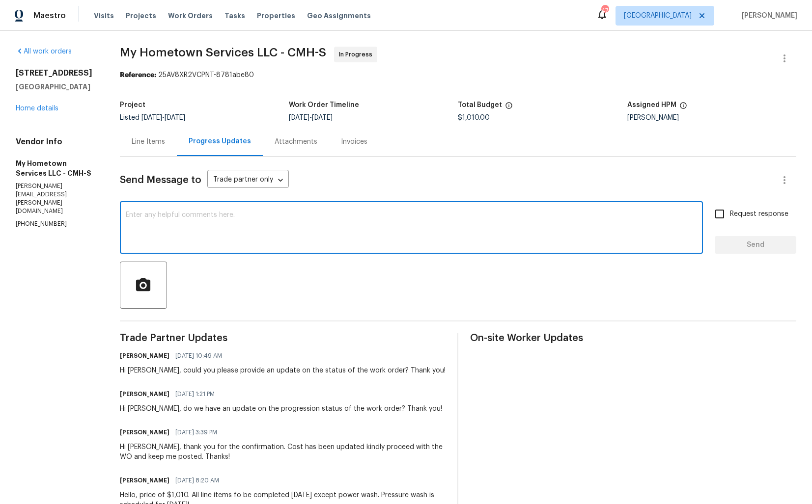
click at [48, 220] on p "(740) 785-6913" at bounding box center [56, 224] width 81 height 8
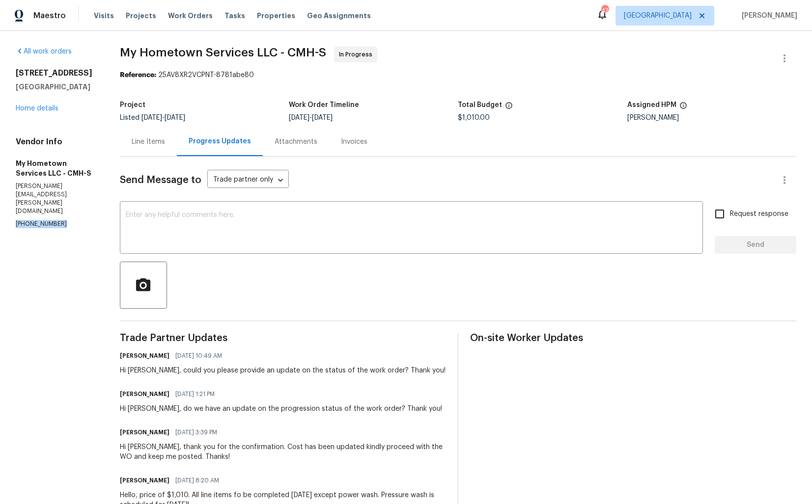
click at [48, 220] on p "(740) 785-6913" at bounding box center [56, 224] width 81 height 8
copy p "(740) 785-6913"
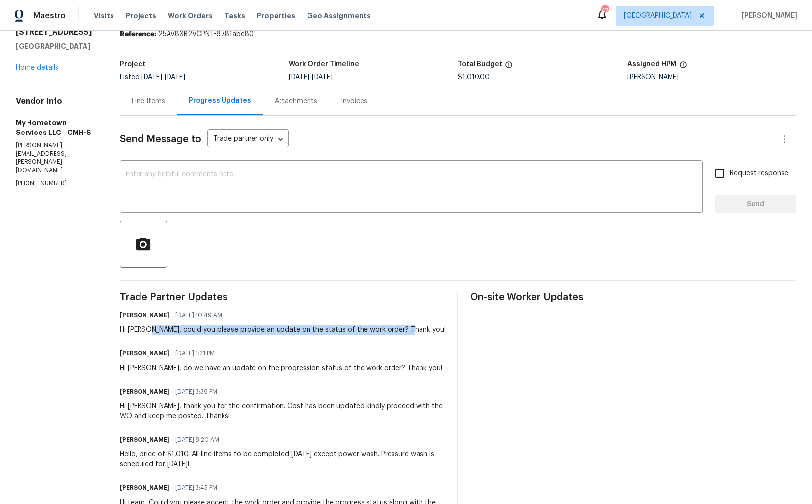
drag, startPoint x: 149, startPoint y: 330, endPoint x: 426, endPoint y: 335, distance: 277.0
click at [426, 335] on div "Arvind Raj M 09/17/2025 10:49 AM Hi Zach, could you please provide an update on…" at bounding box center [283, 321] width 326 height 27
copy div "could you please provide an update on the status of the work order? Thank you!"
click at [498, 190] on textarea at bounding box center [411, 188] width 571 height 34
paste textarea "Hi Team, we sent you a text message through RingCentral to get a status update …"
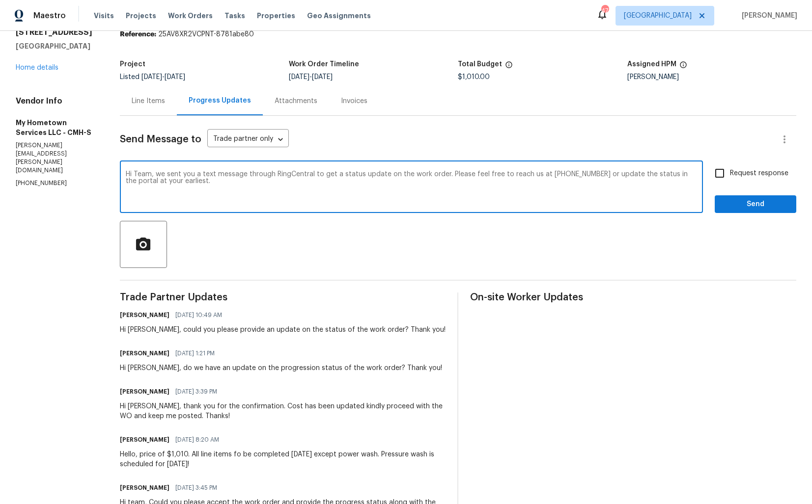
click at [136, 330] on div "Hi Zach, could you please provide an update on the status of the work order? Th…" at bounding box center [283, 330] width 326 height 10
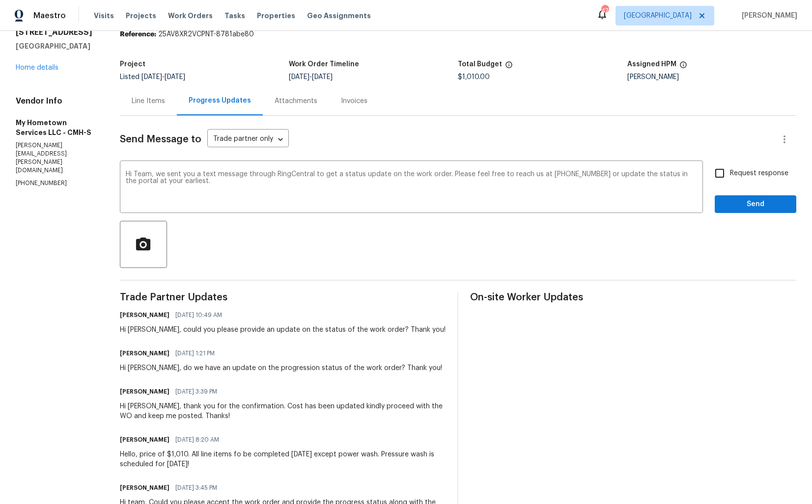
click at [136, 330] on div "Hi Zach, could you please provide an update on the status of the work order? Th…" at bounding box center [283, 330] width 326 height 10
copy div "Zach"
click at [144, 175] on textarea "Hi Team, we sent you a text message through RingCentral to get a status update …" at bounding box center [411, 188] width 571 height 34
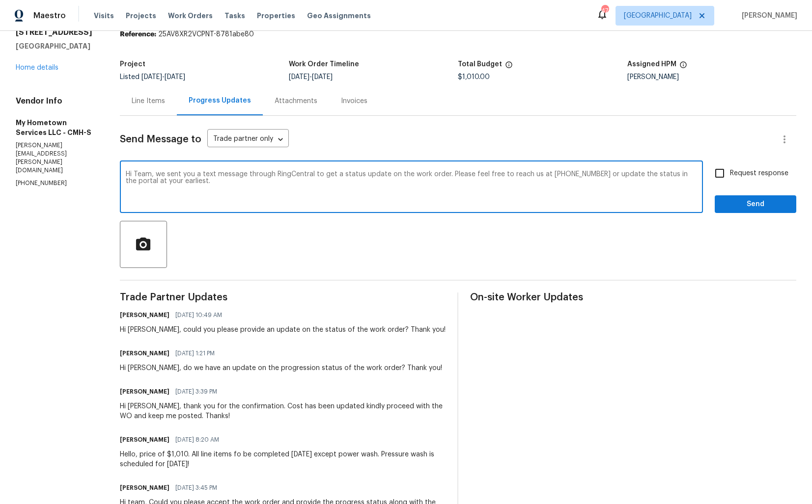
click at [144, 175] on textarea "Hi Team, we sent you a text message through RingCentral to get a status update …" at bounding box center [411, 188] width 571 height 34
paste textarea "Zach"
drag, startPoint x: 246, startPoint y: 174, endPoint x: 312, endPoint y: 176, distance: 66.3
click at [312, 176] on textarea "Hi Zach, we sent you a text message through RingCentral to get a status update …" at bounding box center [411, 188] width 571 height 34
click at [364, 183] on textarea "Hi Zach, we sent you a text message to get a status update on the work order. P…" at bounding box center [411, 188] width 571 height 34
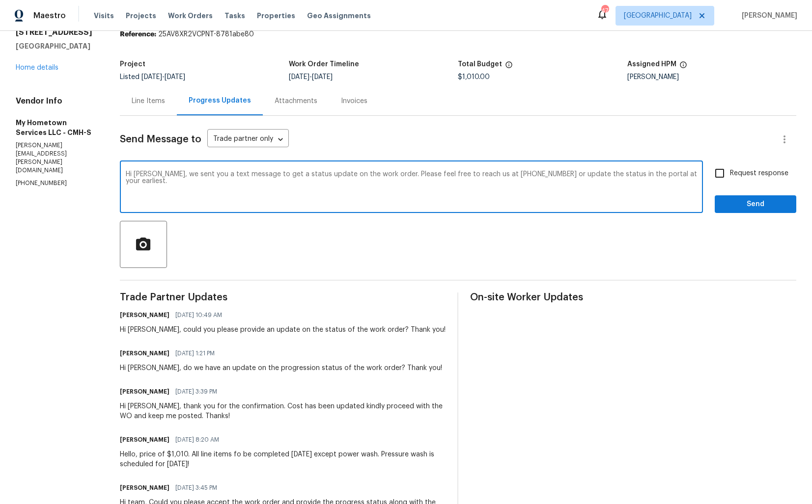
type textarea "Hi Zach, we sent you a text message to get a status update on the work order. P…"
click at [712, 177] on input "Request response" at bounding box center [719, 173] width 21 height 21
checkbox input "true"
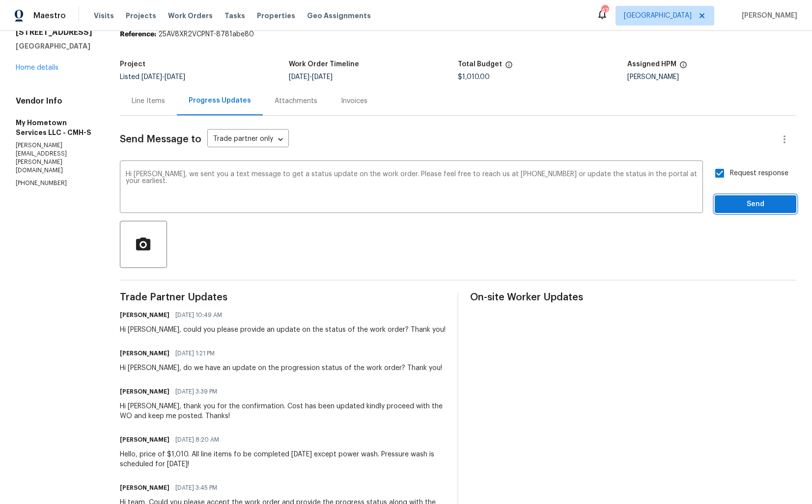
click at [742, 202] on span "Send" at bounding box center [755, 204] width 66 height 12
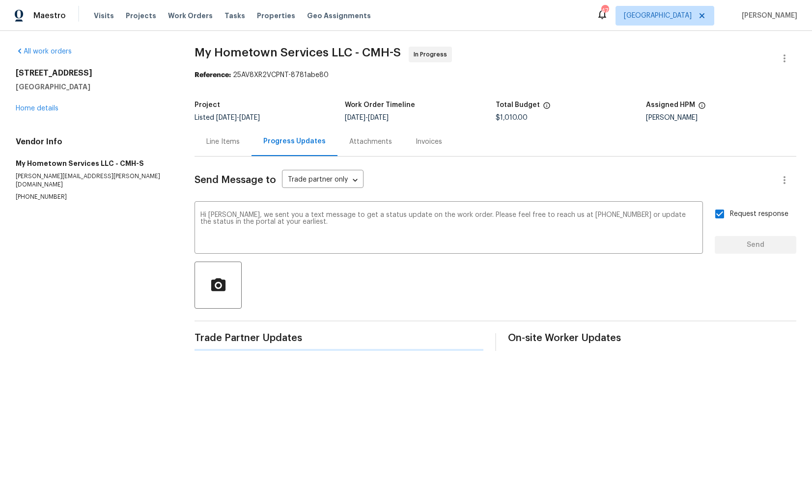
scroll to position [0, 0]
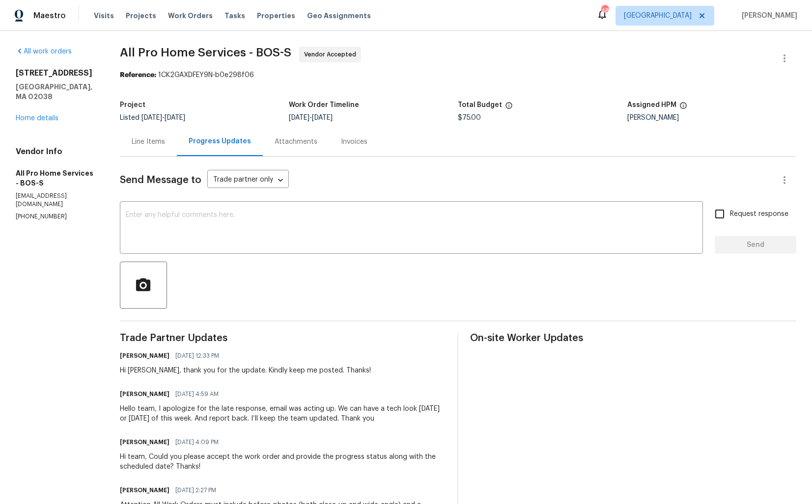
click at [157, 145] on div "Line Items" at bounding box center [148, 142] width 33 height 10
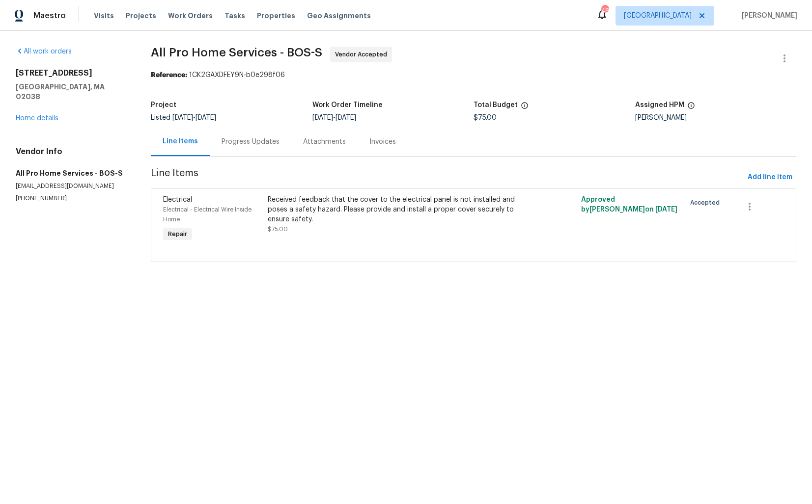
click at [253, 146] on div "Progress Updates" at bounding box center [250, 142] width 58 height 10
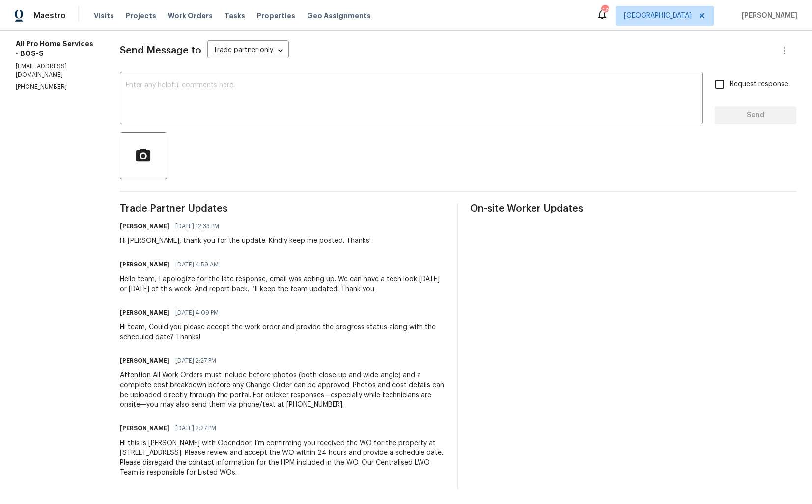
scroll to position [131, 0]
click at [293, 286] on div "Hello team, I apologize for the late response, email was acting up. We can have…" at bounding box center [283, 284] width 326 height 20
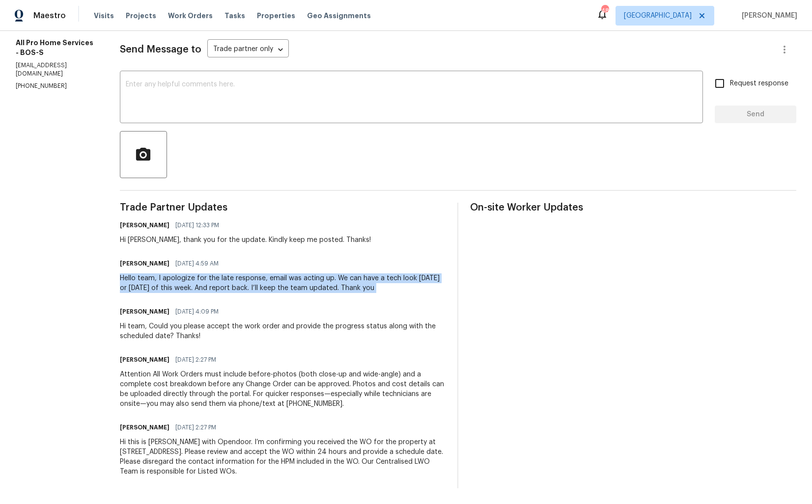
click at [293, 286] on div "Hello team, I apologize for the late response, email was acting up. We can have…" at bounding box center [283, 284] width 326 height 20
copy div "Hello team, I apologize for the late response, email was acting up. We can have…"
click at [271, 98] on textarea at bounding box center [411, 98] width 571 height 34
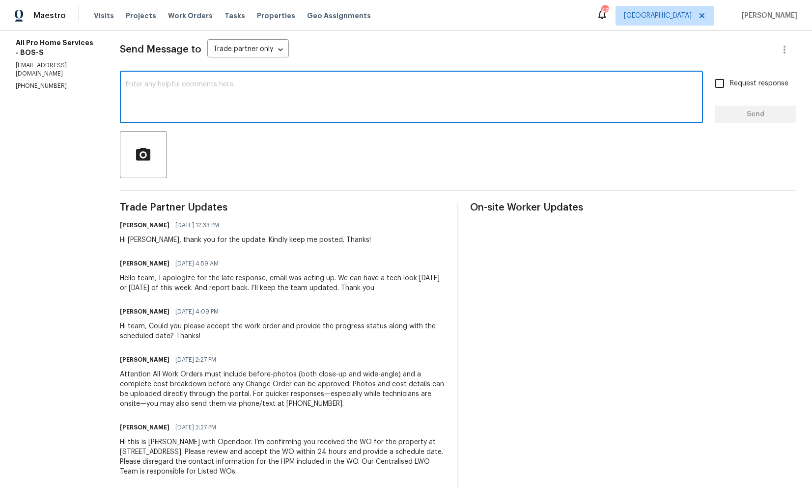
paste textarea "Hi [TP Name], since today is Thursday, I just wanted to kindly follow up to see…"
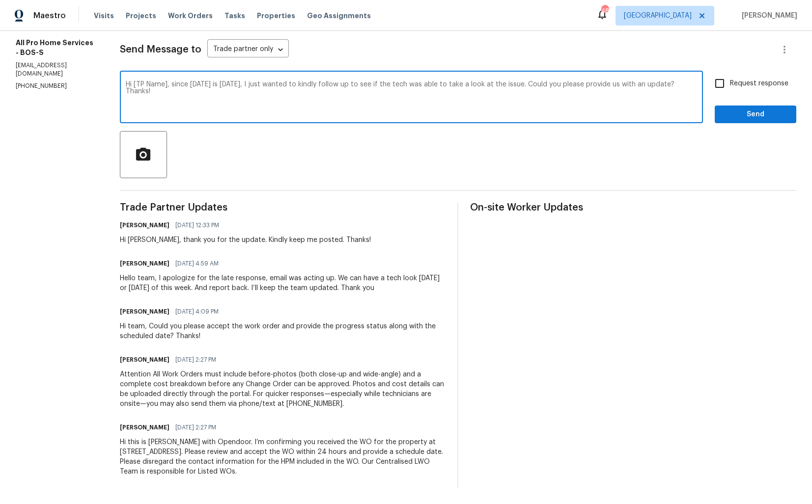
click at [136, 239] on div "Hi Scott, thank you for the update. Kindly keep me posted. Thanks!" at bounding box center [245, 240] width 251 height 10
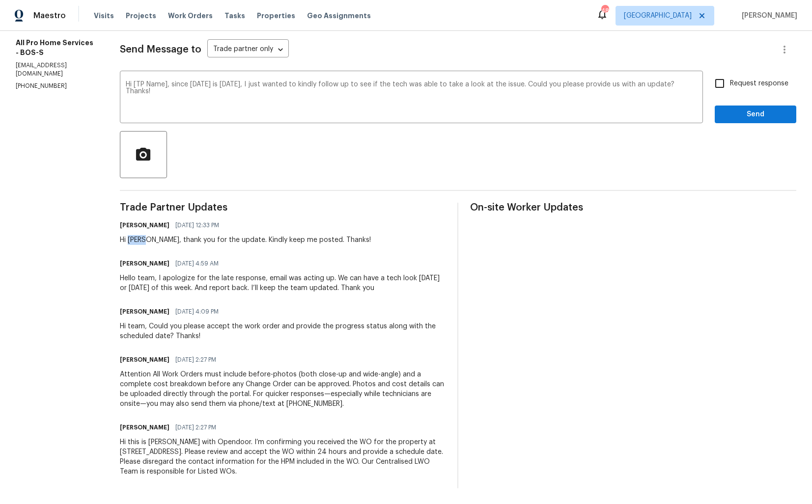
copy div "Scott"
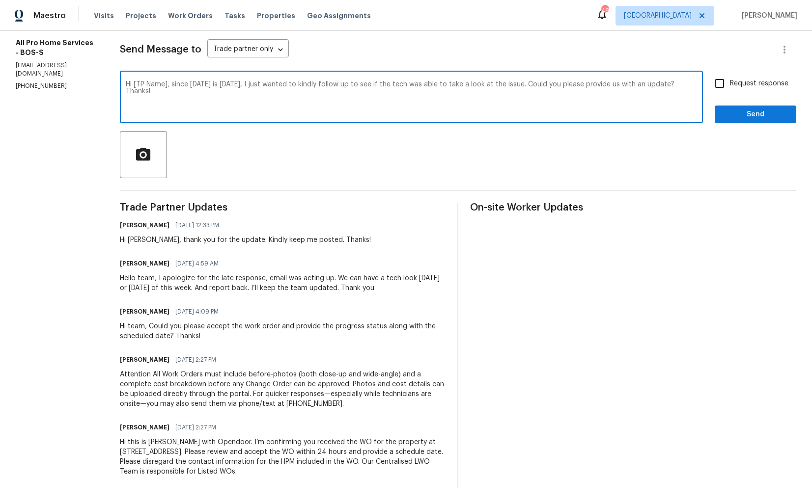
drag, startPoint x: 169, startPoint y: 84, endPoint x: 136, endPoint y: 83, distance: 32.9
click at [136, 83] on textarea "Hi [TP Name], since today is Thursday, I just wanted to kindly follow up to see…" at bounding box center [411, 98] width 571 height 34
paste textarea "Scott"
type textarea "Hi Scott, since today is Thursday, I just wanted to kindly follow up to see if …"
click at [743, 114] on span "Send" at bounding box center [755, 115] width 66 height 12
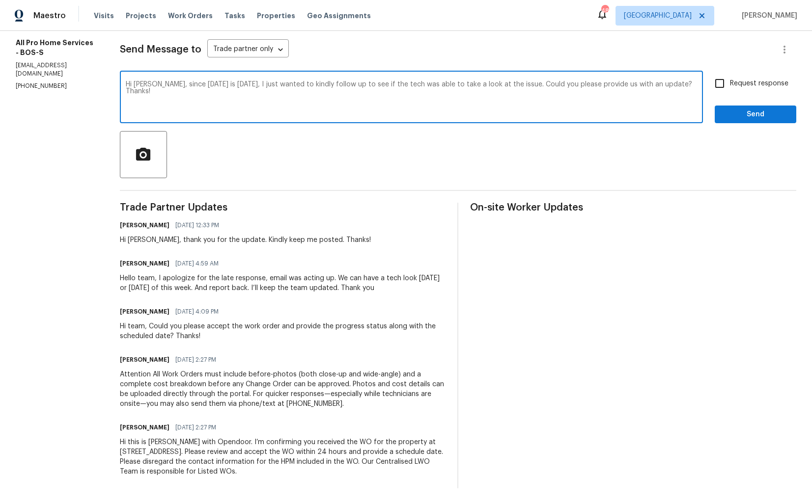
scroll to position [0, 0]
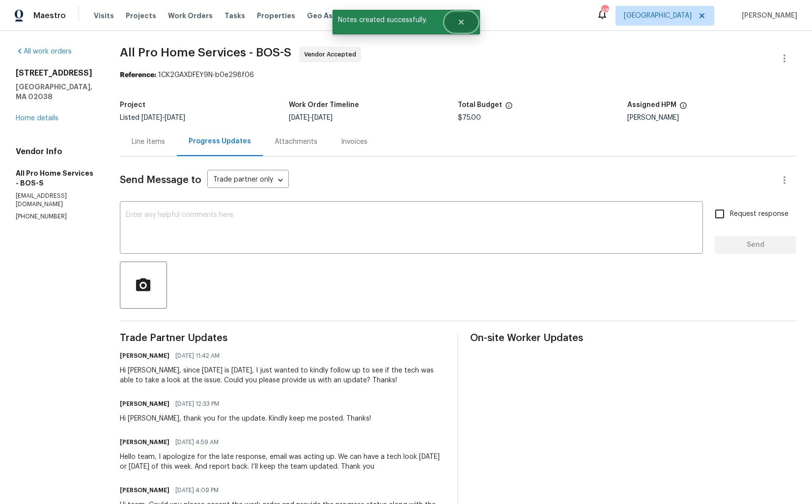
click at [462, 26] on icon "Close" at bounding box center [461, 22] width 8 height 8
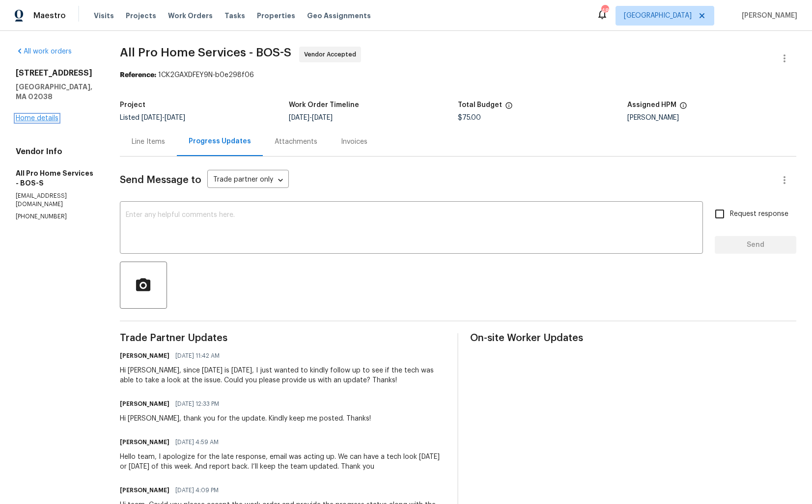
click at [41, 115] on link "Home details" at bounding box center [37, 118] width 43 height 7
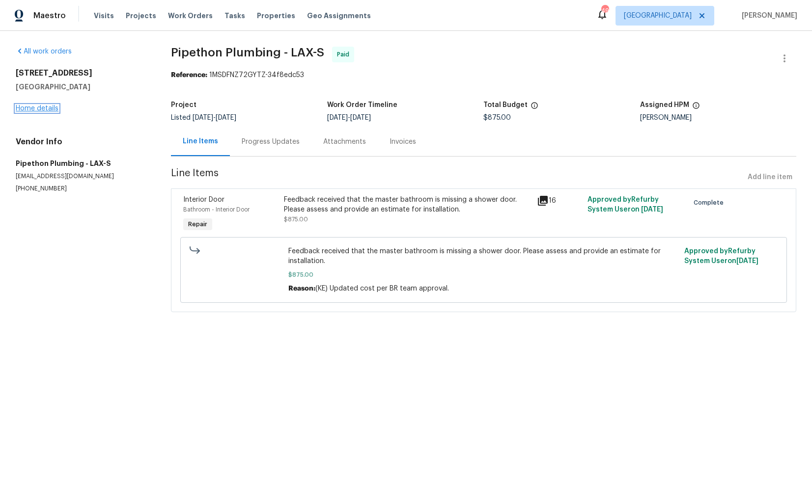
click at [50, 105] on link "Home details" at bounding box center [37, 108] width 43 height 7
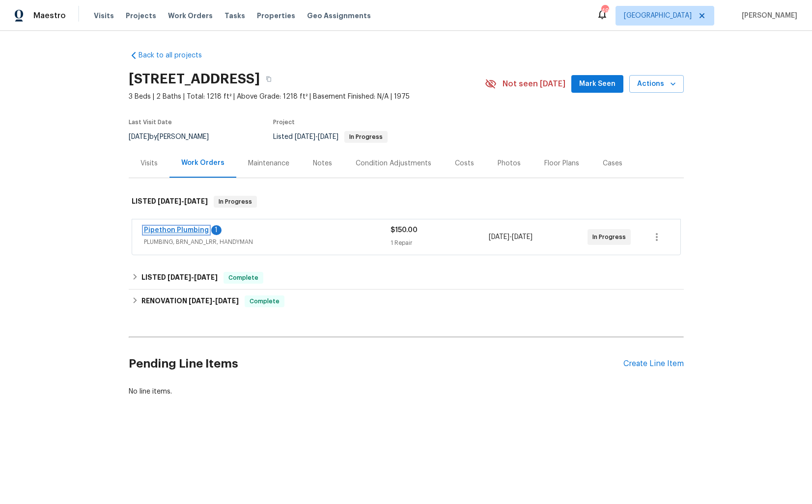
click at [192, 231] on link "Pipethon Plumbing" at bounding box center [176, 230] width 65 height 7
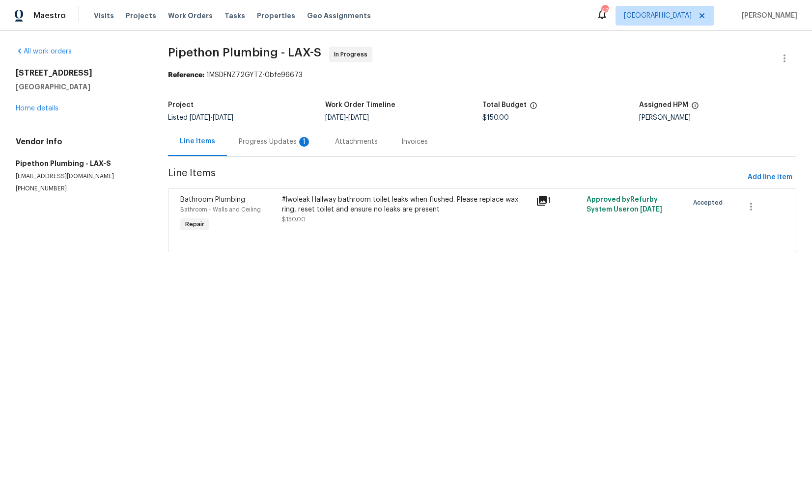
click at [262, 154] on div "Progress Updates 1" at bounding box center [275, 141] width 96 height 29
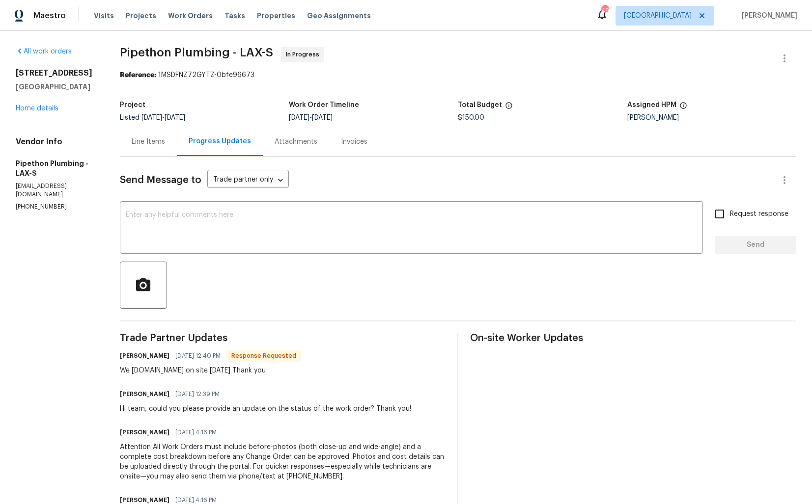
click at [137, 356] on h6 "Andy Ramirez" at bounding box center [145, 356] width 50 height 10
copy h6 "Andy"
click at [239, 221] on textarea at bounding box center [411, 229] width 571 height 34
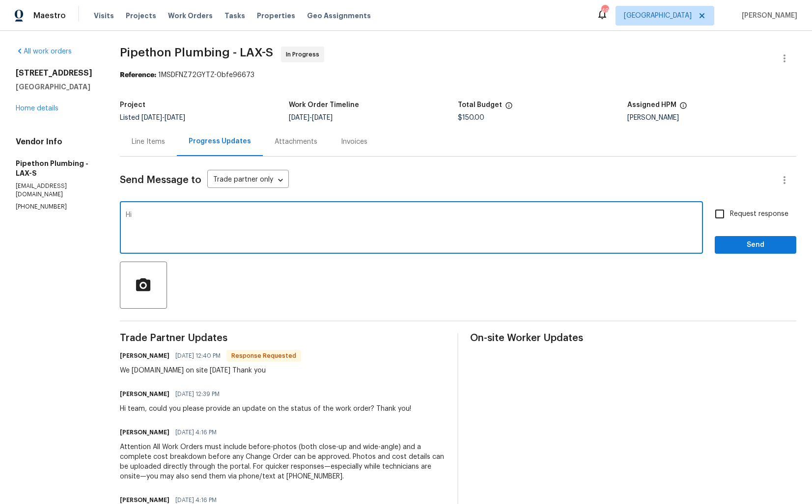
paste textarea "Andy"
click at [297, 217] on textarea "Hi Andy, thank you for the confirmation." at bounding box center [411, 229] width 571 height 34
paste textarea "do we have an update on the progression status of the work order? Please get ba…"
click at [271, 216] on textarea "Hi Andy, thank you for the confirmation. do we have an update on the progressio…" at bounding box center [411, 229] width 571 height 34
drag, startPoint x: 556, startPoint y: 216, endPoint x: 483, endPoint y: 215, distance: 72.7
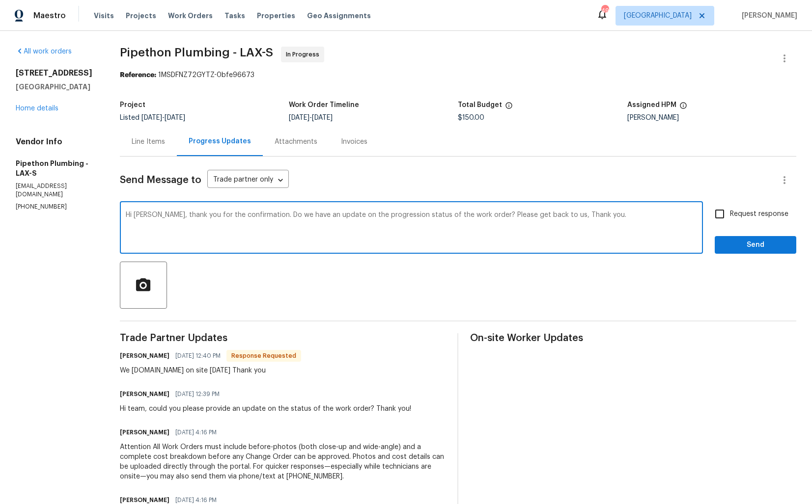
click at [483, 215] on textarea "Hi Andy, thank you for the confirmation. Do we have an update on the progressio…" at bounding box center [411, 229] width 571 height 34
click at [539, 214] on textarea "Hi Andy, thank you for the confirmation. Do we have an update on the progressio…" at bounding box center [411, 229] width 571 height 34
type textarea "Hi Andy, thank you for the confirmation. Do we have an update on the progressio…"
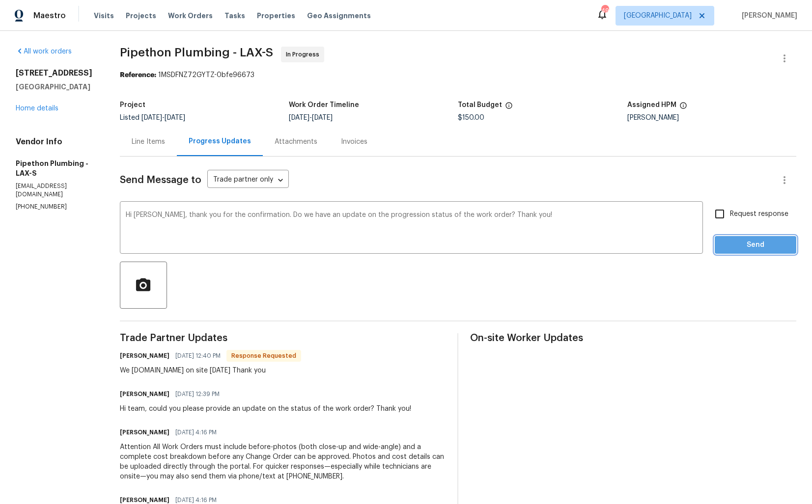
click at [742, 242] on span "Send" at bounding box center [755, 245] width 66 height 12
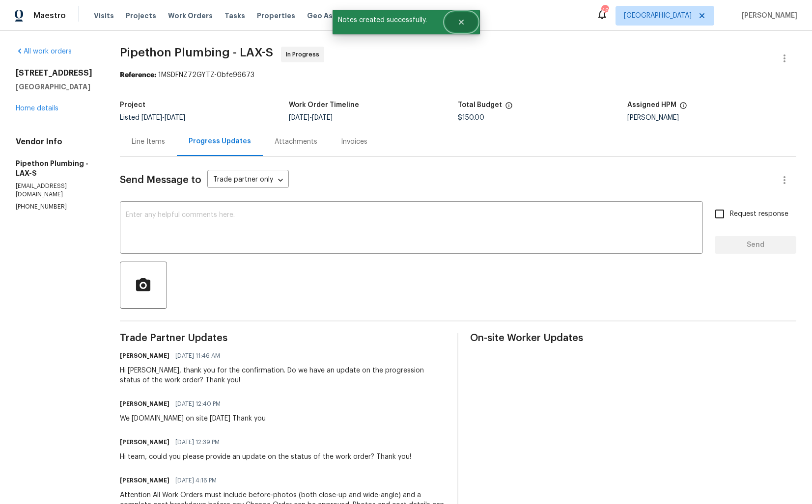
click at [465, 25] on icon "Close" at bounding box center [461, 22] width 8 height 8
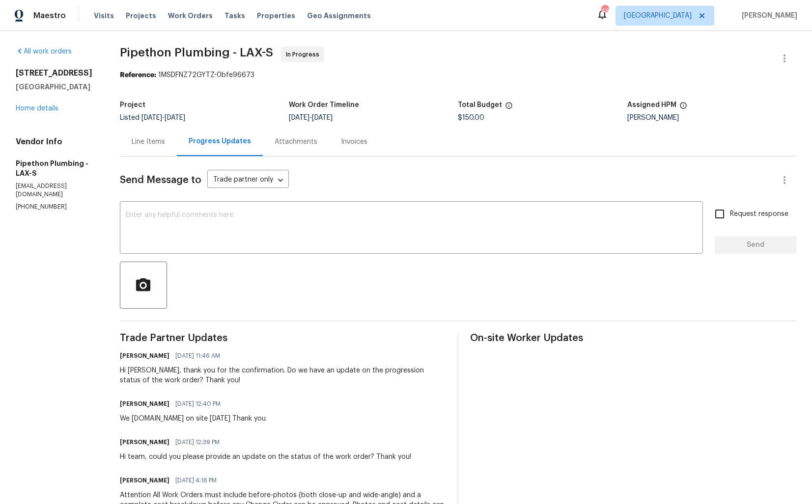
click at [719, 210] on input "Request response" at bounding box center [719, 214] width 21 height 21
checkbox input "true"
click at [198, 367] on div "Hi Andy, thank you for the confirmation. Do we have an update on the progressio…" at bounding box center [283, 376] width 326 height 20
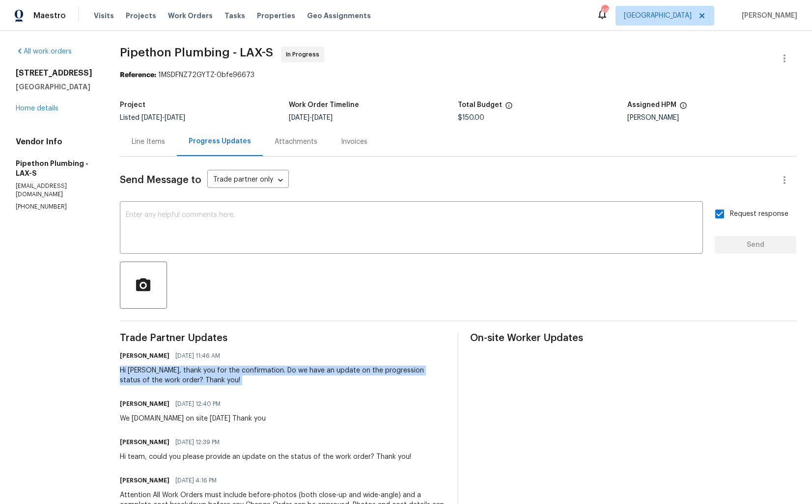
click at [180, 417] on div "We will.be on site today Thank you" at bounding box center [193, 419] width 146 height 10
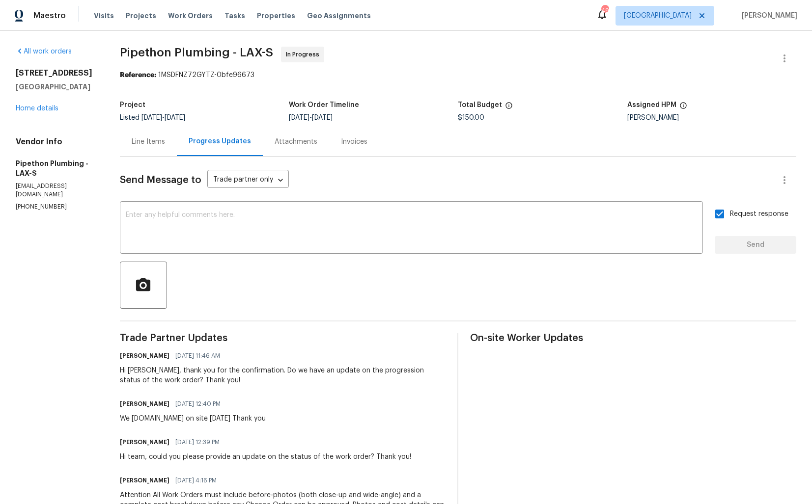
click at [180, 417] on div "We will.be on site today Thank you" at bounding box center [193, 419] width 146 height 10
copy div "We will.be on site today Thank you"
click at [172, 397] on div "Trade Partner Updates Arvind Raj M 09/18/2025 11:46 AM Hi Andy, thank you for t…" at bounding box center [283, 471] width 326 height 276
click at [27, 109] on link "Home details" at bounding box center [37, 108] width 43 height 7
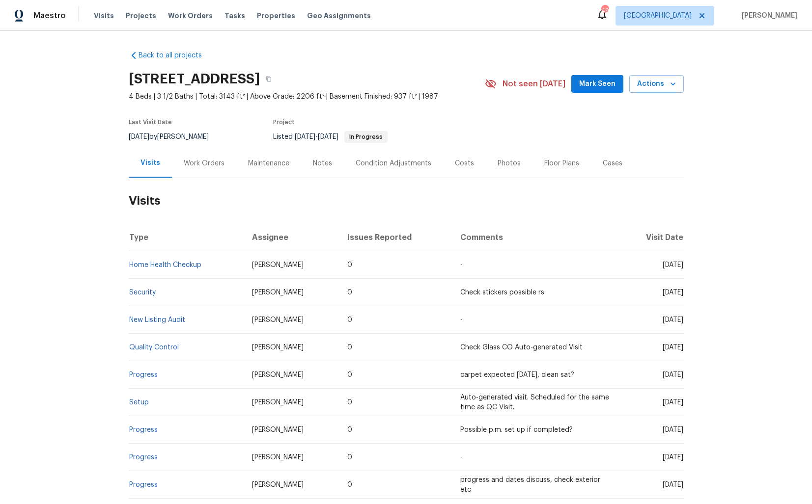
click at [195, 166] on div "Work Orders" at bounding box center [204, 164] width 41 height 10
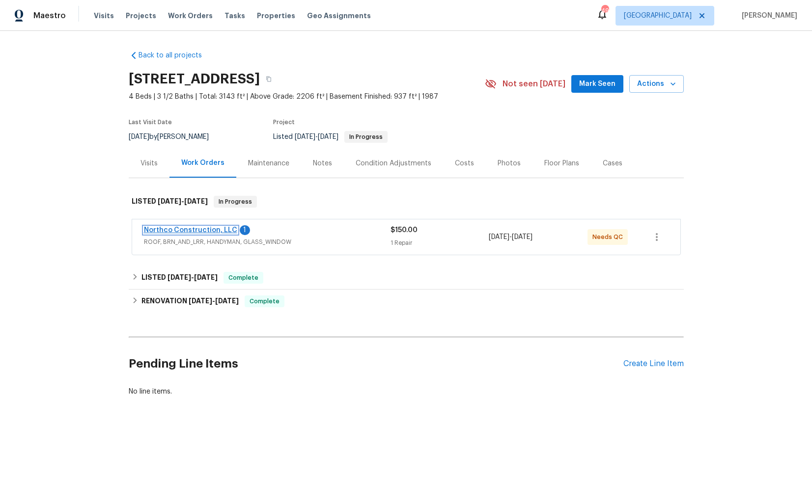
click at [203, 231] on link "Northco Construction, LLC" at bounding box center [190, 230] width 93 height 7
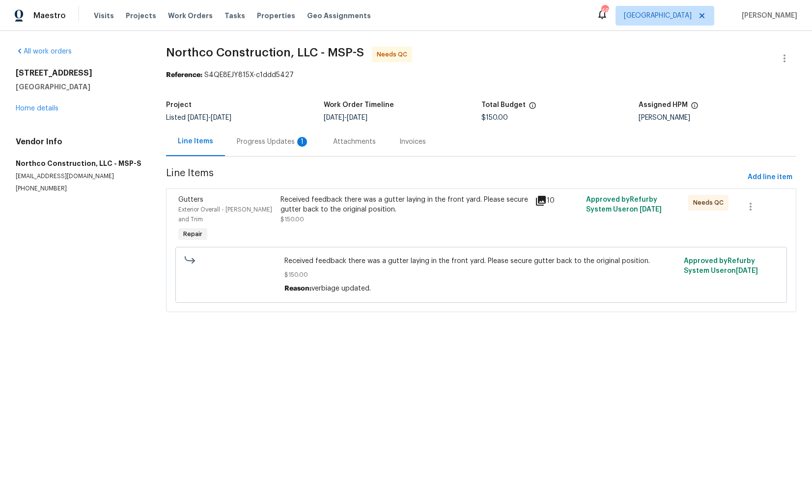
click at [325, 210] on div "Received feedback there was a gutter laying in the front yard. Please secure gu…" at bounding box center [404, 205] width 249 height 20
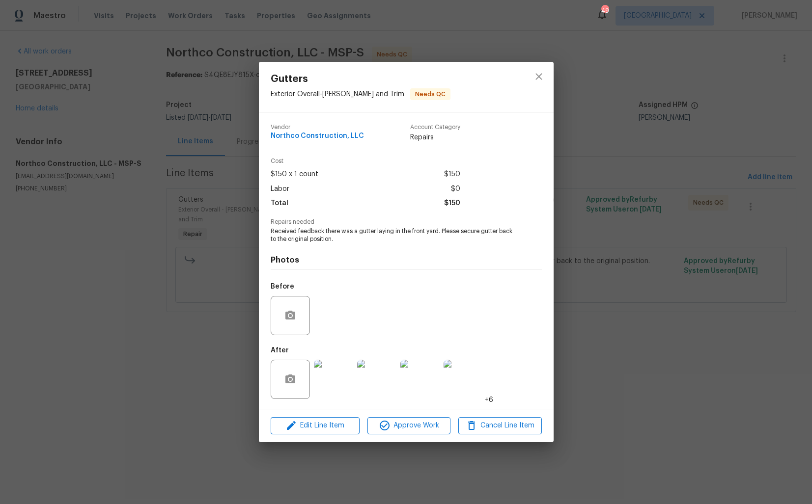
click at [337, 374] on img at bounding box center [333, 379] width 39 height 39
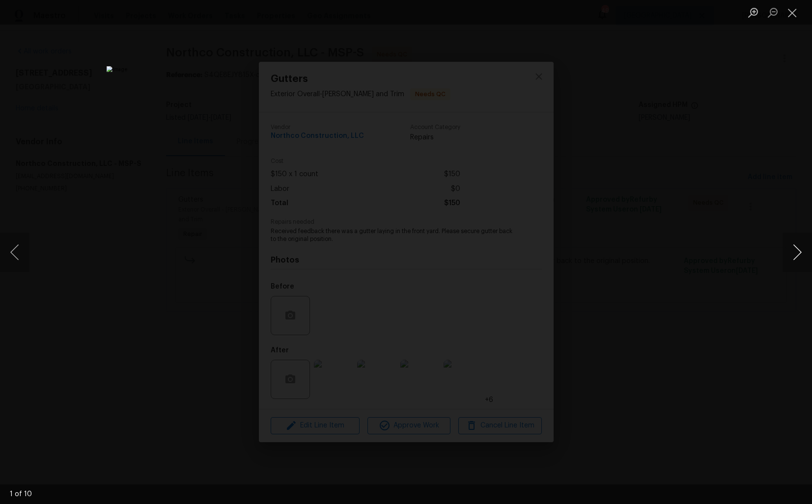
click at [796, 249] on button "Next image" at bounding box center [796, 252] width 29 height 39
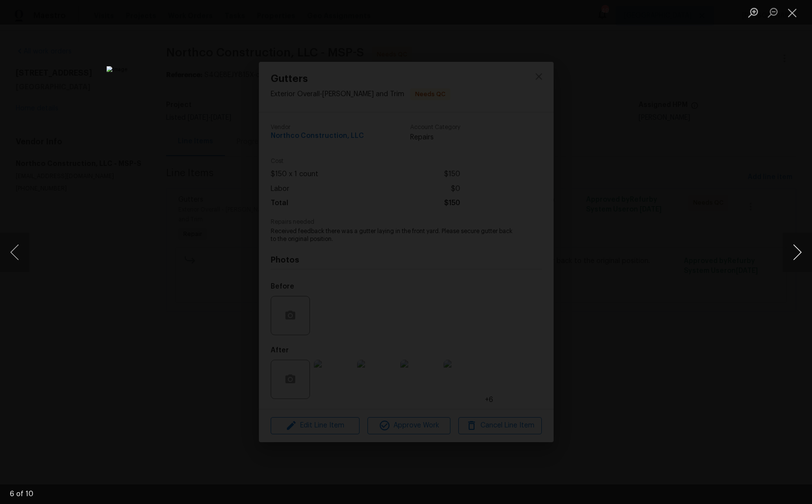
click at [796, 249] on button "Next image" at bounding box center [796, 252] width 29 height 39
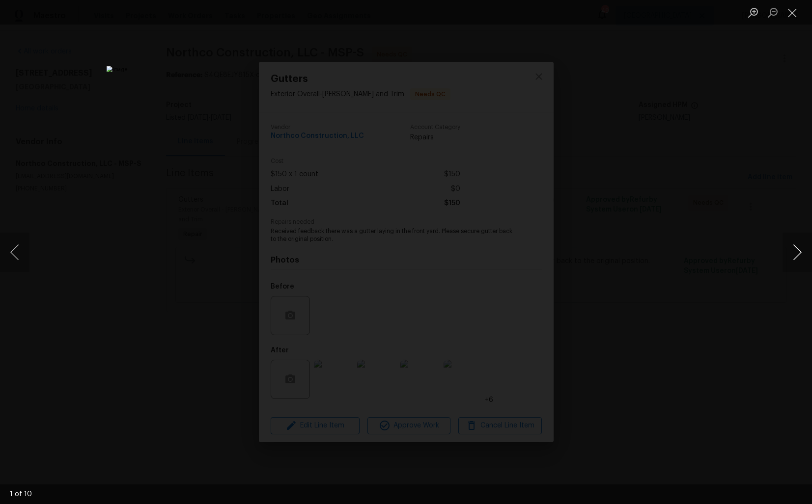
click at [796, 249] on button "Next image" at bounding box center [796, 252] width 29 height 39
click at [699, 220] on div "Lightbox" at bounding box center [406, 252] width 812 height 504
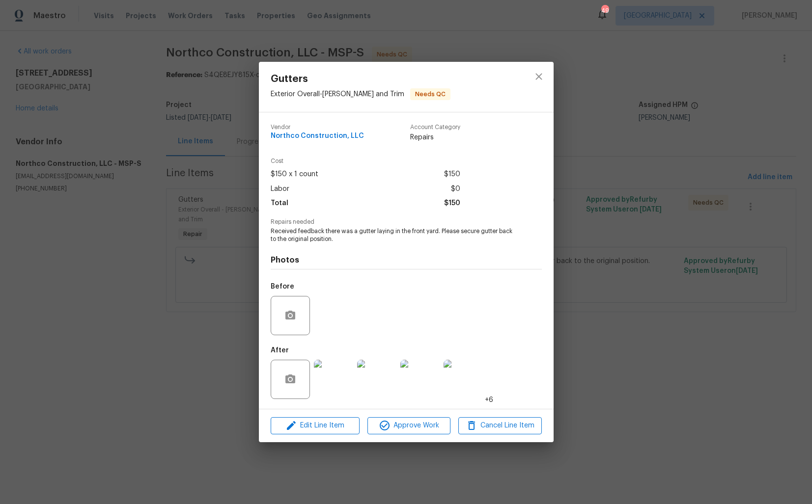
click at [344, 376] on img at bounding box center [333, 379] width 39 height 39
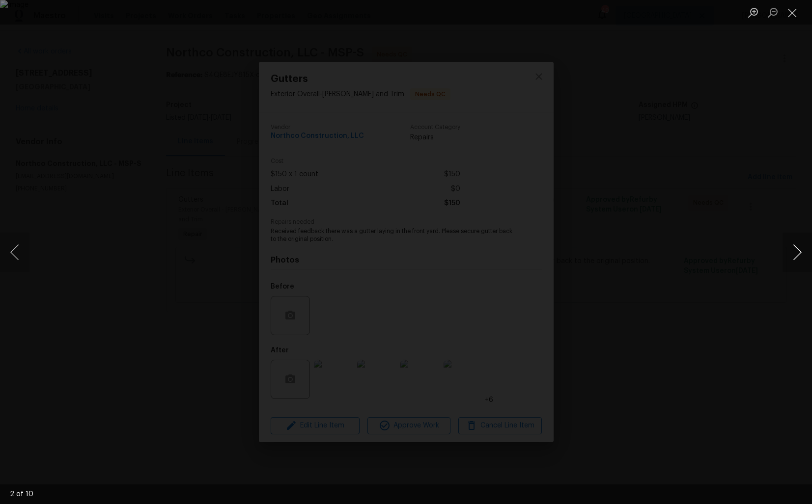
click at [797, 250] on button "Next image" at bounding box center [796, 252] width 29 height 39
click at [716, 243] on div "Lightbox" at bounding box center [406, 252] width 812 height 504
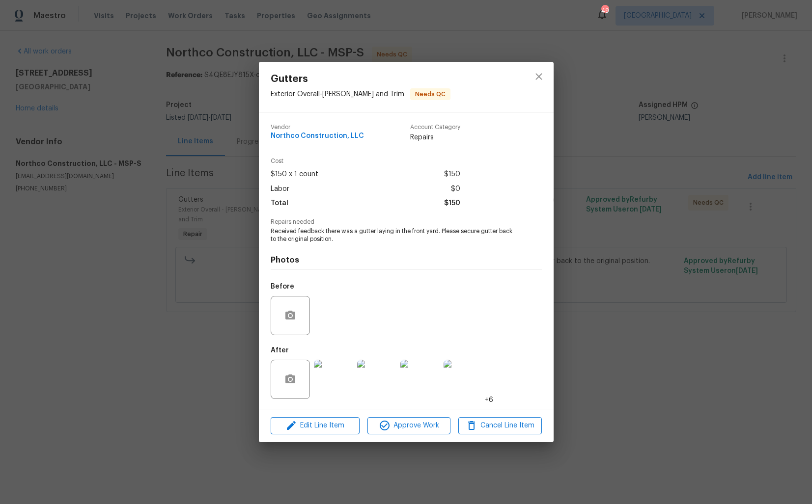
click at [651, 221] on div "Gutters Exterior Overall - Eaves and Trim Needs QC Vendor Northco Construction,…" at bounding box center [406, 252] width 812 height 504
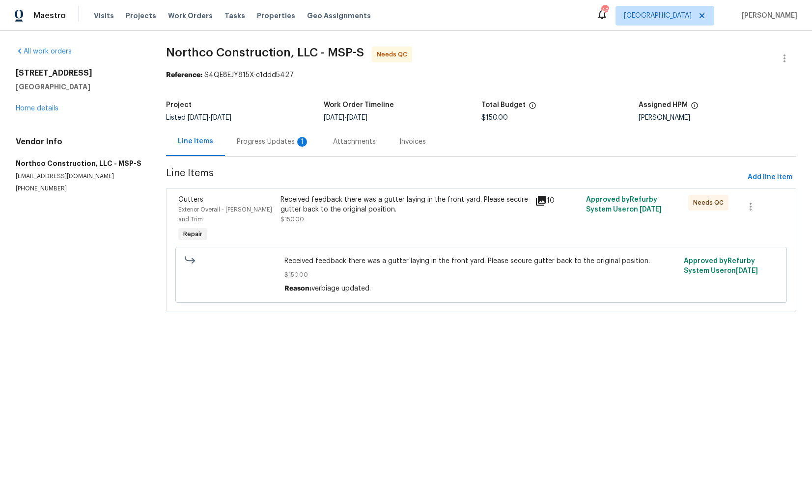
click at [284, 150] on div "Progress Updates 1" at bounding box center [273, 141] width 96 height 29
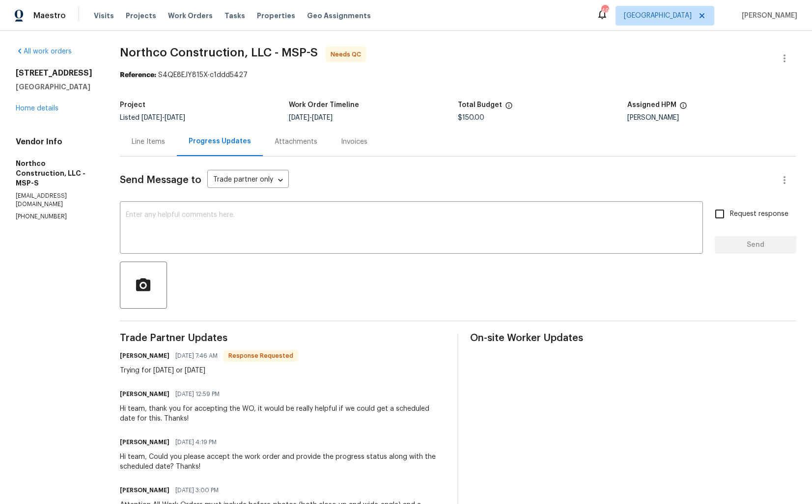
click at [150, 146] on div "Line Items" at bounding box center [148, 142] width 33 height 10
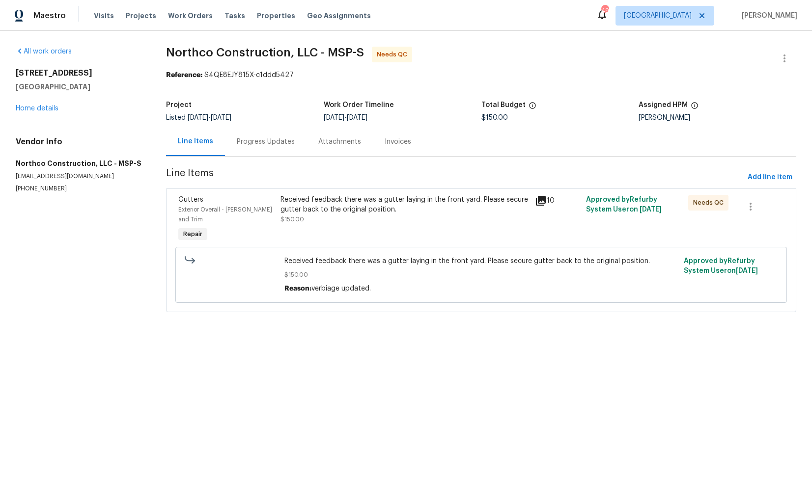
click at [371, 212] on div "Received feedback there was a gutter laying in the front yard. Please secure gu…" at bounding box center [404, 205] width 249 height 20
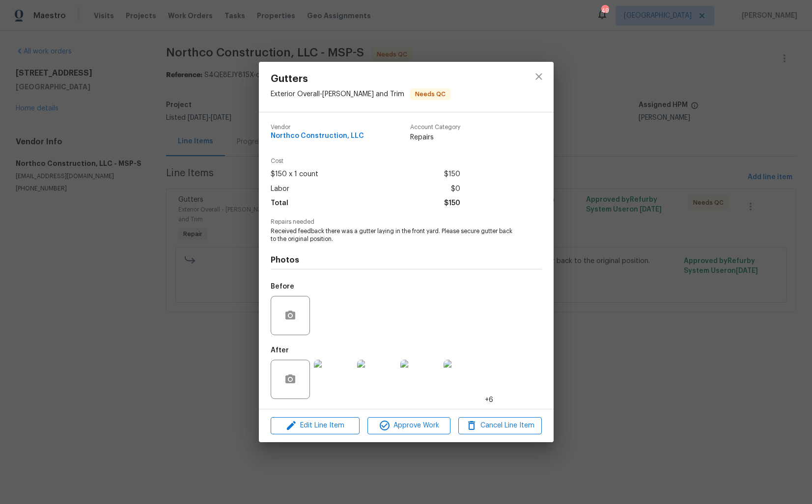
click at [334, 378] on img at bounding box center [333, 379] width 39 height 39
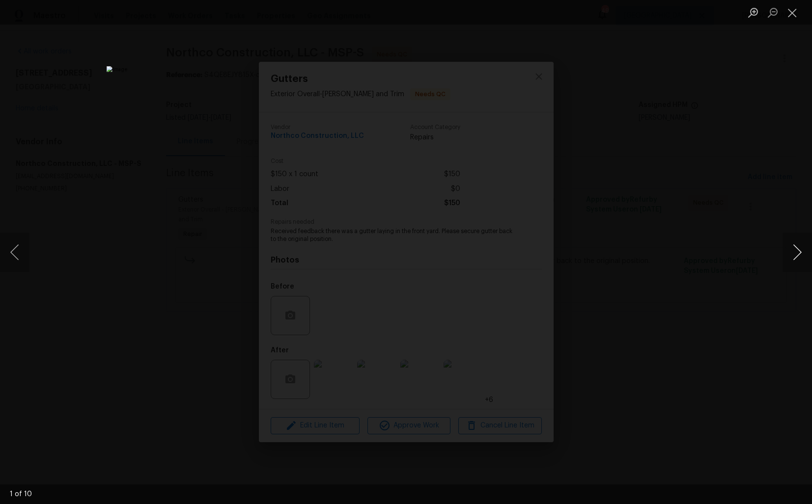
click at [799, 259] on button "Next image" at bounding box center [796, 252] width 29 height 39
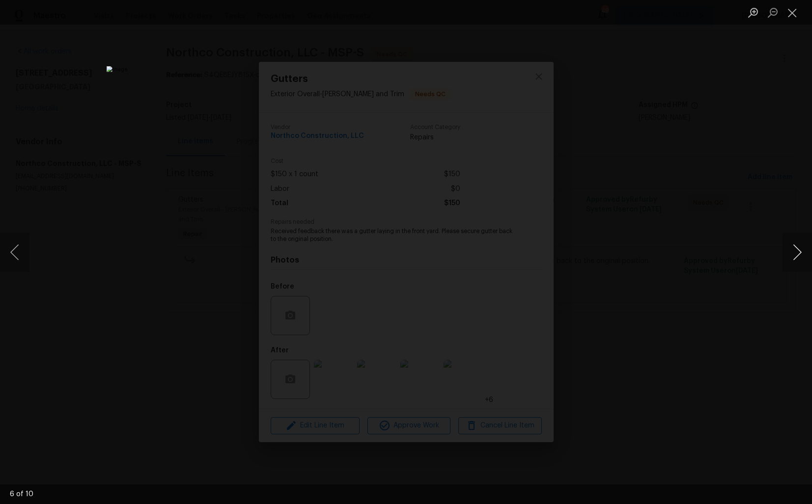
click at [799, 259] on button "Next image" at bounding box center [796, 252] width 29 height 39
click at [791, 254] on button "Next image" at bounding box center [796, 252] width 29 height 39
click at [793, 248] on button "Next image" at bounding box center [796, 252] width 29 height 39
click at [791, 249] on button "Next image" at bounding box center [796, 252] width 29 height 39
click at [789, 249] on button "Next image" at bounding box center [796, 252] width 29 height 39
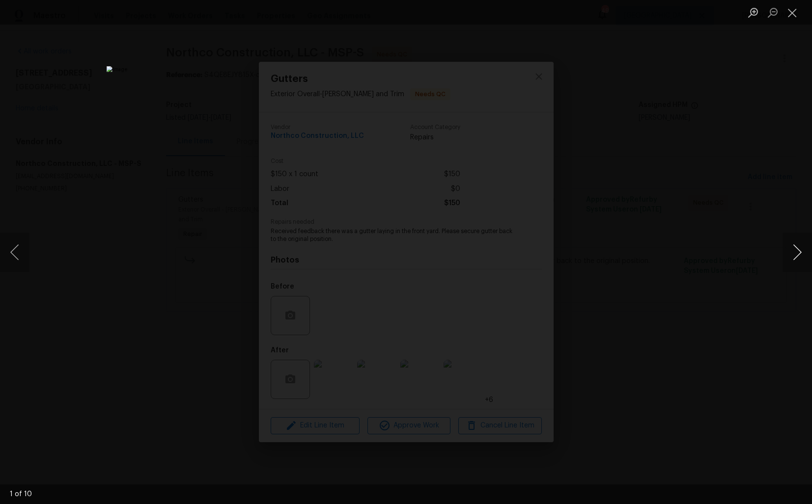
click at [792, 246] on button "Next image" at bounding box center [796, 252] width 29 height 39
click at [791, 248] on button "Next image" at bounding box center [796, 252] width 29 height 39
click at [801, 247] on button "Next image" at bounding box center [796, 252] width 29 height 39
click at [789, 254] on button "Next image" at bounding box center [796, 252] width 29 height 39
click at [795, 249] on button "Next image" at bounding box center [796, 252] width 29 height 39
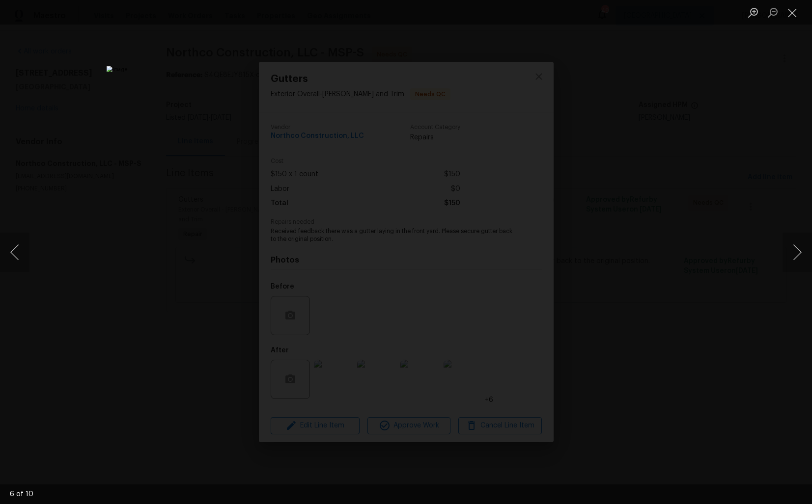
click at [694, 191] on div "Lightbox" at bounding box center [406, 252] width 812 height 504
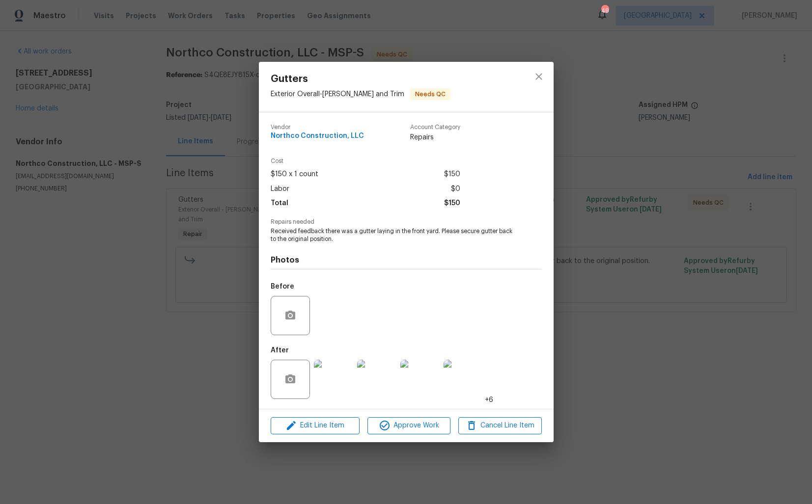
click at [638, 161] on div "Gutters Exterior Overall - Eaves and Trim Needs QC Vendor Northco Construction,…" at bounding box center [406, 252] width 812 height 504
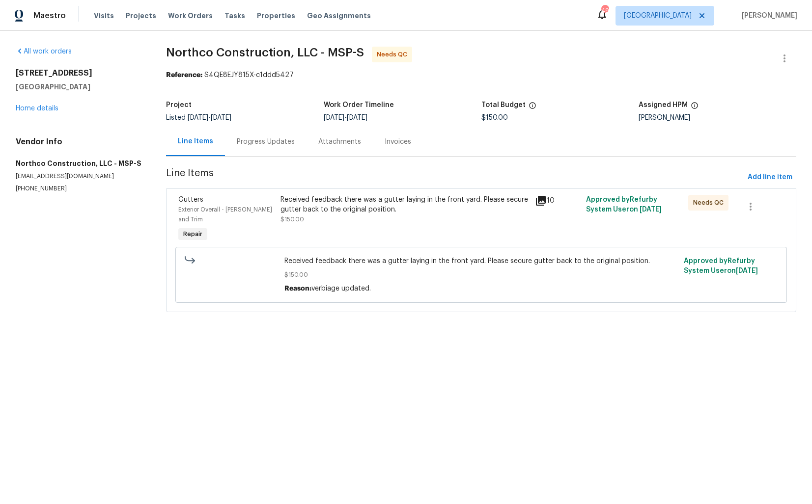
click at [261, 134] on div "Progress Updates" at bounding box center [266, 141] width 82 height 29
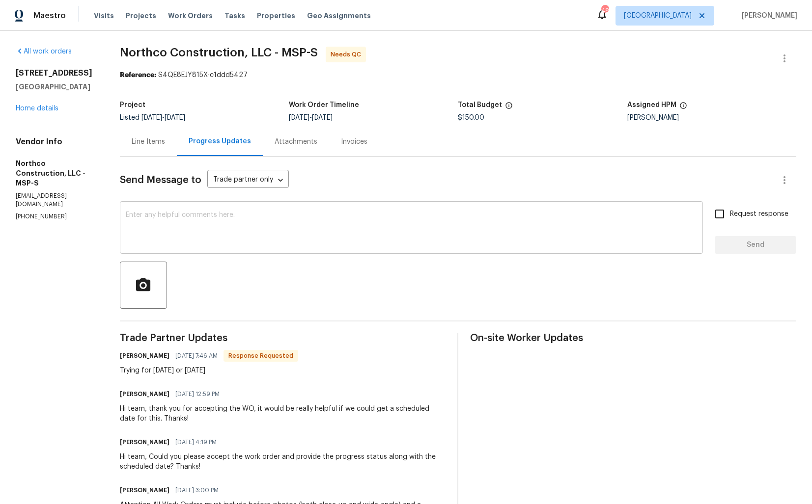
click at [195, 228] on textarea at bounding box center [411, 229] width 571 height 34
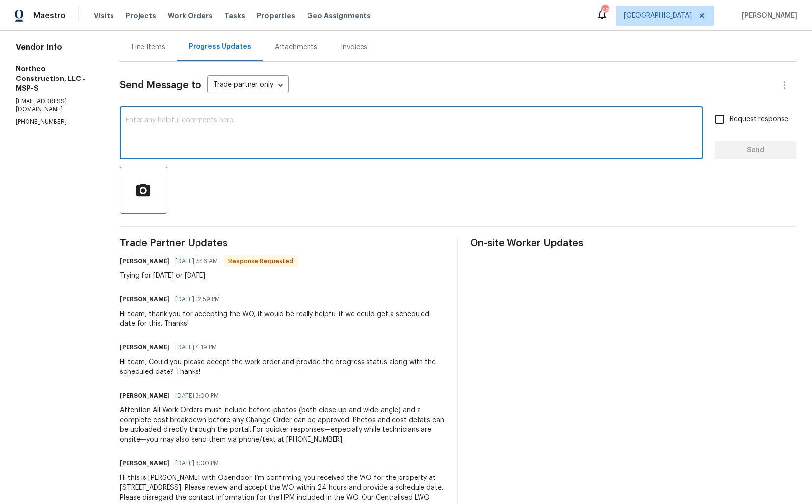
scroll to position [26, 0]
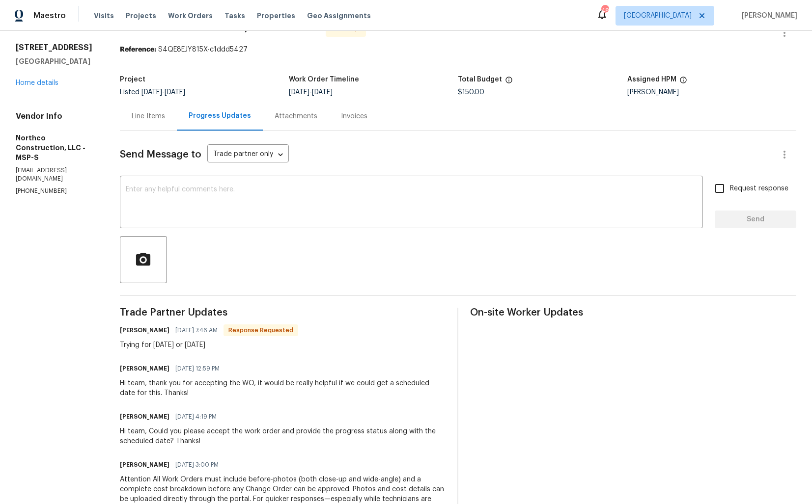
click at [127, 333] on h6 "Matt Heger" at bounding box center [145, 331] width 50 height 10
copy h6 "Matt"
click at [254, 210] on textarea at bounding box center [411, 203] width 571 height 34
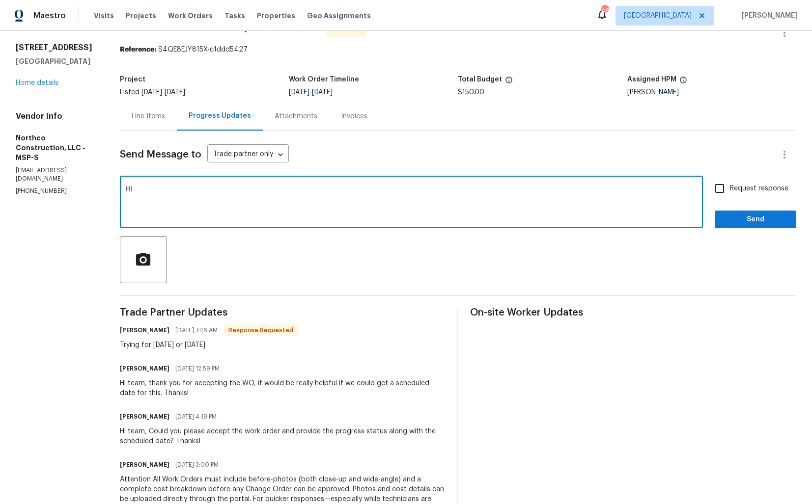
paste textarea "Matt"
click at [301, 191] on textarea "Hi Matt, thank you for compelting the job. WO is approved. Thanks1" at bounding box center [411, 203] width 571 height 34
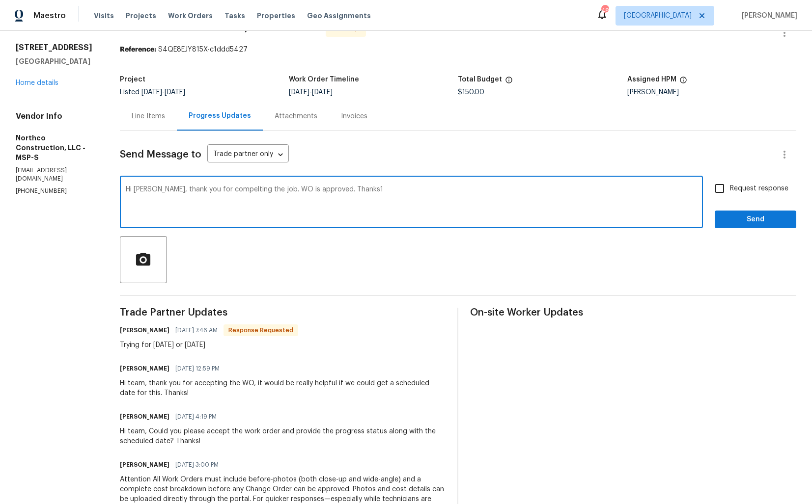
paste textarea "leting the job. The WO is approved. Thanks!"
type textarea "Hi Matt, thank you for completing the job. The WO is approved. Thanks!"
click at [740, 222] on span "Send" at bounding box center [755, 220] width 66 height 12
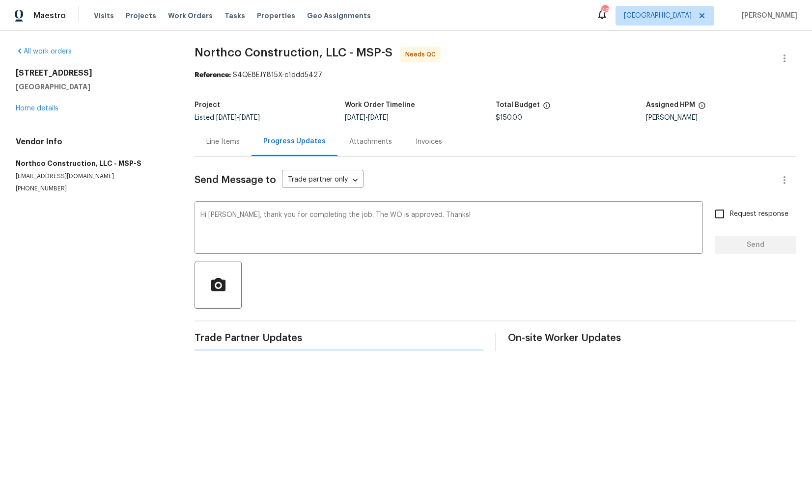
scroll to position [0, 0]
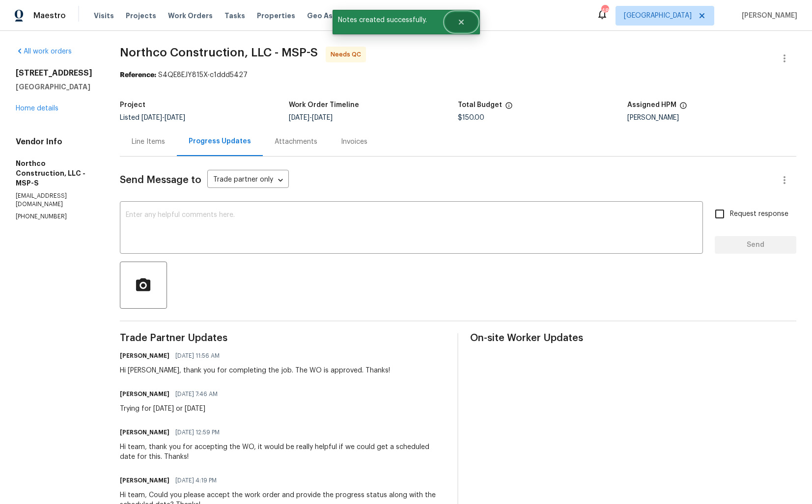
click at [456, 28] on button "Close" at bounding box center [461, 22] width 32 height 20
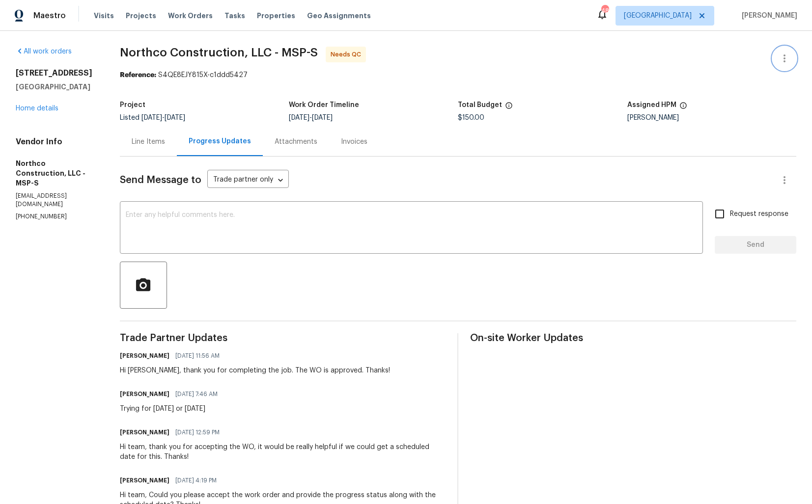
click at [778, 66] on button "button" at bounding box center [784, 59] width 24 height 24
click at [743, 58] on li "Edit" at bounding box center [752, 59] width 106 height 16
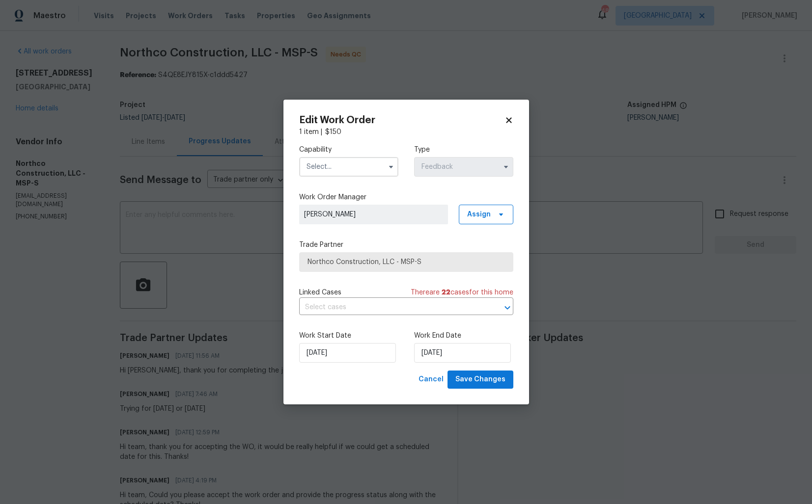
click at [348, 165] on input "text" at bounding box center [348, 167] width 99 height 20
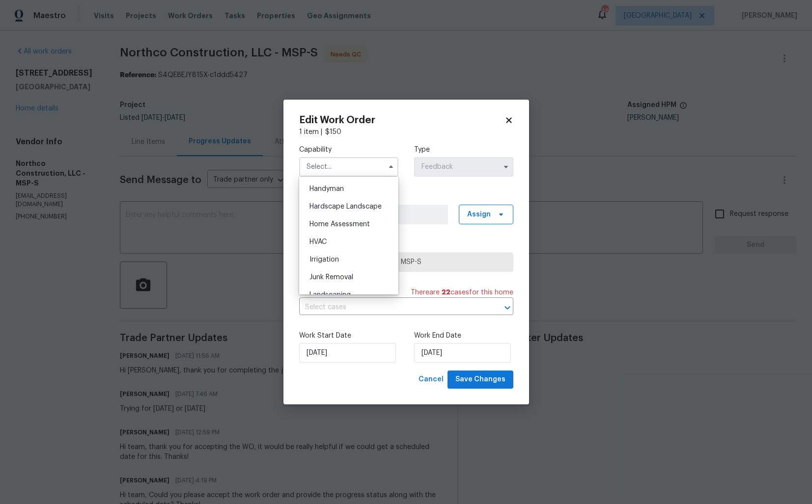
scroll to position [480, 0]
click at [333, 247] on span "Handyman" at bounding box center [326, 248] width 34 height 7
type input "Handyman"
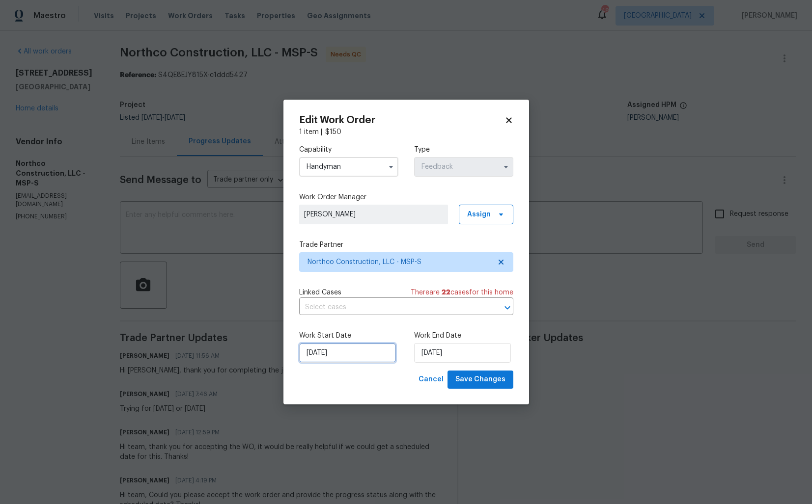
click at [340, 355] on input "15/09/2025" at bounding box center [347, 353] width 97 height 20
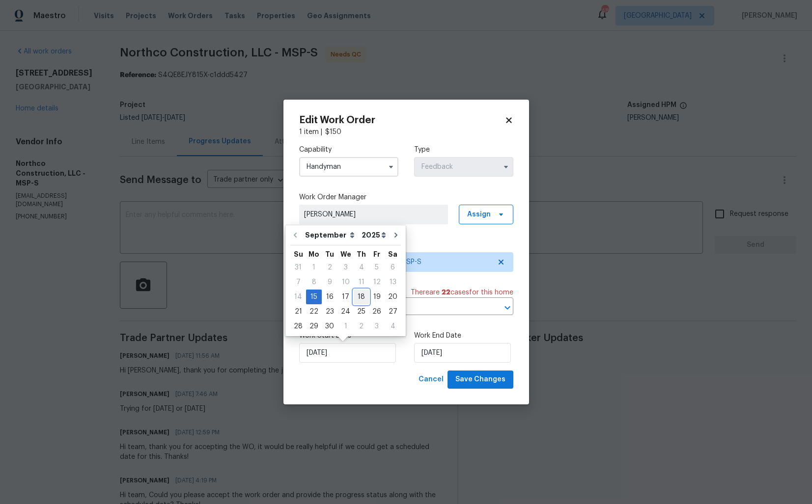
click at [360, 298] on div "18" at bounding box center [361, 297] width 15 height 14
type input "18/09/2025"
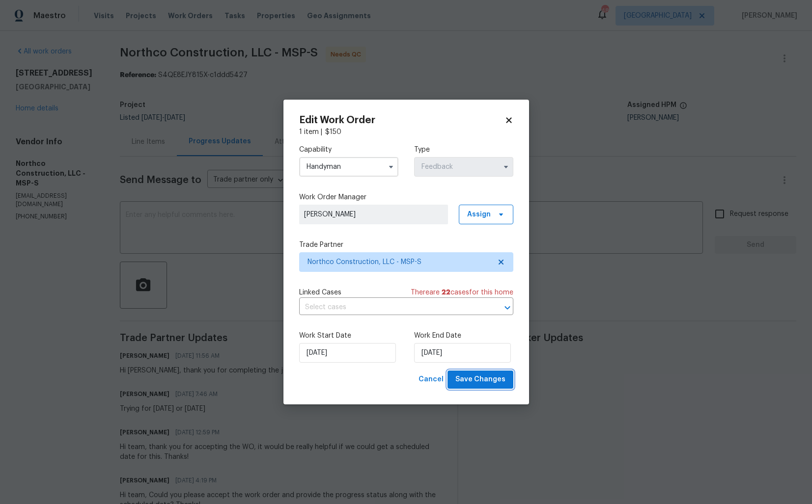
click at [494, 379] on span "Save Changes" at bounding box center [480, 380] width 50 height 12
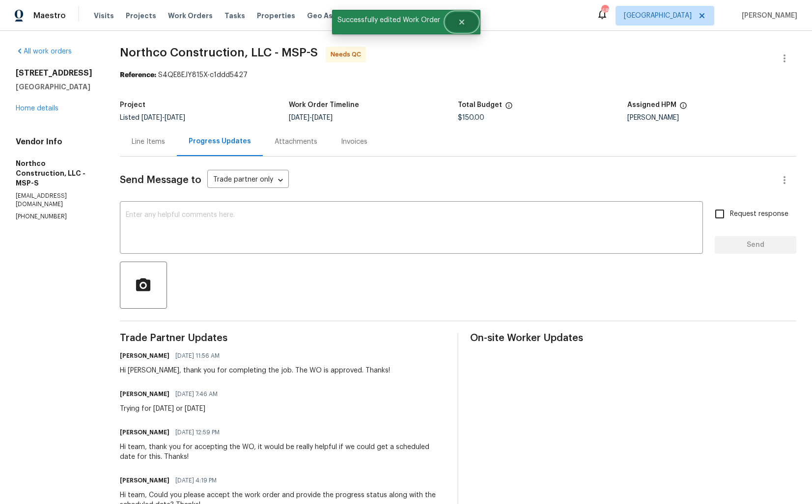
click at [459, 12] on button "Close" at bounding box center [461, 22] width 32 height 20
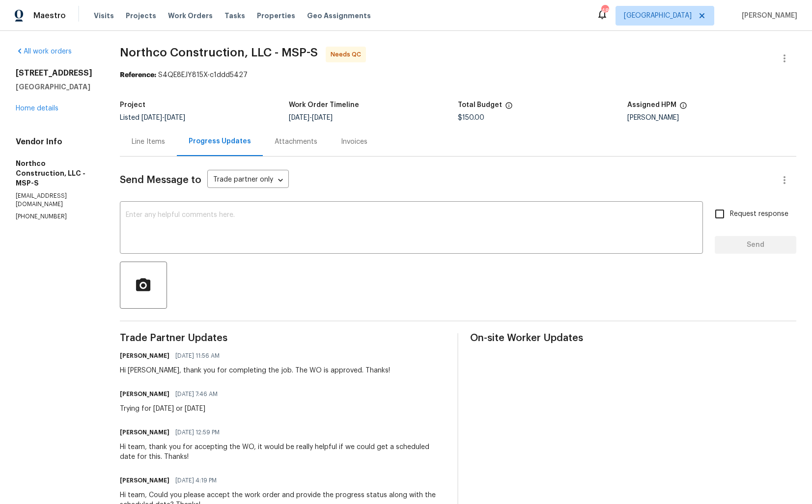
click at [129, 160] on div "Send Message to Trade partner only Trade partner only ​ x ​ Request response Se…" at bounding box center [458, 407] width 676 height 501
click at [156, 137] on div "Line Items" at bounding box center [148, 141] width 57 height 29
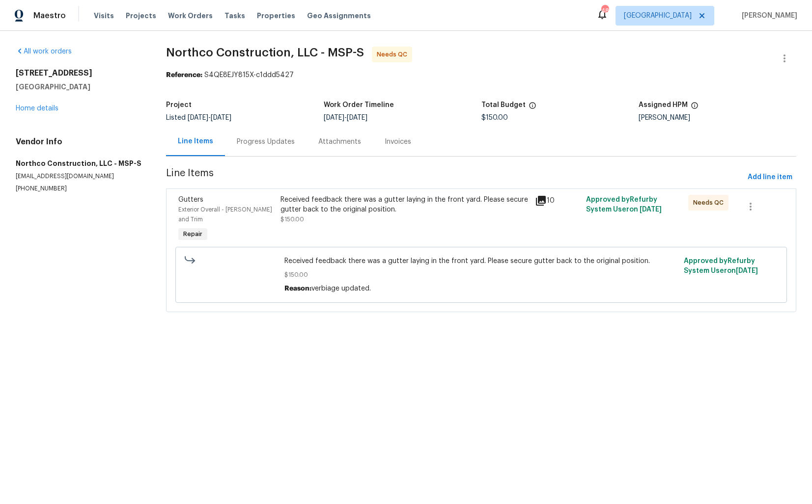
click at [418, 210] on div "Received feedback there was a gutter laying in the front yard. Please secure gu…" at bounding box center [404, 205] width 249 height 20
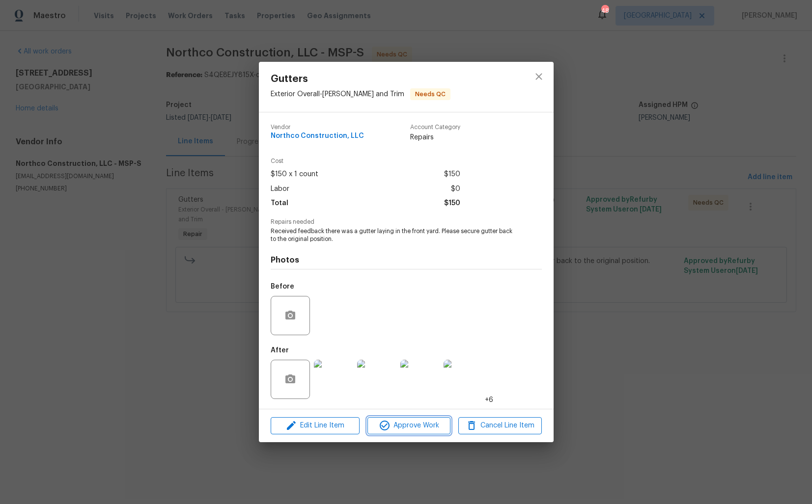
click at [390, 431] on icon "button" at bounding box center [385, 426] width 12 height 12
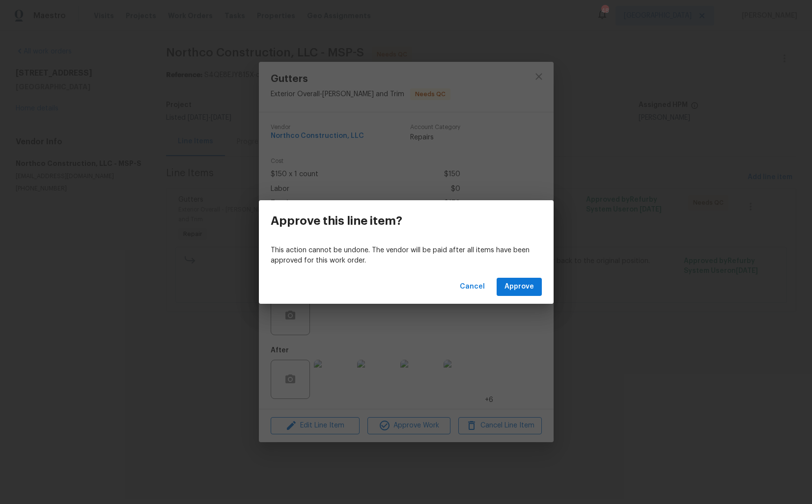
click at [525, 297] on div "Cancel Approve" at bounding box center [406, 287] width 295 height 34
click at [522, 288] on span "Approve" at bounding box center [518, 287] width 29 height 12
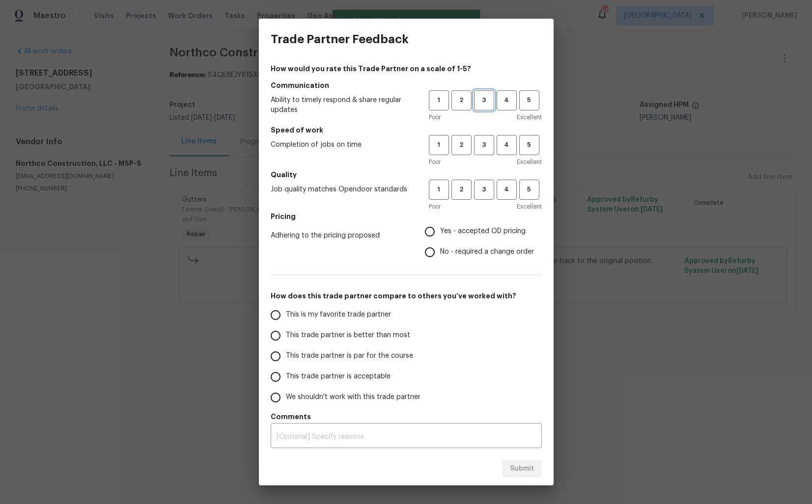
click at [488, 101] on span "3" at bounding box center [484, 100] width 18 height 11
click at [488, 146] on span "3" at bounding box center [484, 144] width 18 height 11
click at [487, 185] on span "3" at bounding box center [484, 189] width 18 height 11
click at [451, 226] on span "Yes - accepted OD pricing" at bounding box center [482, 231] width 85 height 10
click at [440, 226] on input "Yes - accepted OD pricing" at bounding box center [429, 231] width 21 height 21
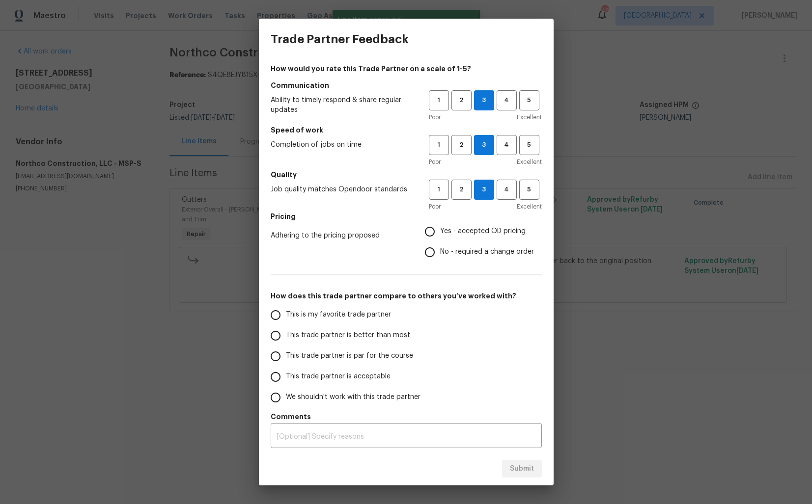
radio input "true"
click at [373, 340] on span "This trade partner is better than most" at bounding box center [348, 335] width 124 height 10
click at [286, 340] on input "This trade partner is better than most" at bounding box center [275, 336] width 21 height 21
click at [525, 470] on span "Submit" at bounding box center [522, 469] width 24 height 12
radio input "true"
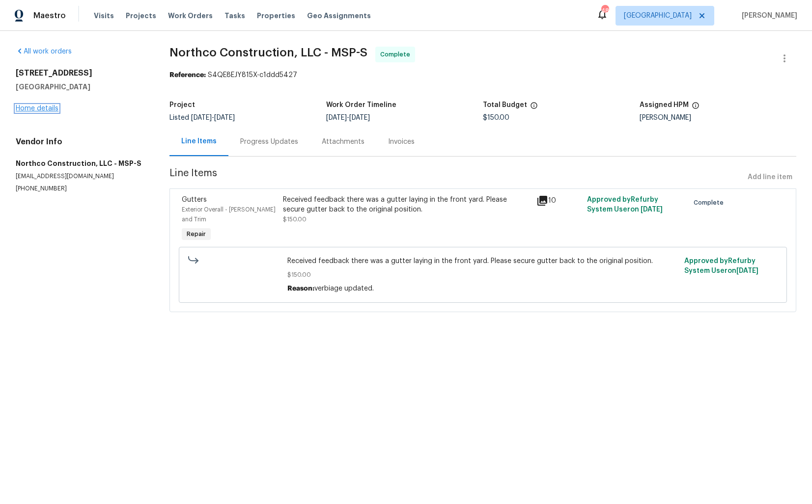
click at [31, 106] on link "Home details" at bounding box center [37, 108] width 43 height 7
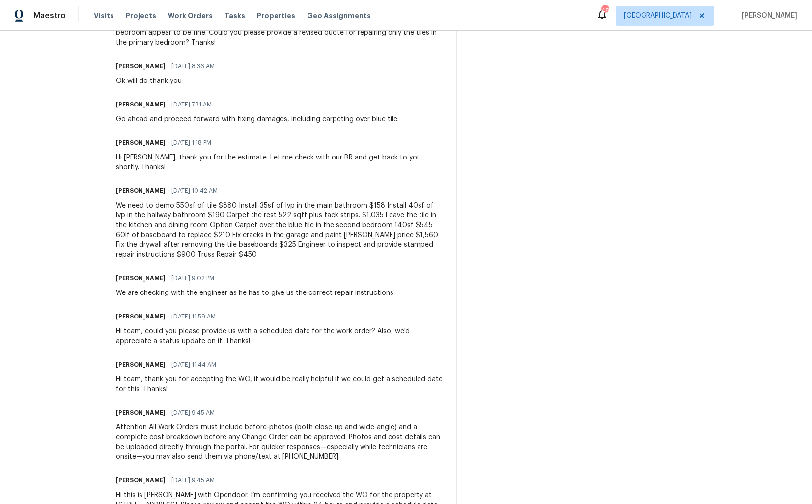
scroll to position [422, 0]
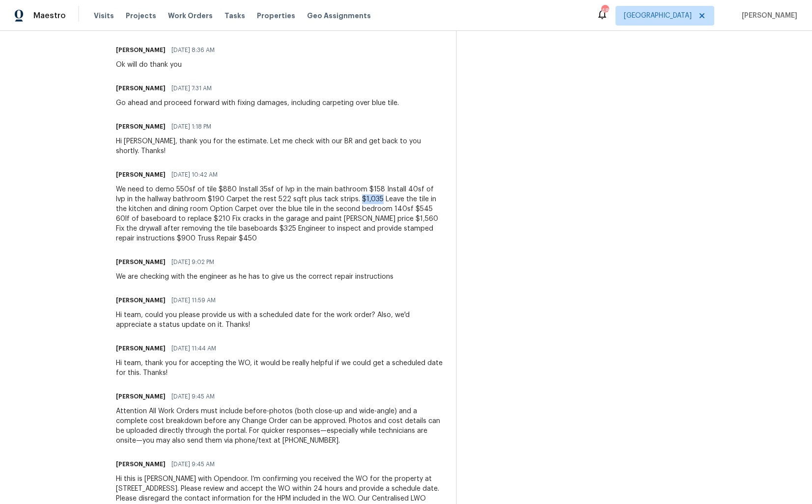
drag, startPoint x: 320, startPoint y: 178, endPoint x: 340, endPoint y: 179, distance: 20.2
click at [340, 185] on div "We need to demo 550sf of tile $880 Install 35sf of lvp in the main bathroom $15…" at bounding box center [280, 214] width 328 height 59
click at [265, 189] on div "We need to demo 550sf of tile $880 Install 35sf of lvp in the main bathroom $15…" at bounding box center [280, 214] width 328 height 59
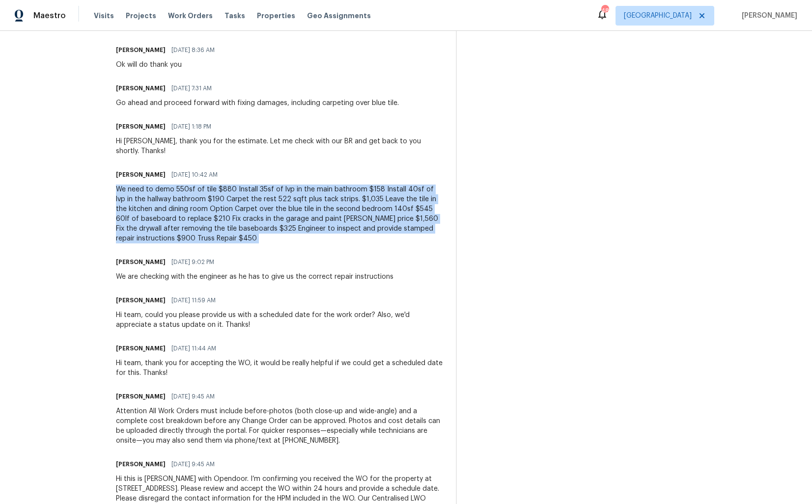
copy div "We need to demo 550sf of tile $880 Install 35sf of lvp in the main bathroom $15…"
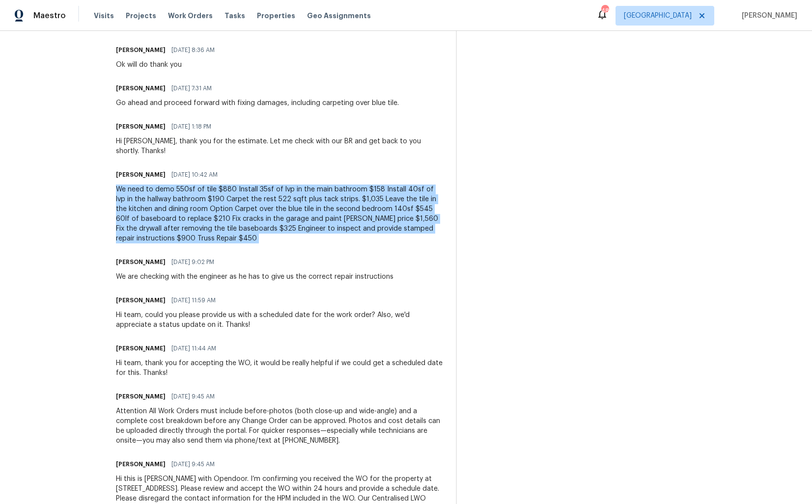
scroll to position [0, 0]
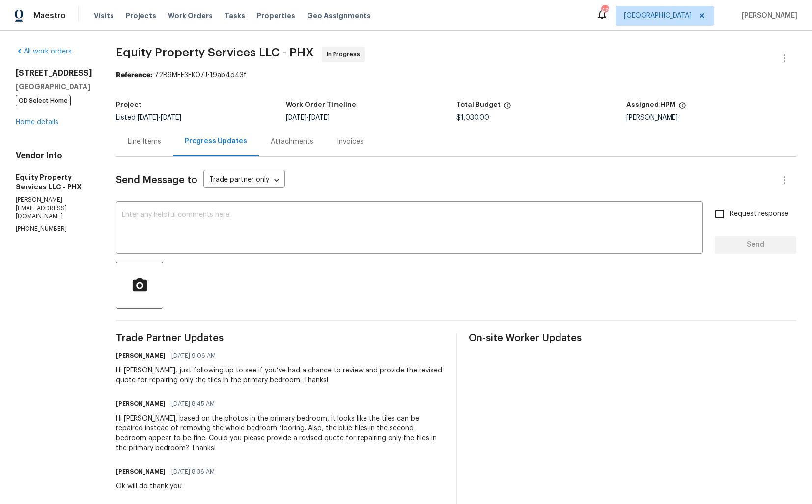
click at [136, 136] on div "Line Items" at bounding box center [144, 141] width 57 height 29
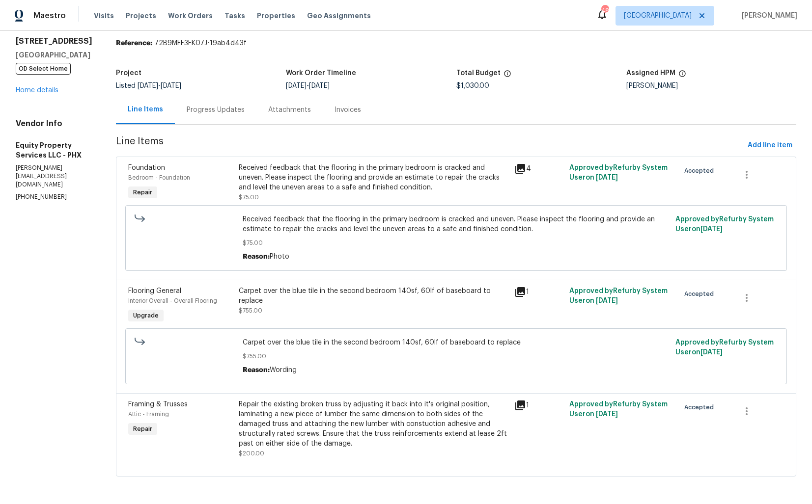
scroll to position [33, 0]
click at [181, 85] on span "[DATE]" at bounding box center [171, 85] width 21 height 7
click at [218, 115] on div "Progress Updates" at bounding box center [216, 109] width 82 height 29
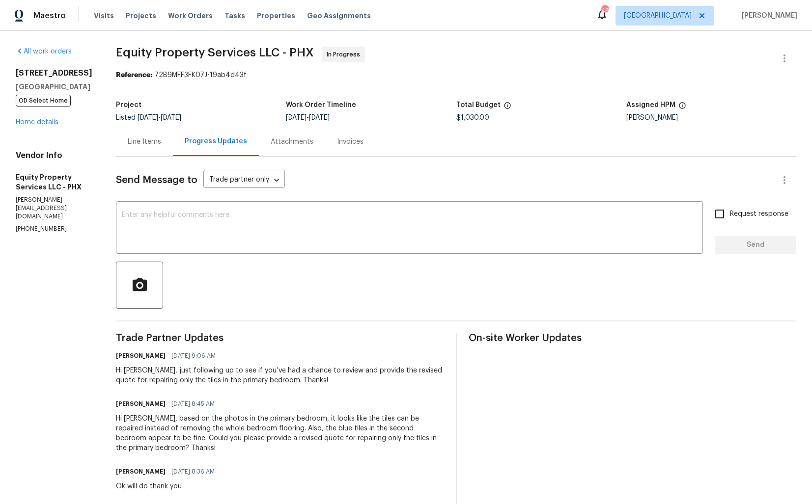
click at [116, 135] on div "Line Items" at bounding box center [144, 141] width 57 height 29
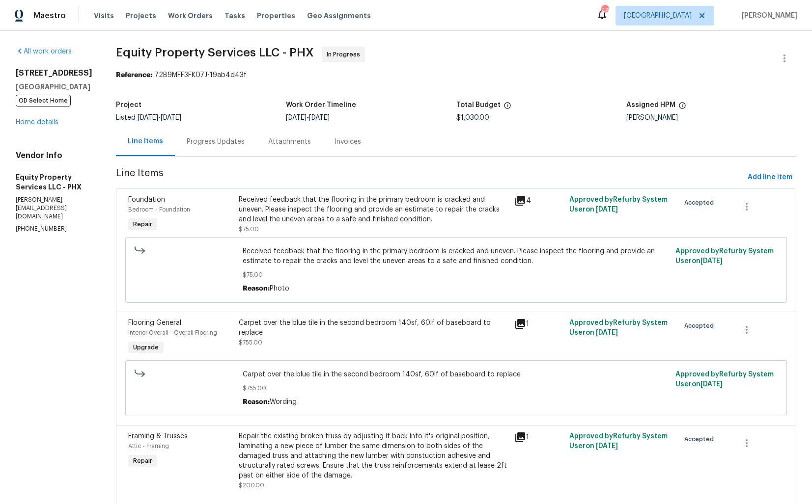
scroll to position [33, 0]
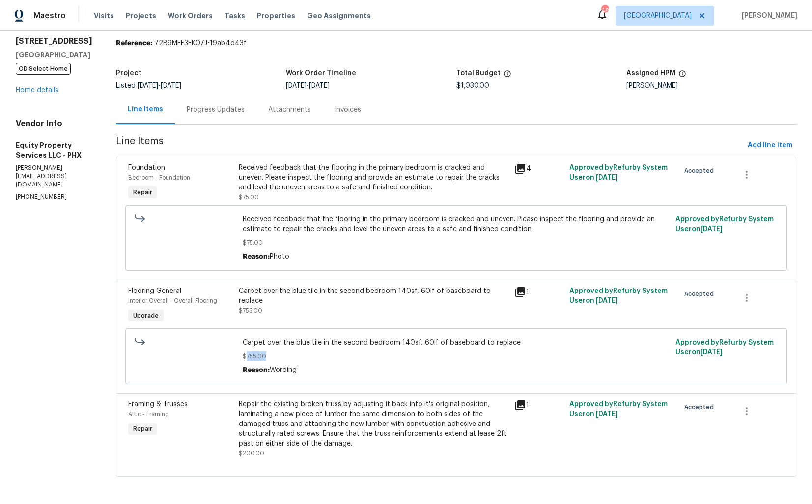
drag, startPoint x: 242, startPoint y: 357, endPoint x: 297, endPoint y: 357, distance: 54.5
click at [297, 357] on span "$755.00" at bounding box center [456, 357] width 427 height 10
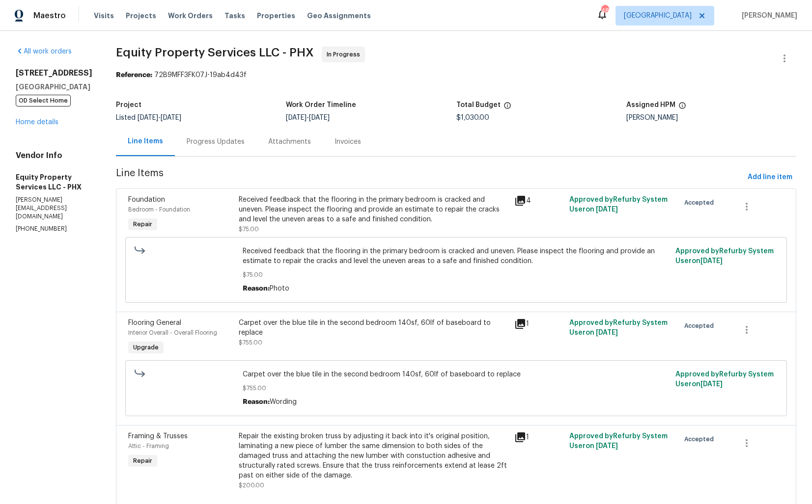
click at [220, 141] on div "Progress Updates" at bounding box center [216, 142] width 58 height 10
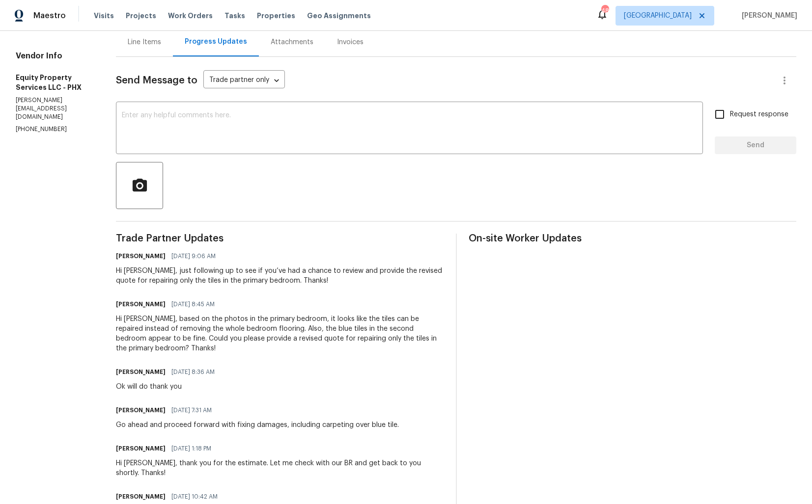
scroll to position [101, 0]
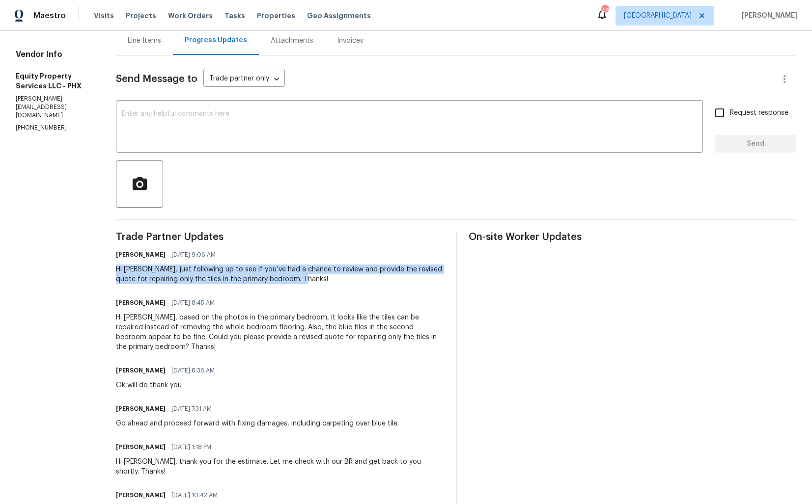
drag, startPoint x: 97, startPoint y: 272, endPoint x: 296, endPoint y: 290, distance: 199.7
click at [296, 290] on div "All work orders [STREET_ADDRESS][PERSON_NAME] OD Select Home Home details Vendo…" at bounding box center [406, 396] width 812 height 932
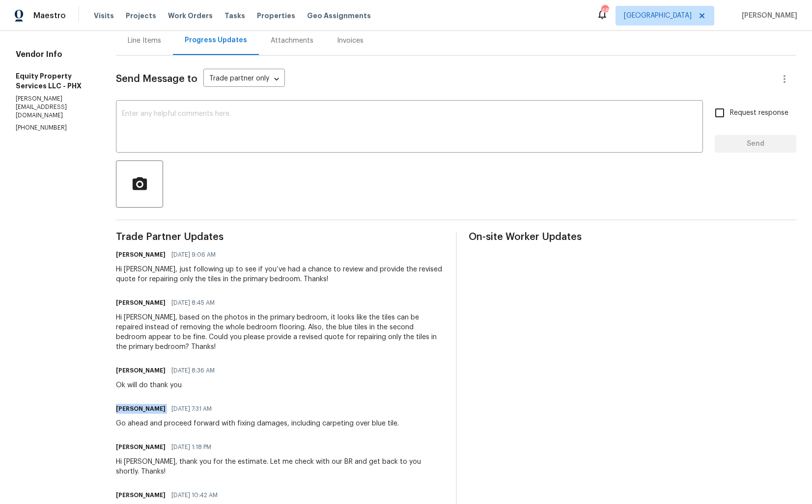
drag, startPoint x: 98, startPoint y: 401, endPoint x: 148, endPoint y: 401, distance: 50.1
click at [148, 401] on div "All work orders [STREET_ADDRESS][PERSON_NAME] OD Select Home Home details Vendo…" at bounding box center [406, 396] width 812 height 932
copy h6 "[PERSON_NAME]"
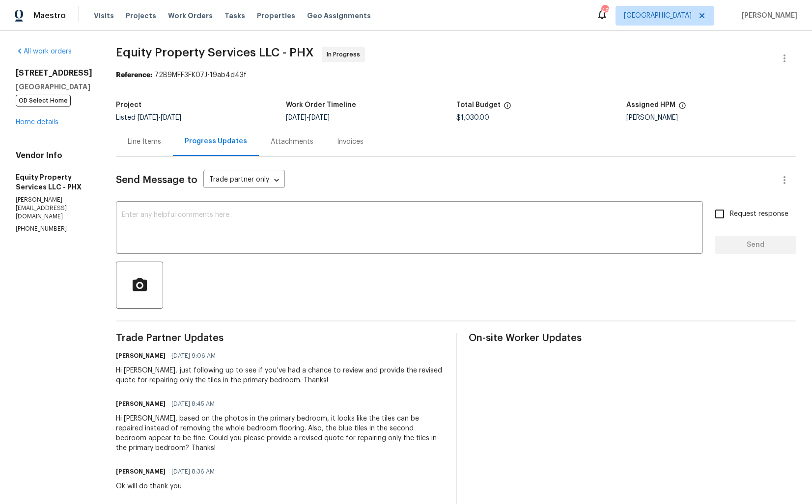
scroll to position [440, 0]
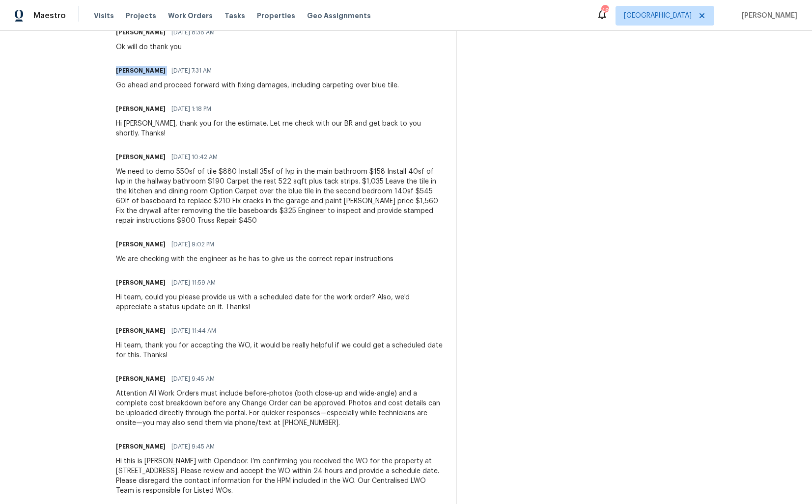
click at [199, 121] on div "Trade Partner Updates [PERSON_NAME] M [DATE] 9:06 AM Hi [PERSON_NAME], just fol…" at bounding box center [280, 201] width 328 height 614
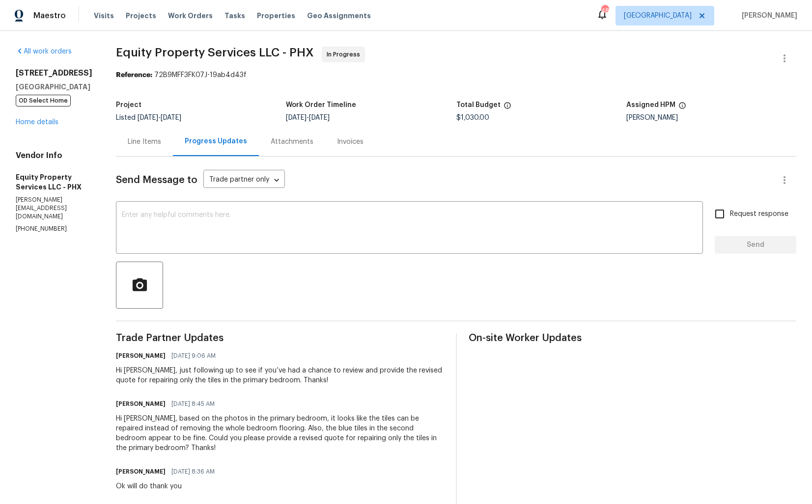
click at [200, 85] on section "Equity Property Services LLC - PHX In Progress Reference: 72B9MFF3FK07J-19ab4d4…" at bounding box center [456, 497] width 680 height 901
click at [40, 126] on link "Home details" at bounding box center [37, 122] width 43 height 7
